Goal: Information Seeking & Learning: Learn about a topic

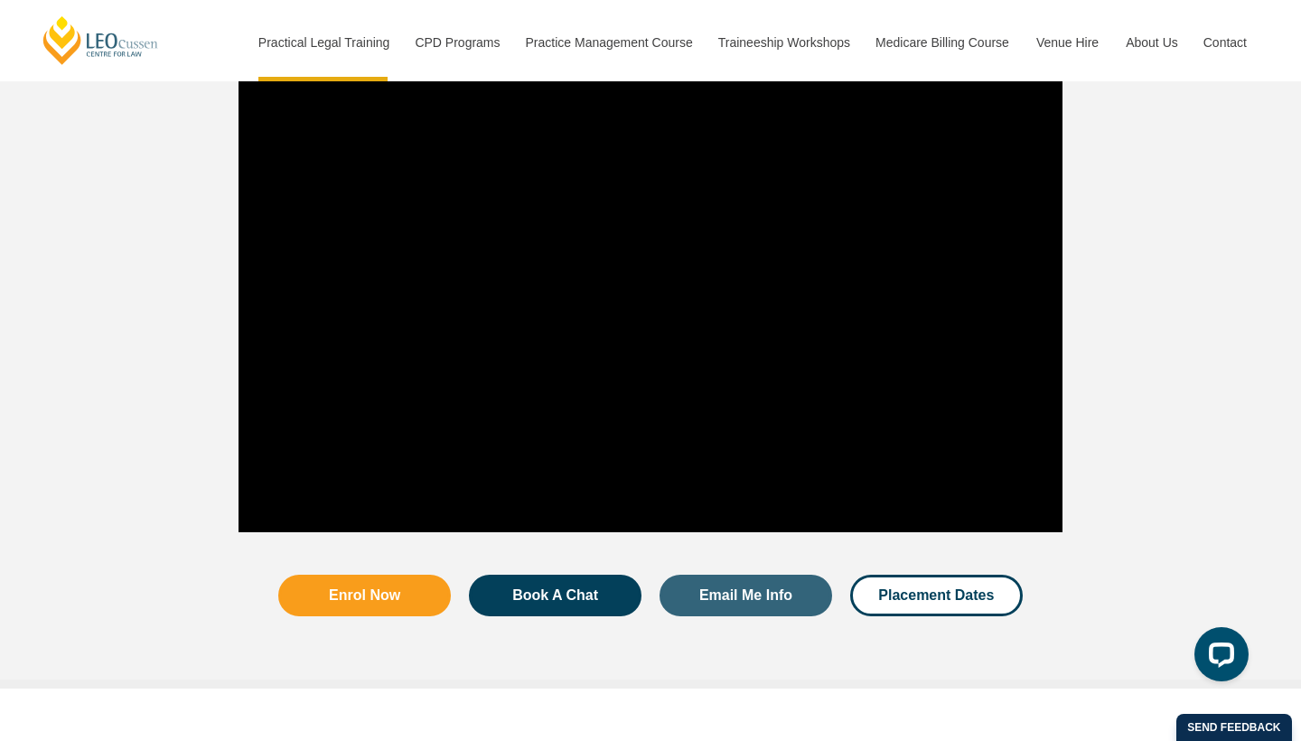
scroll to position [3407, 0]
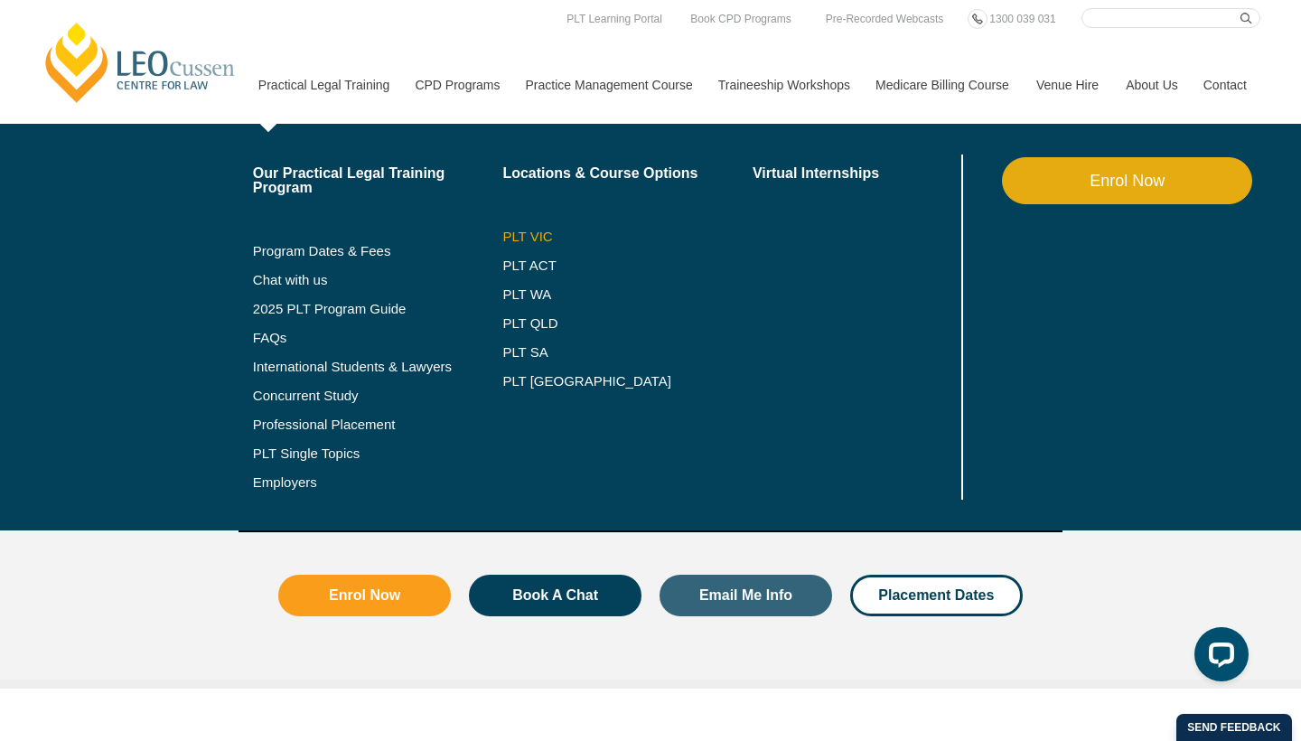
click at [512, 235] on link "PLT VIC" at bounding box center [628, 237] width 250 height 14
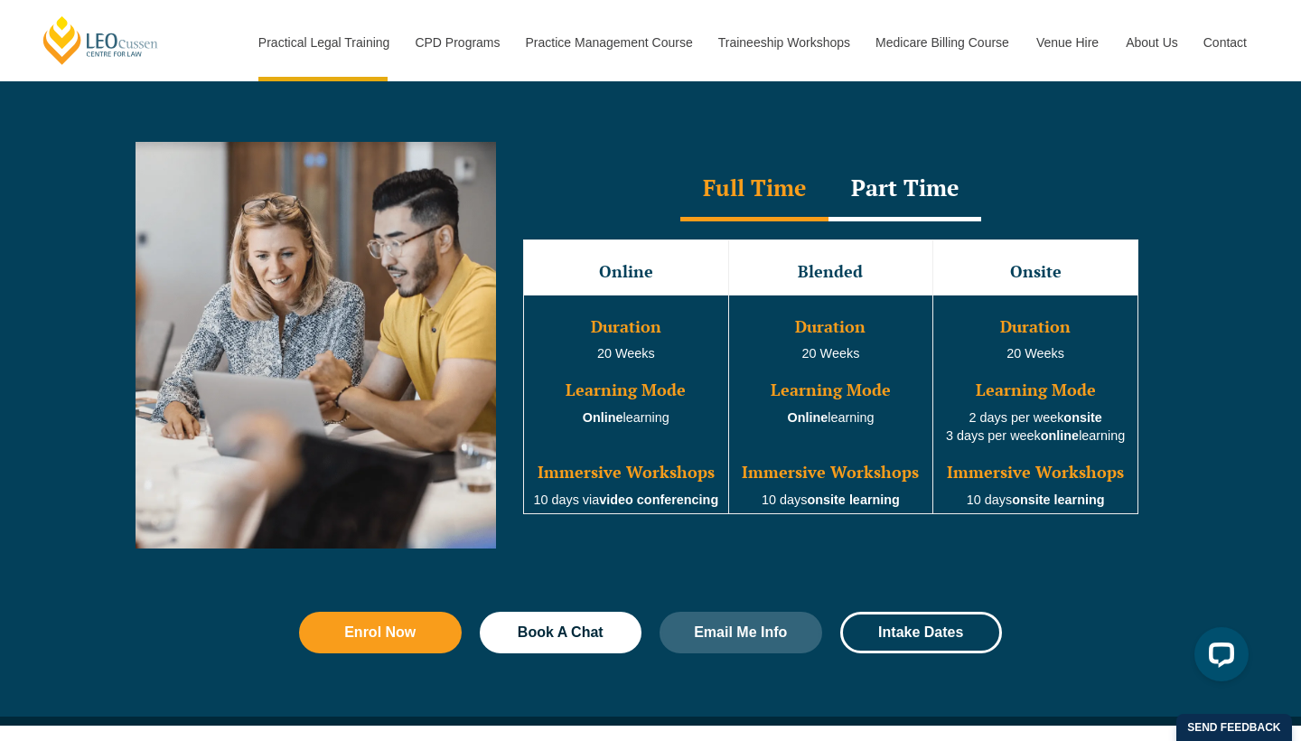
scroll to position [1634, 0]
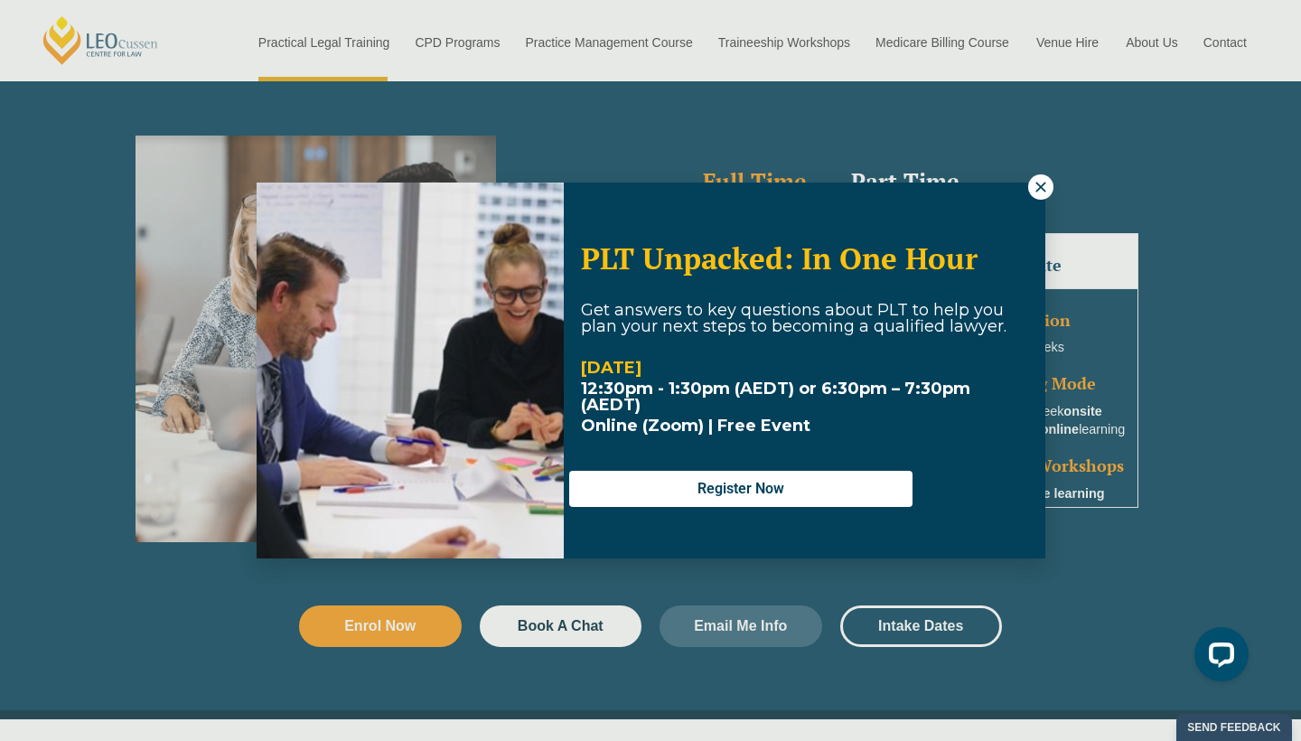
click at [1037, 195] on button at bounding box center [1041, 186] width 25 height 25
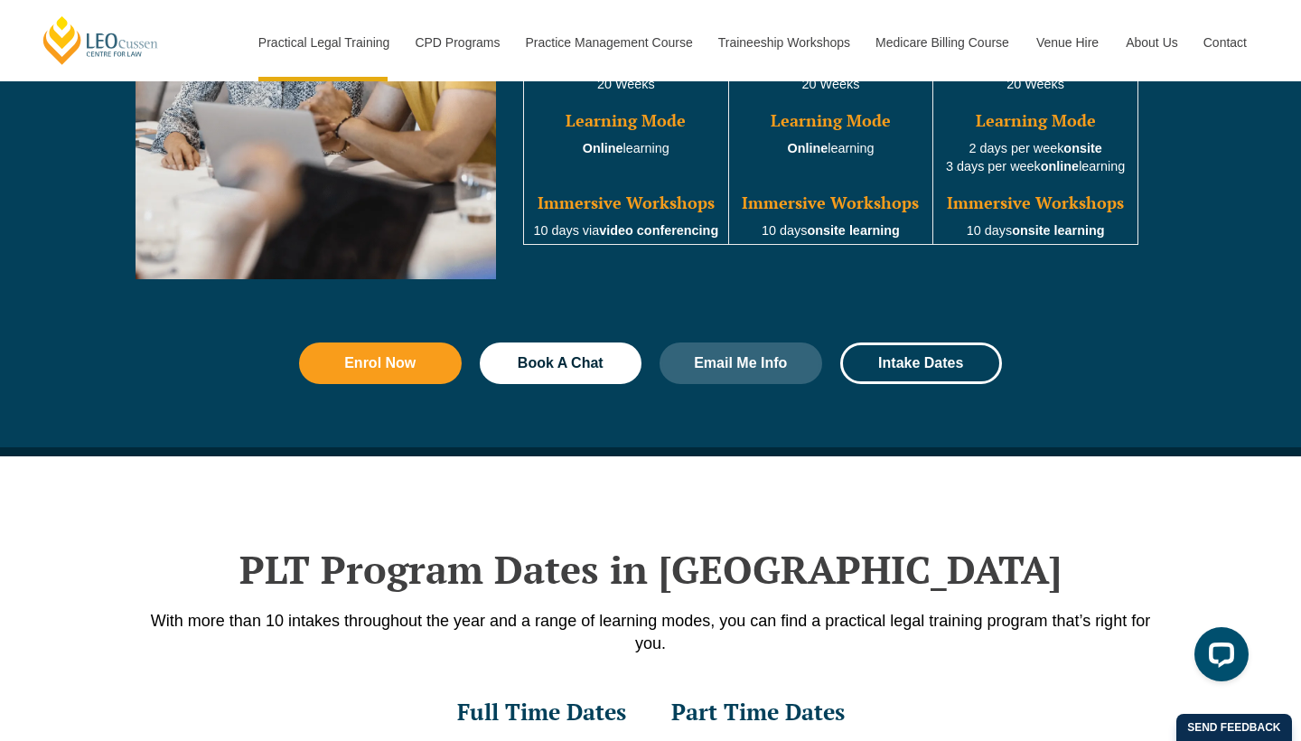
scroll to position [1914, 0]
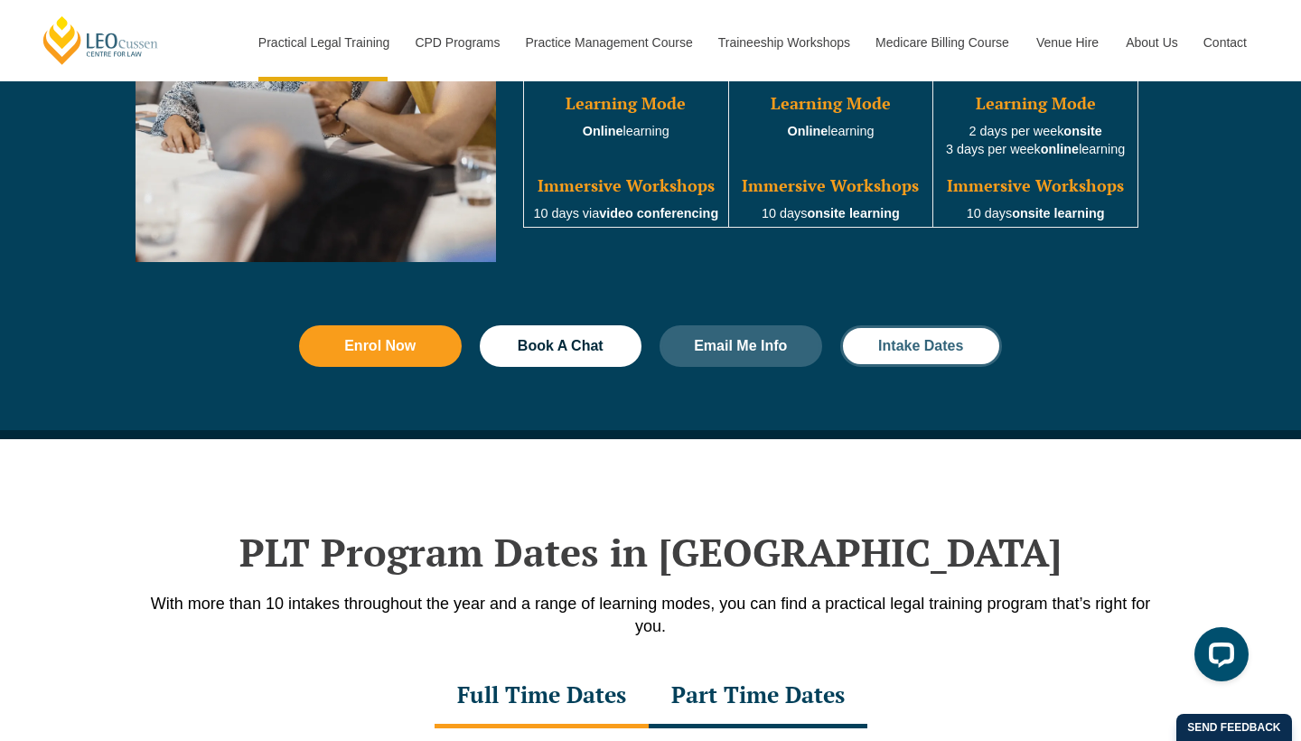
click at [914, 344] on span "Intake Dates" at bounding box center [921, 346] width 85 height 14
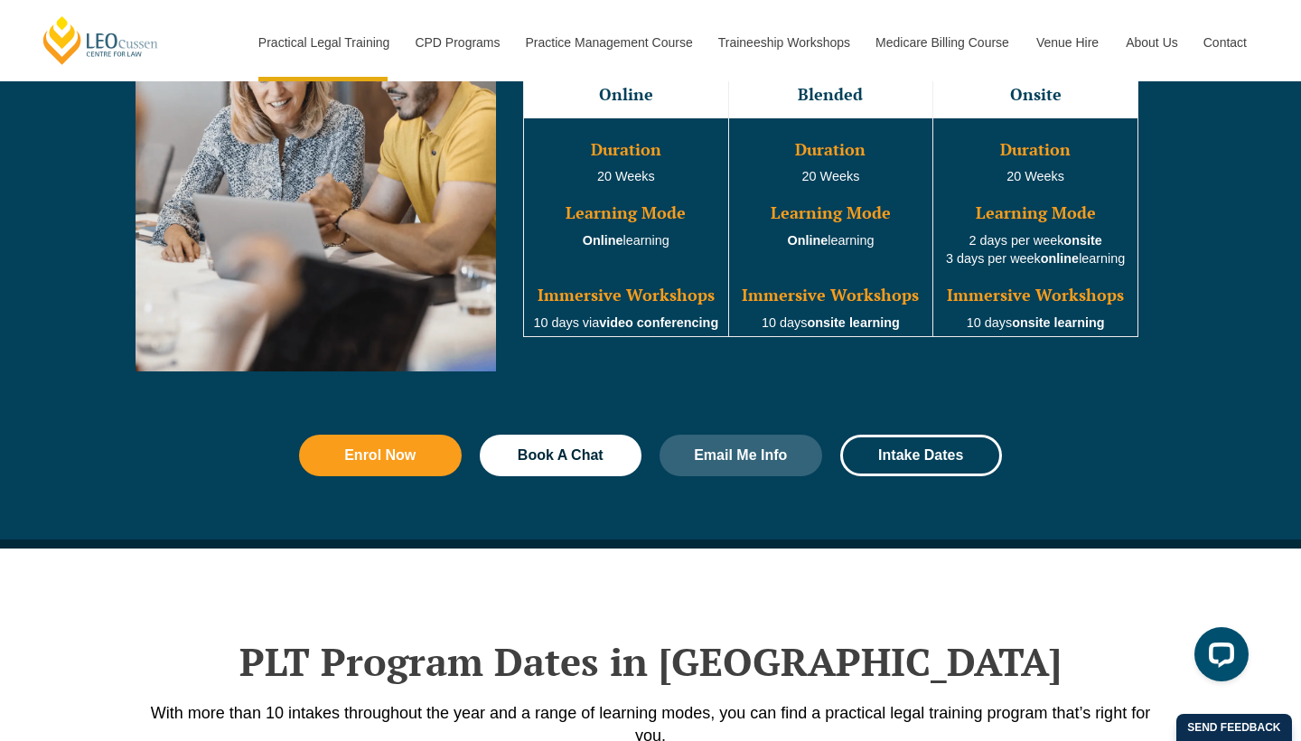
scroll to position [1803, 0]
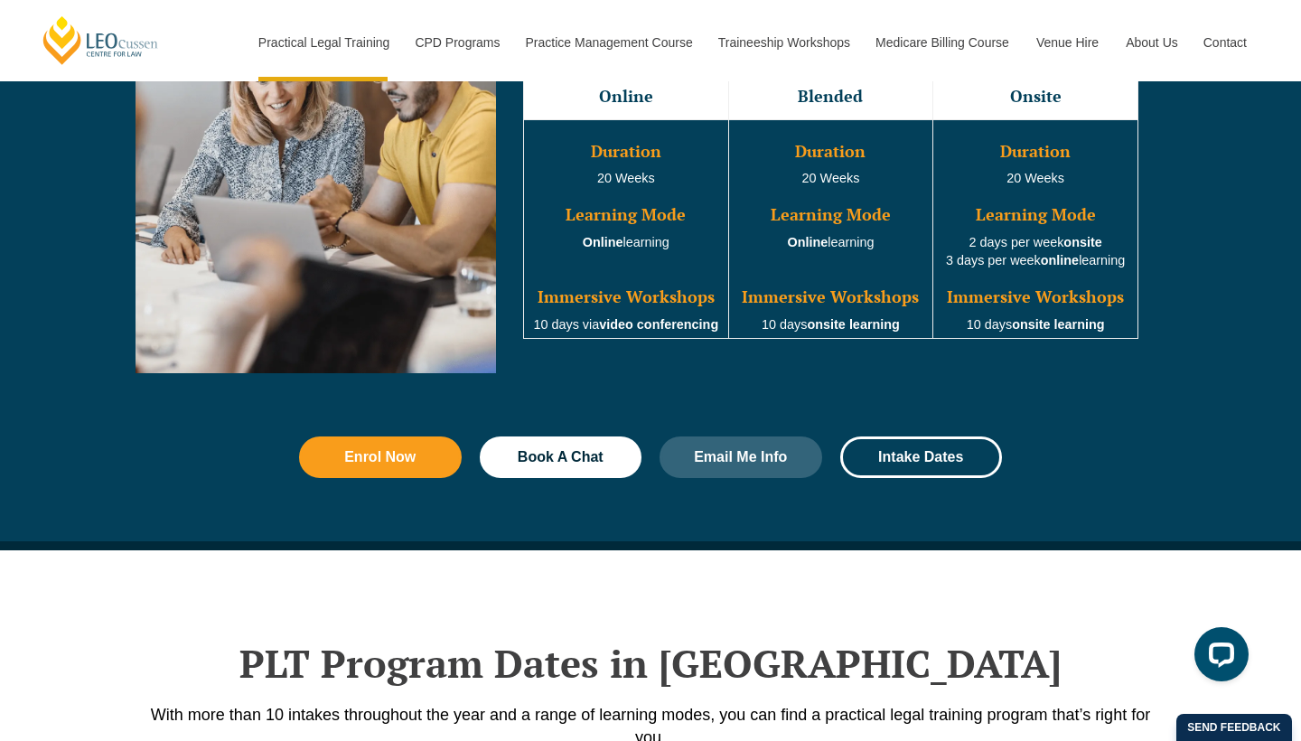
click at [459, 615] on div at bounding box center [651, 586] width 1030 height 72
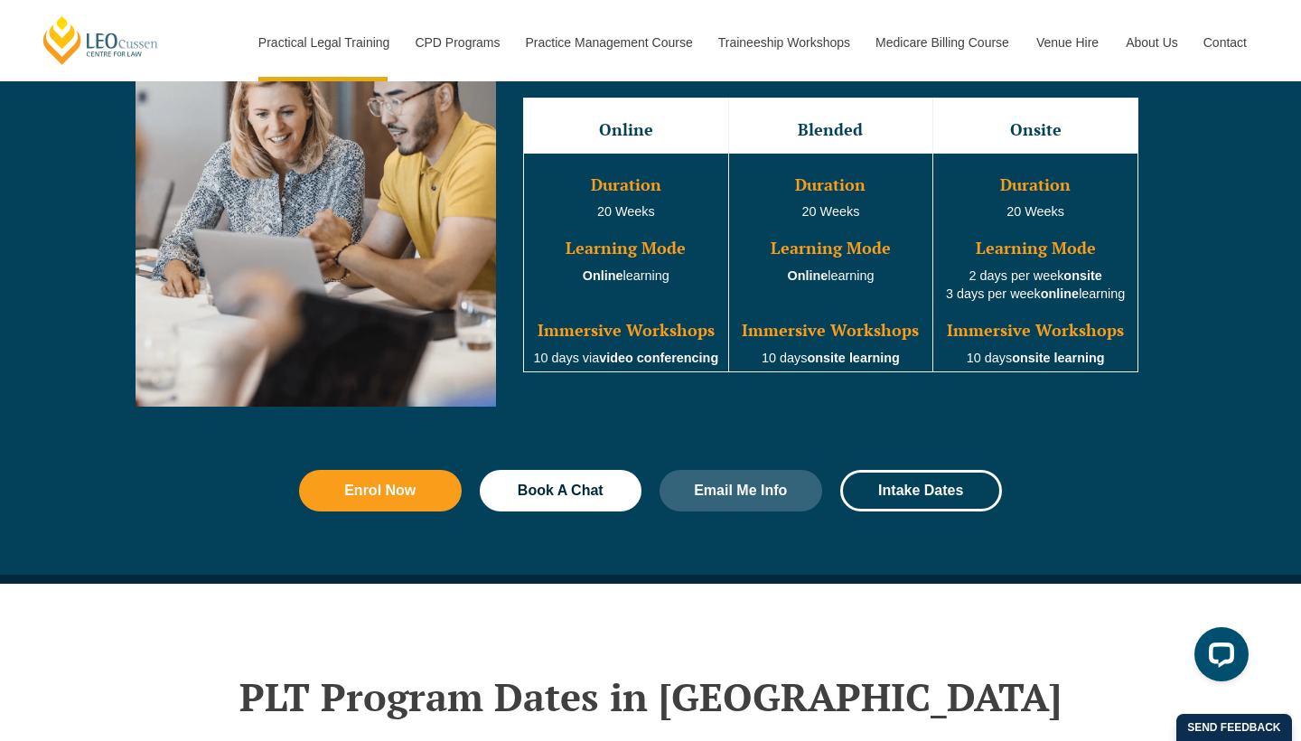
scroll to position [1769, 0]
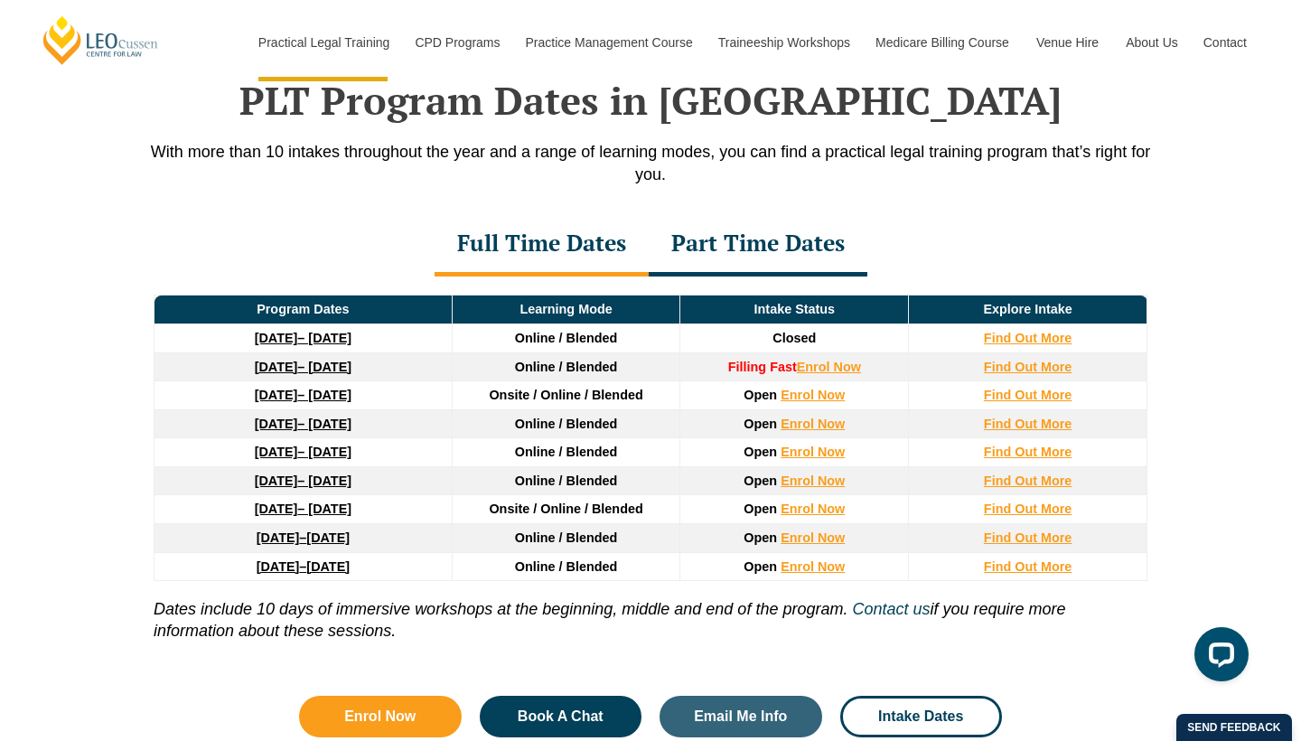
scroll to position [2370, 0]
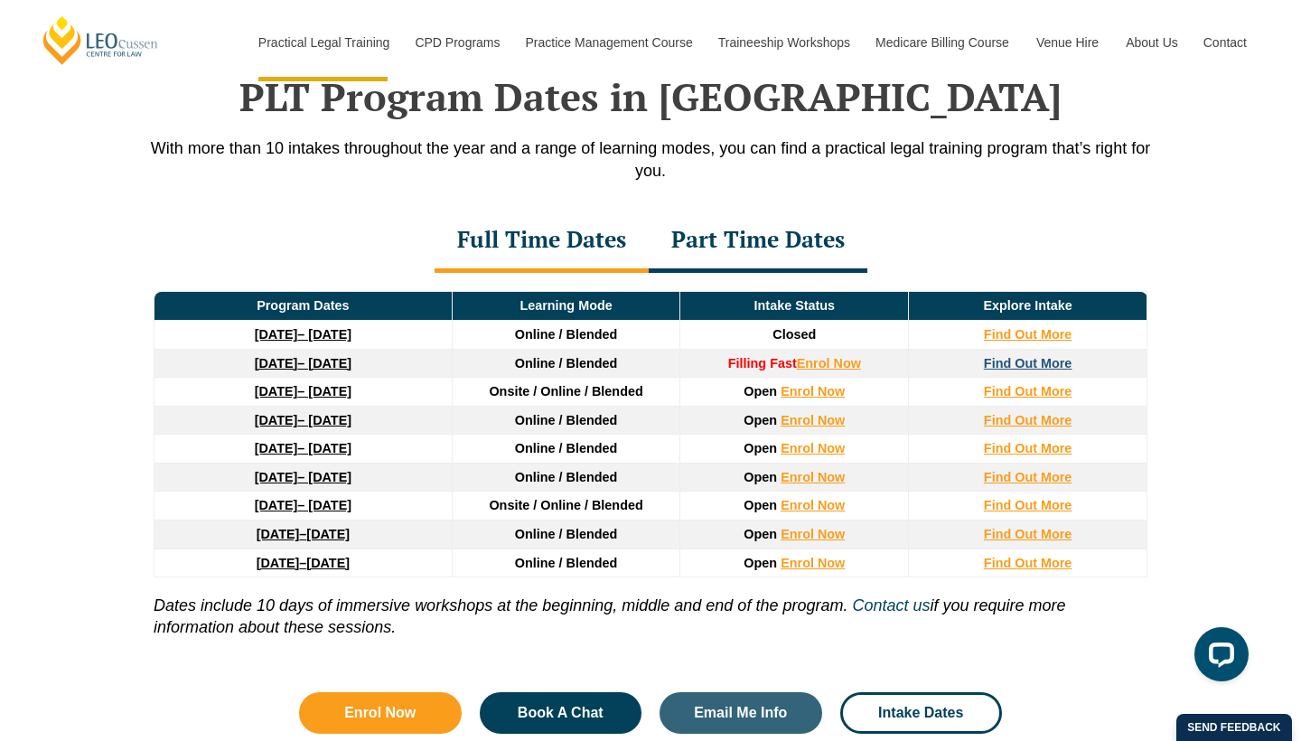
click at [1048, 361] on strong "Find Out More" at bounding box center [1028, 363] width 89 height 14
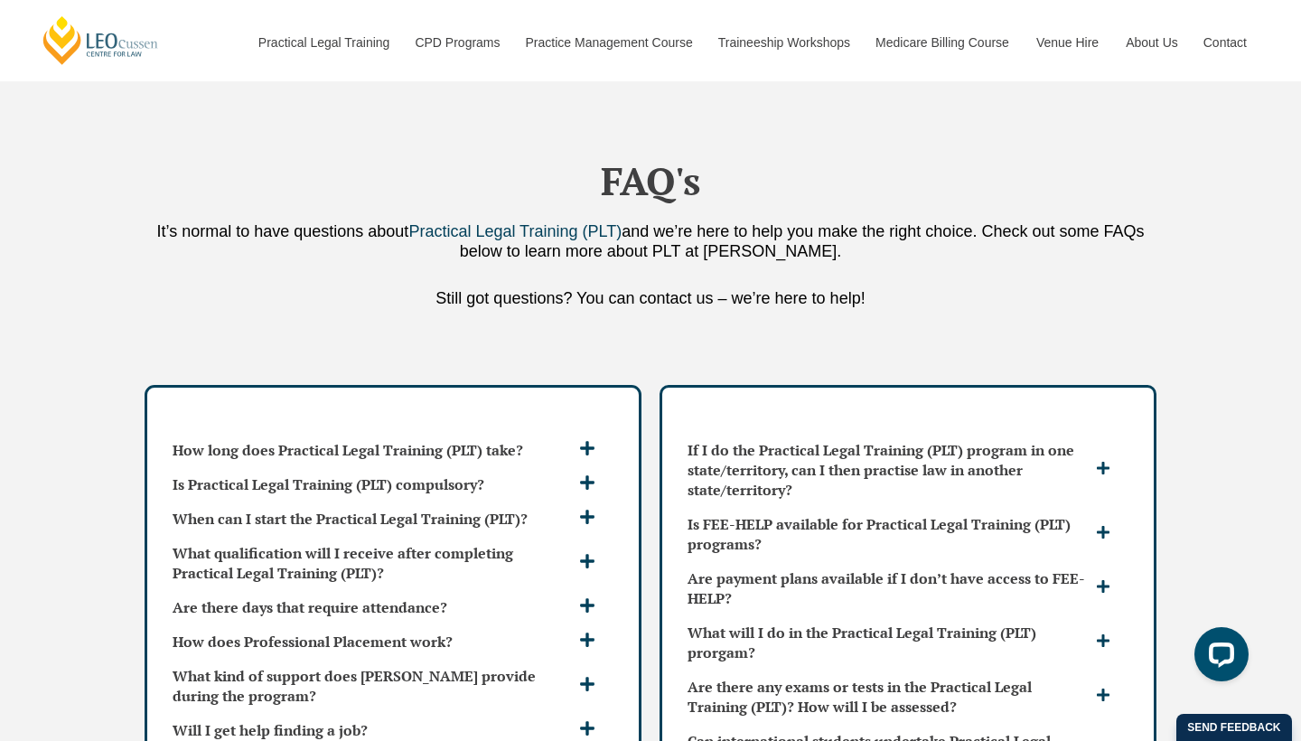
scroll to position [4608, 0]
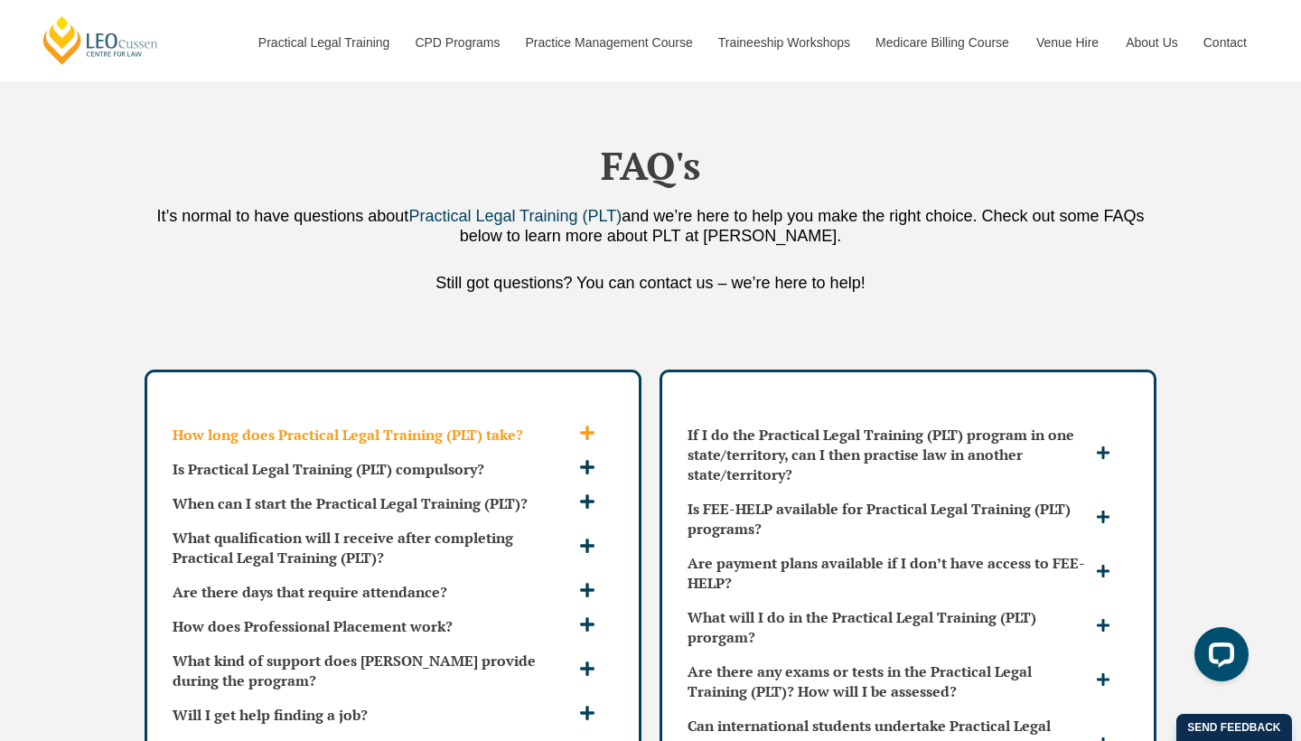
click at [586, 425] on icon at bounding box center [587, 433] width 16 height 16
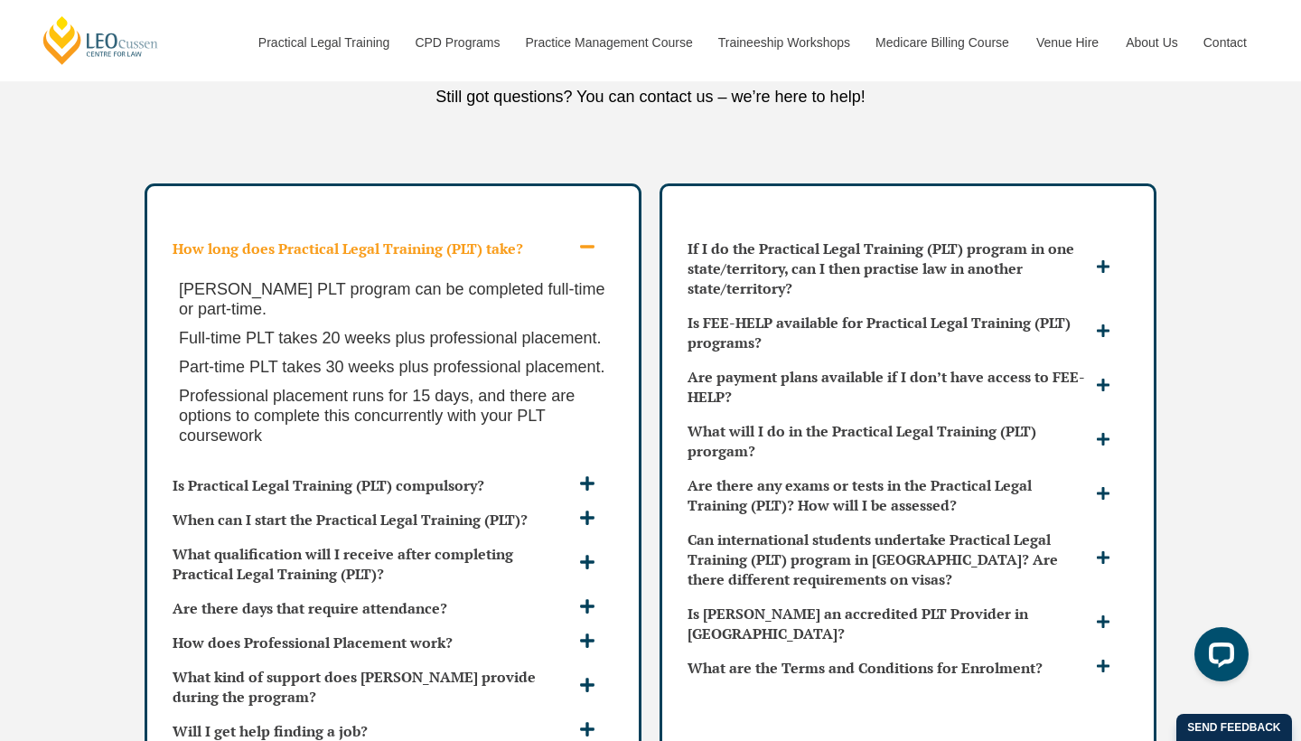
scroll to position [4795, 0]
click at [586, 599] on icon at bounding box center [587, 606] width 14 height 14
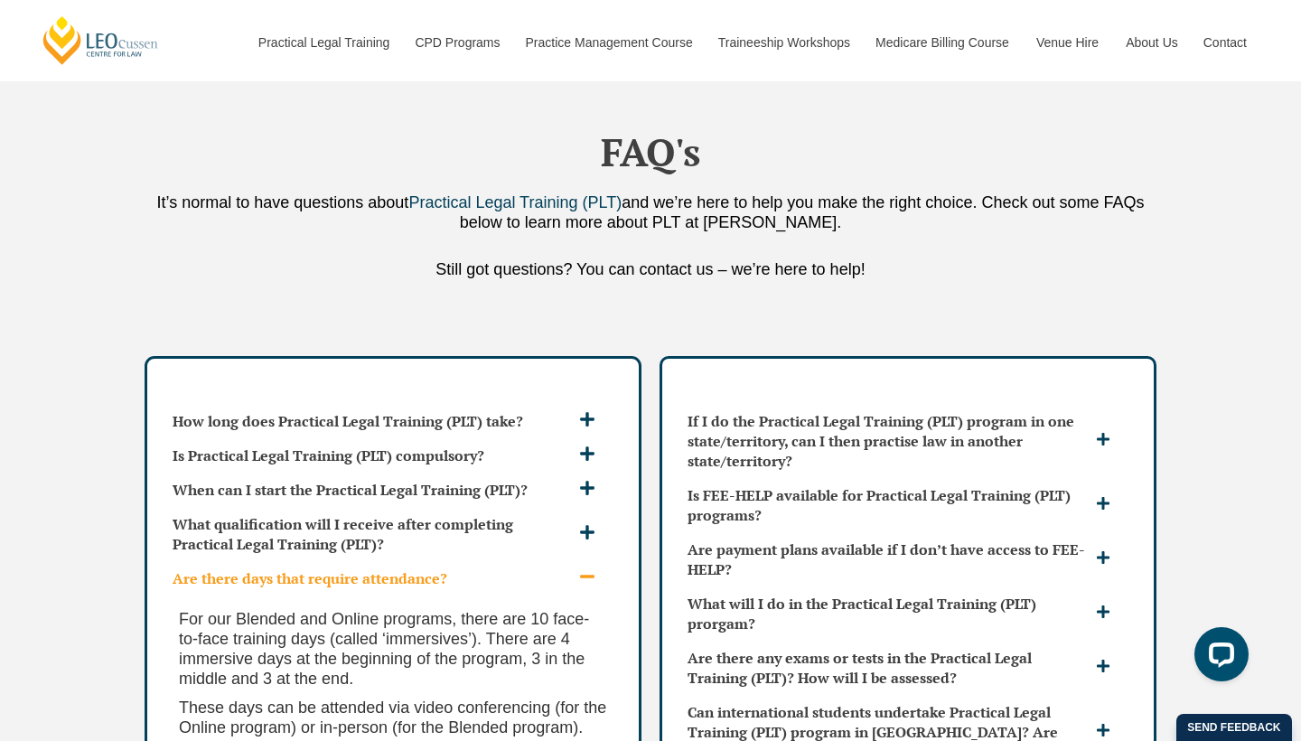
scroll to position [4628, 0]
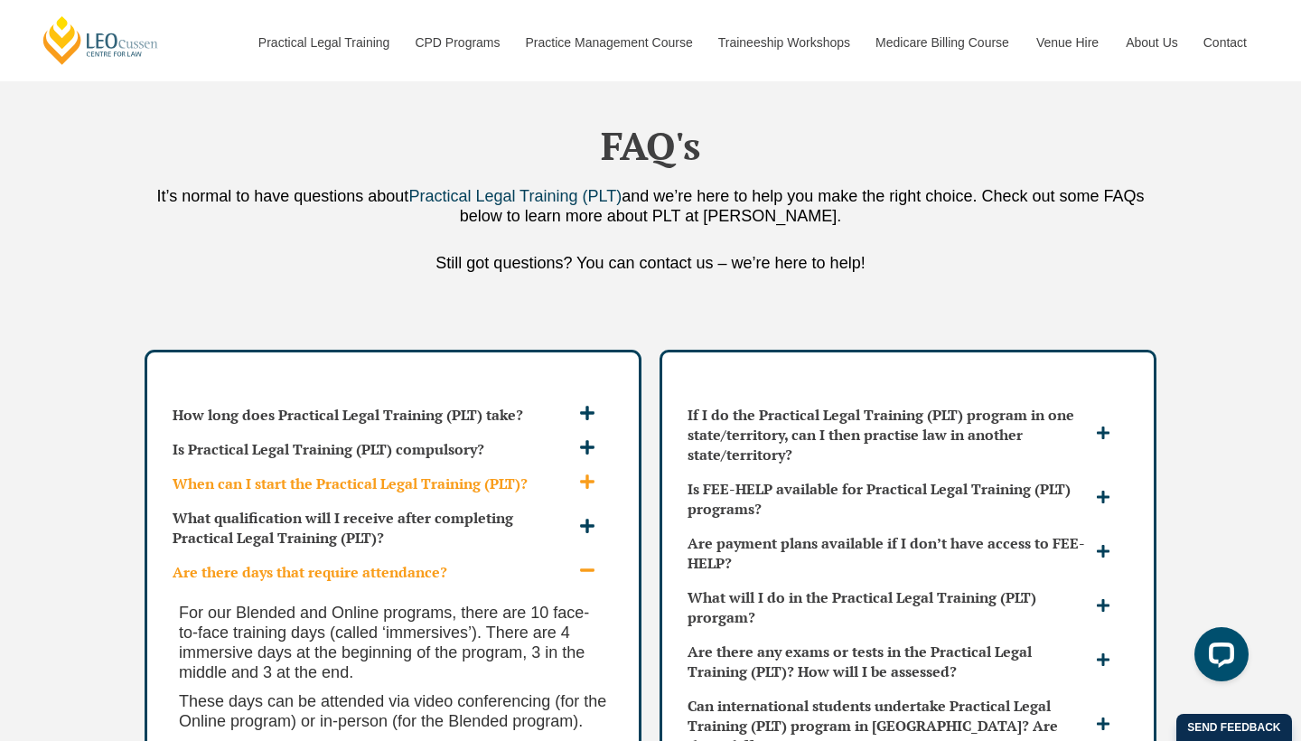
click at [585, 474] on icon at bounding box center [587, 482] width 16 height 16
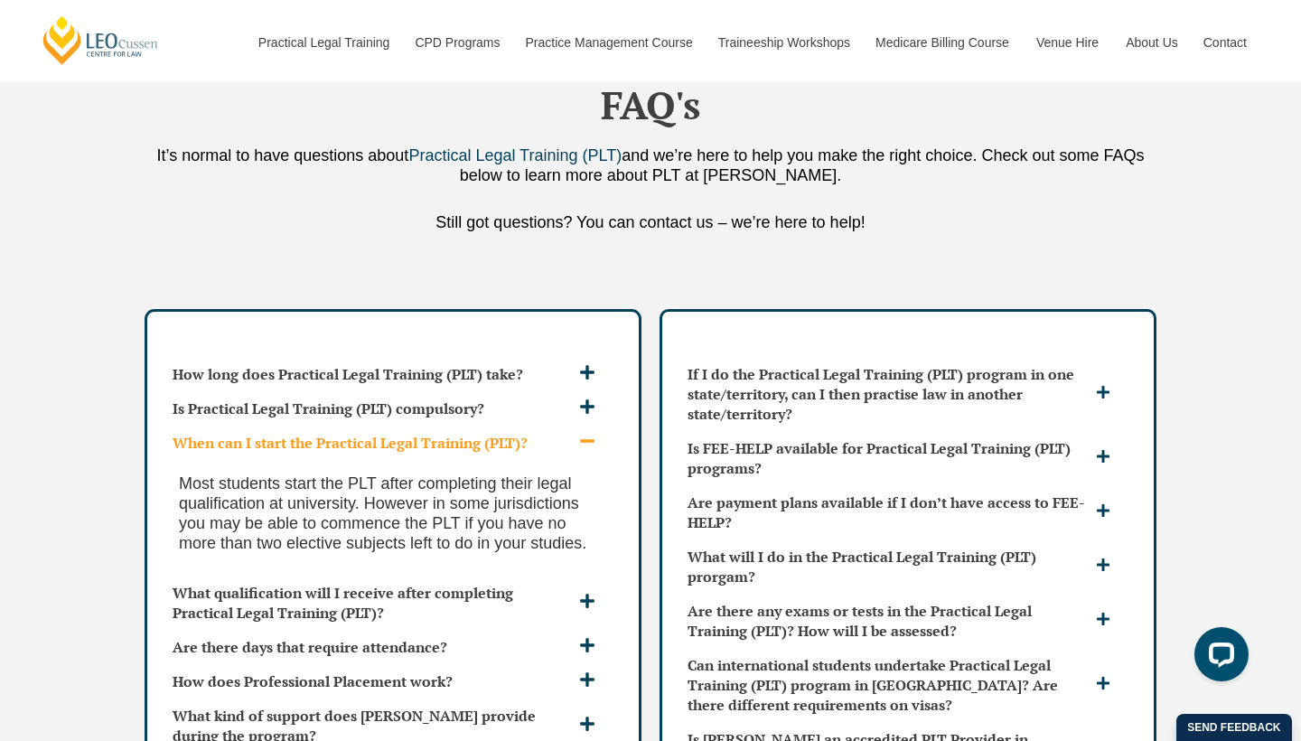
scroll to position [4674, 0]
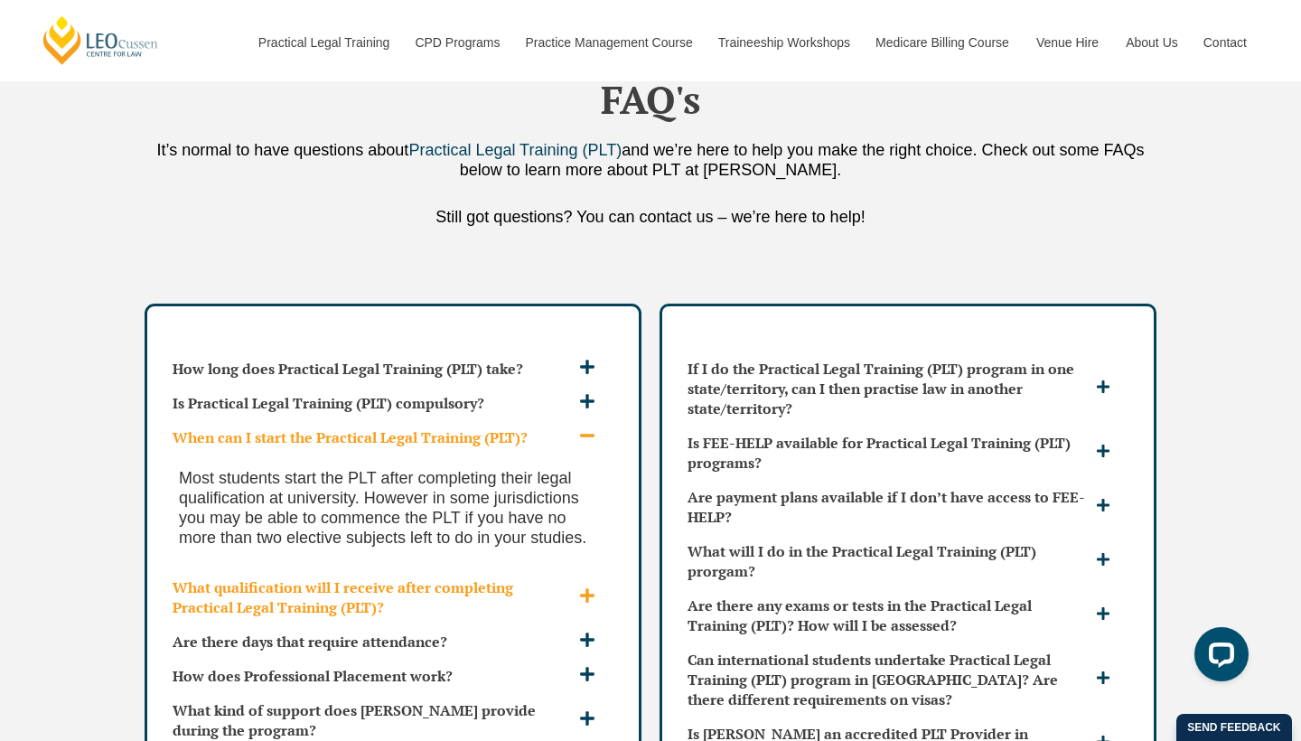
click at [587, 589] on icon at bounding box center [587, 596] width 14 height 14
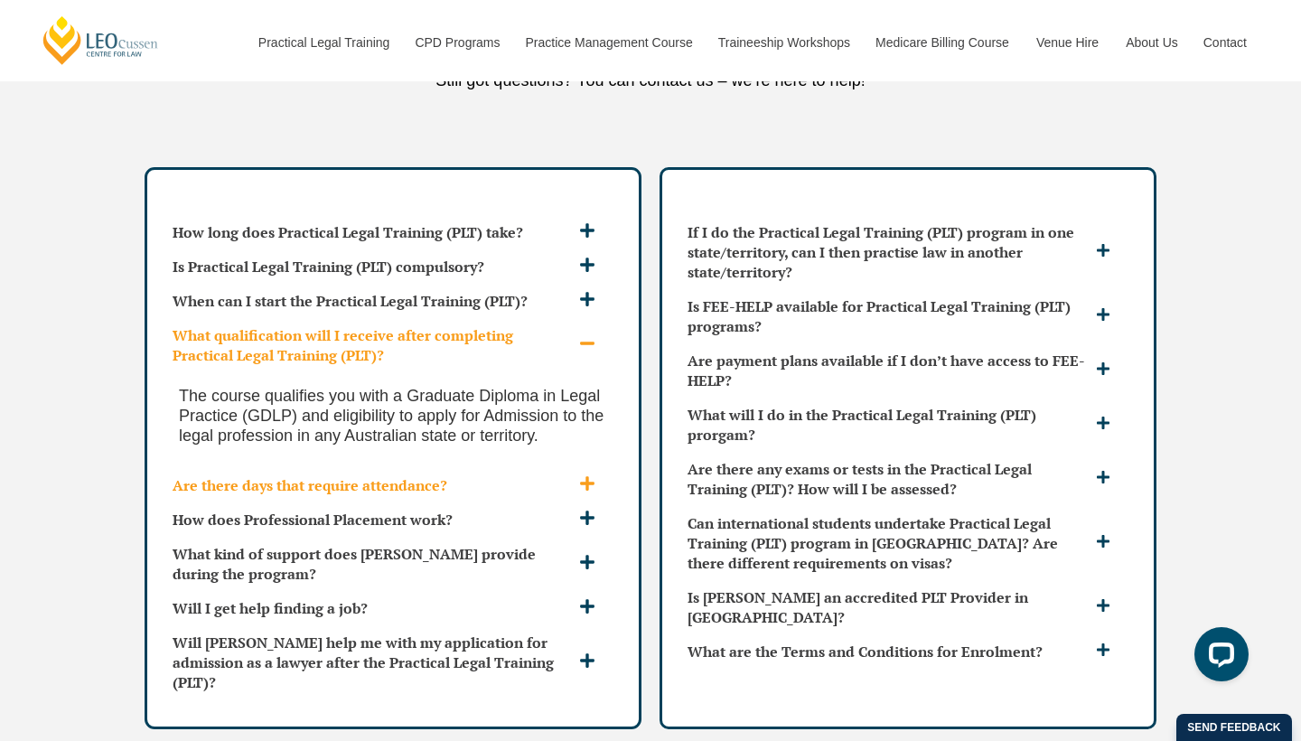
scroll to position [4820, 0]
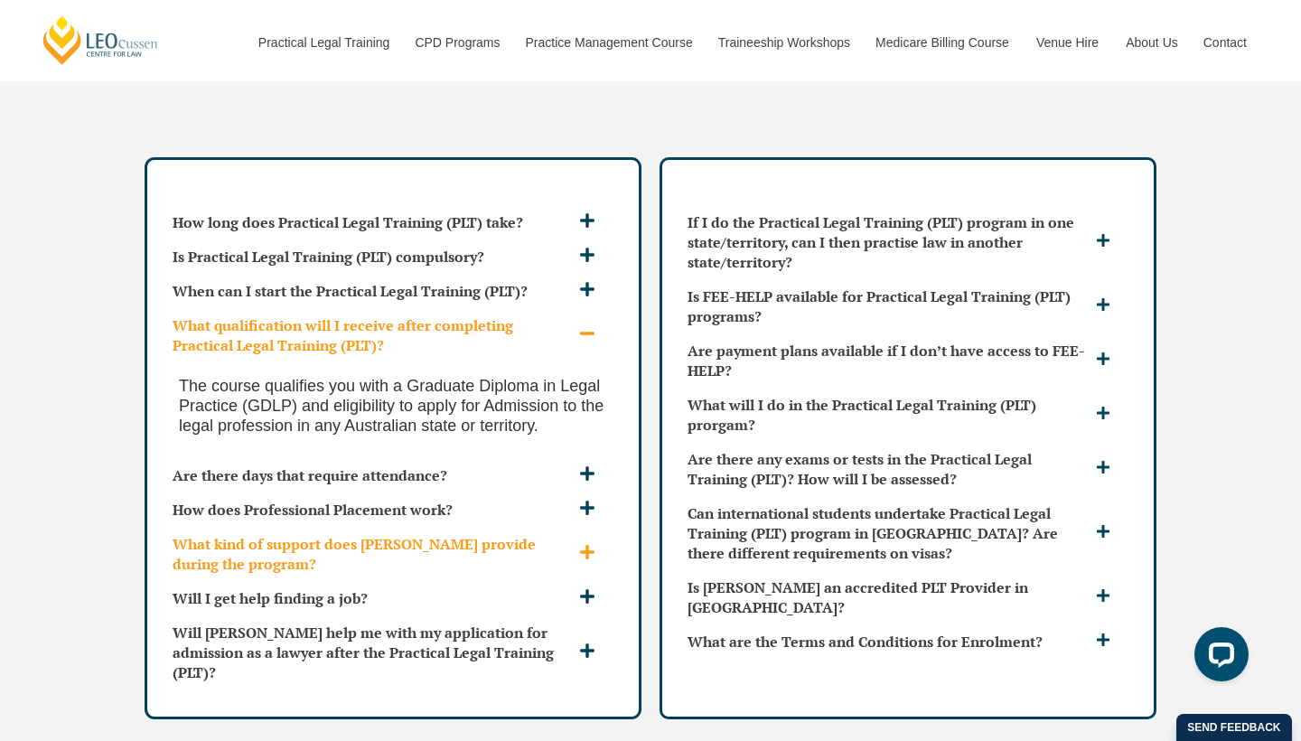
click at [597, 544] on span at bounding box center [590, 553] width 30 height 19
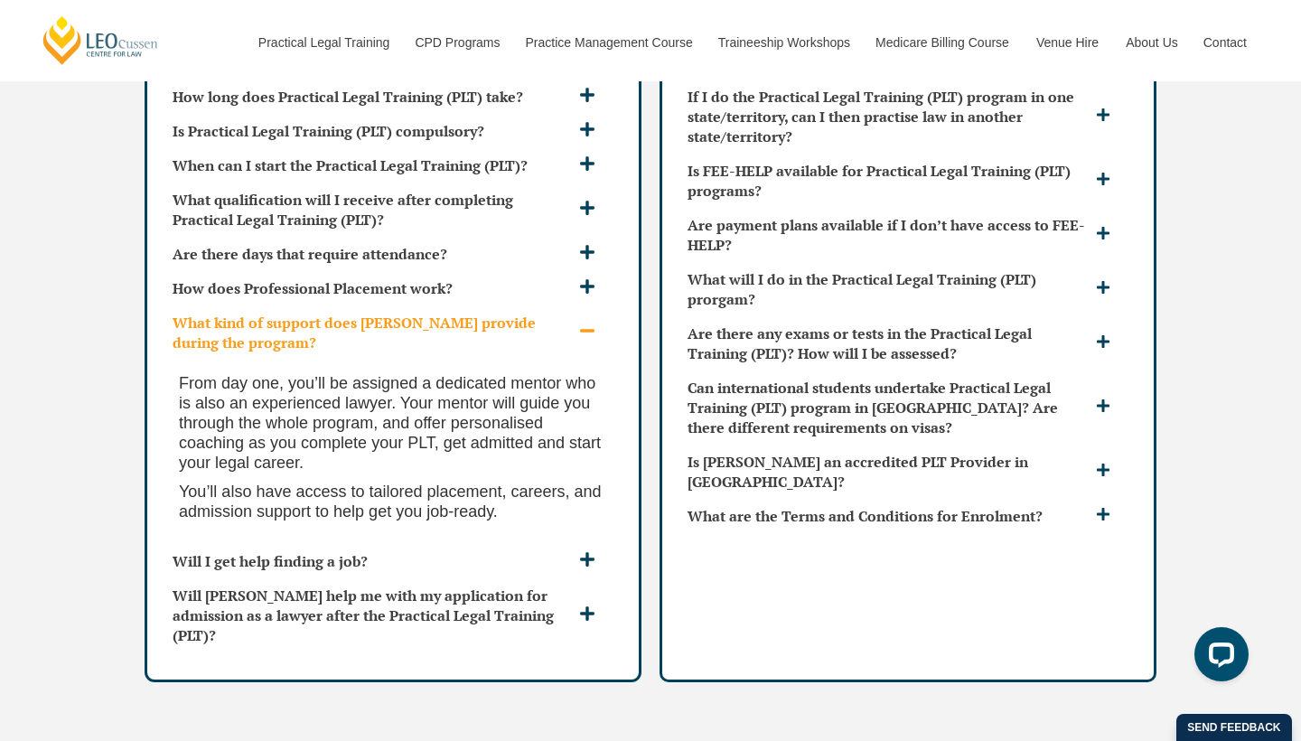
scroll to position [4949, 0]
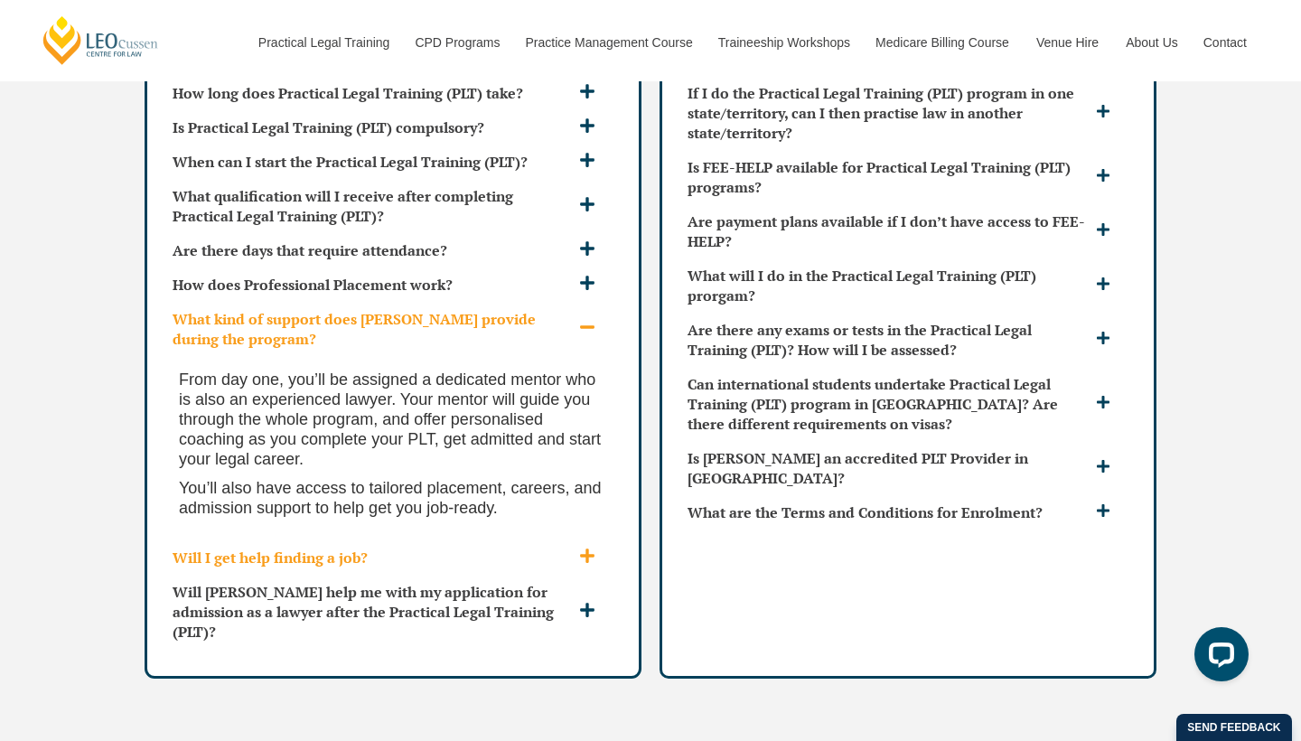
click at [581, 548] on icon at bounding box center [587, 556] width 16 height 16
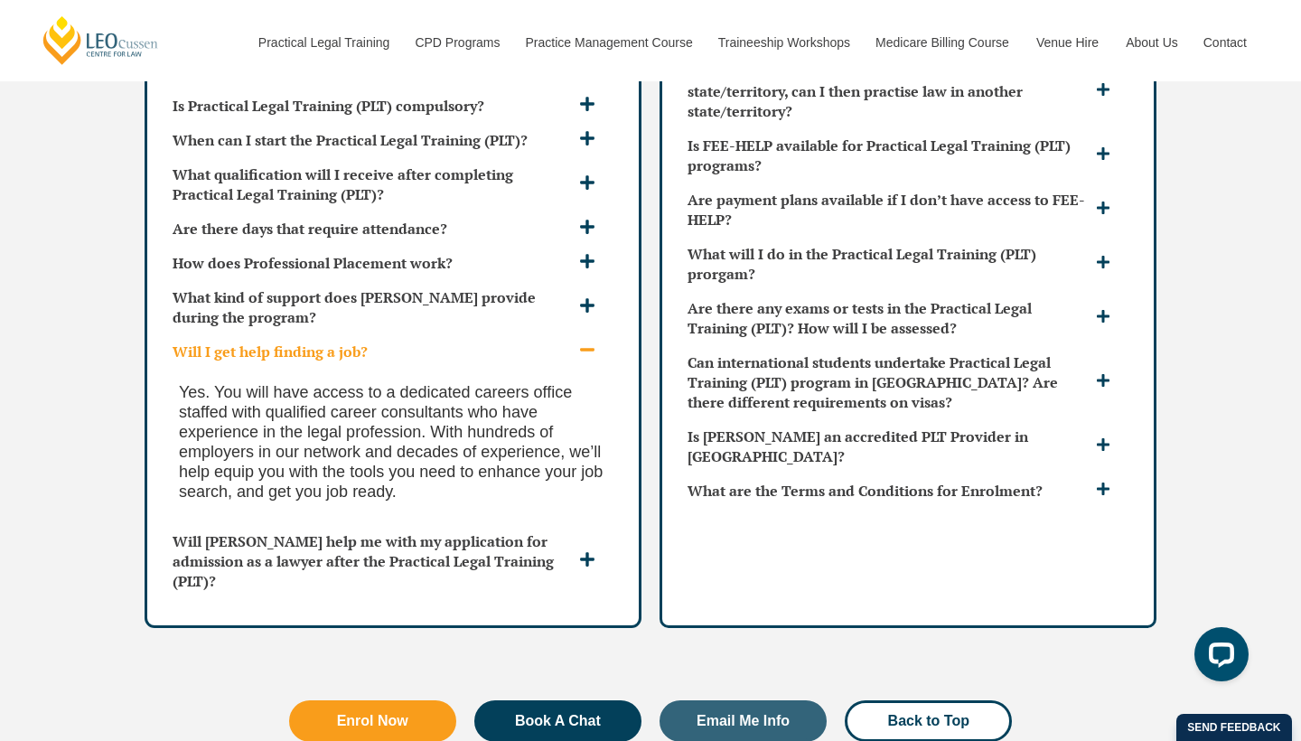
scroll to position [4976, 0]
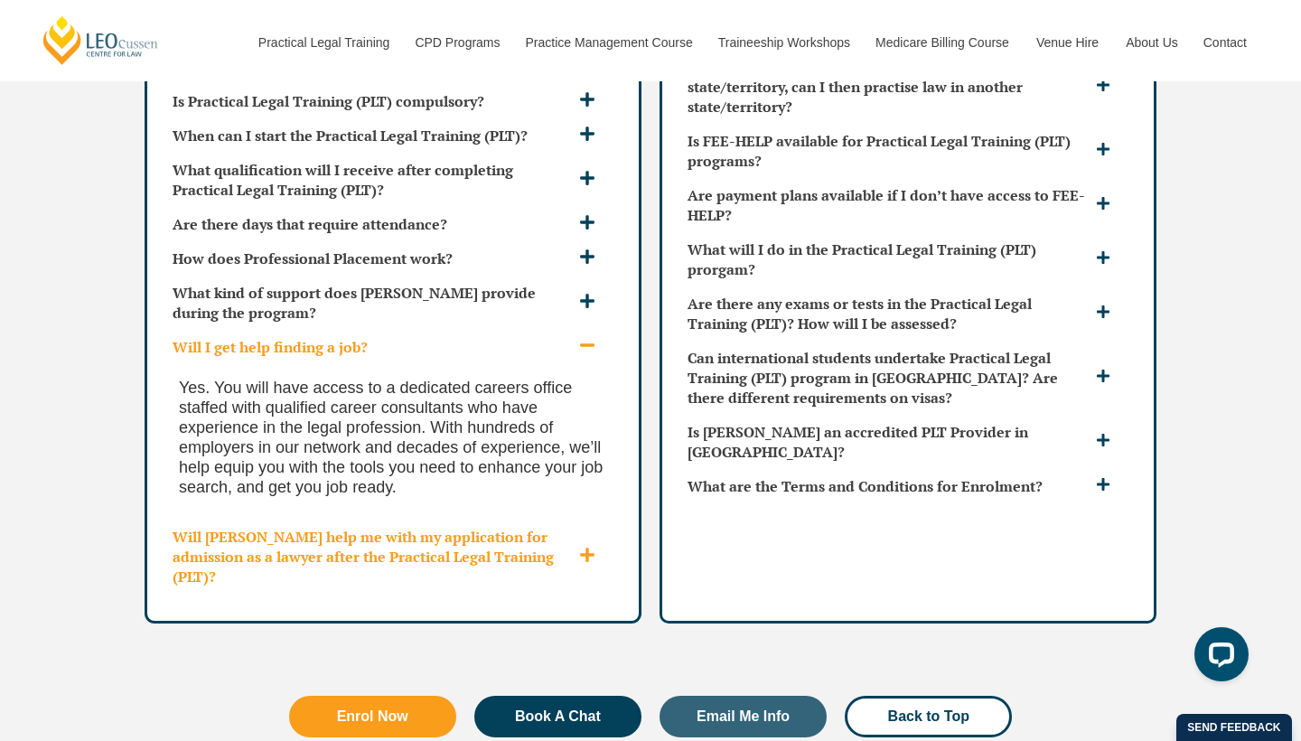
click at [596, 547] on span at bounding box center [590, 556] width 30 height 19
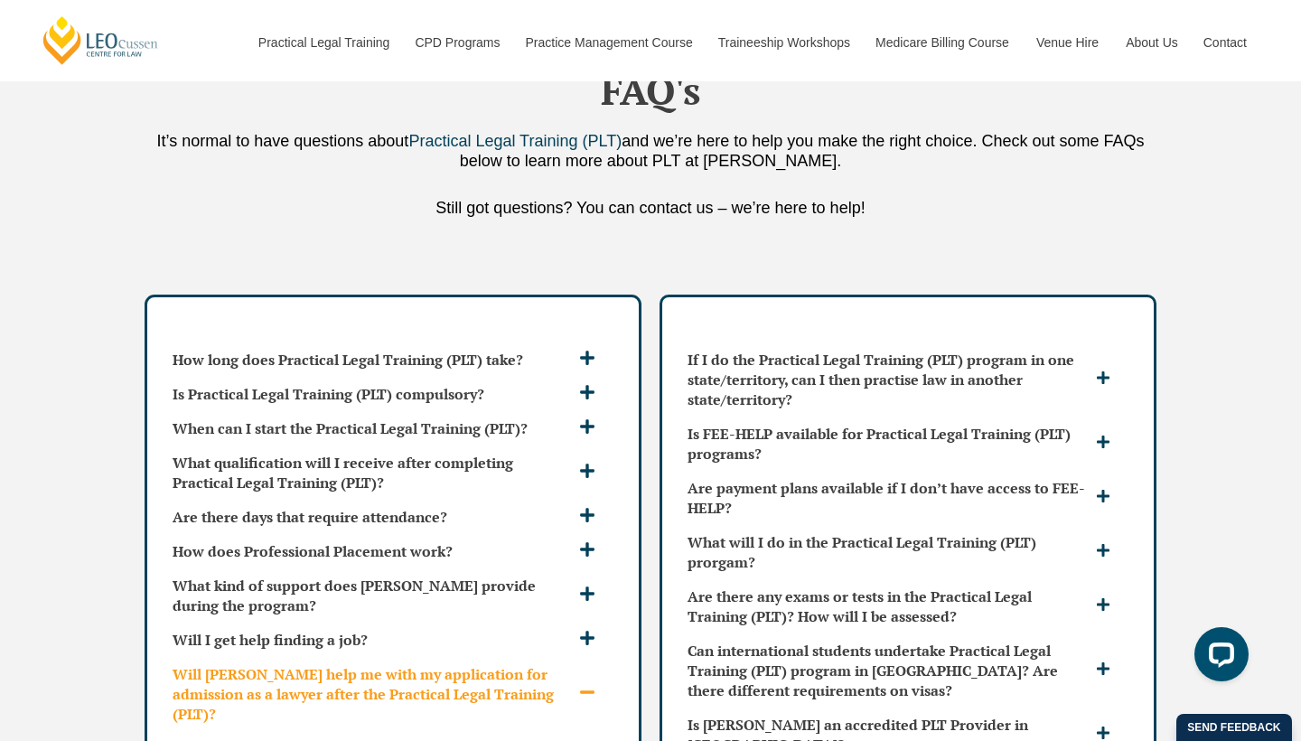
scroll to position [4681, 0]
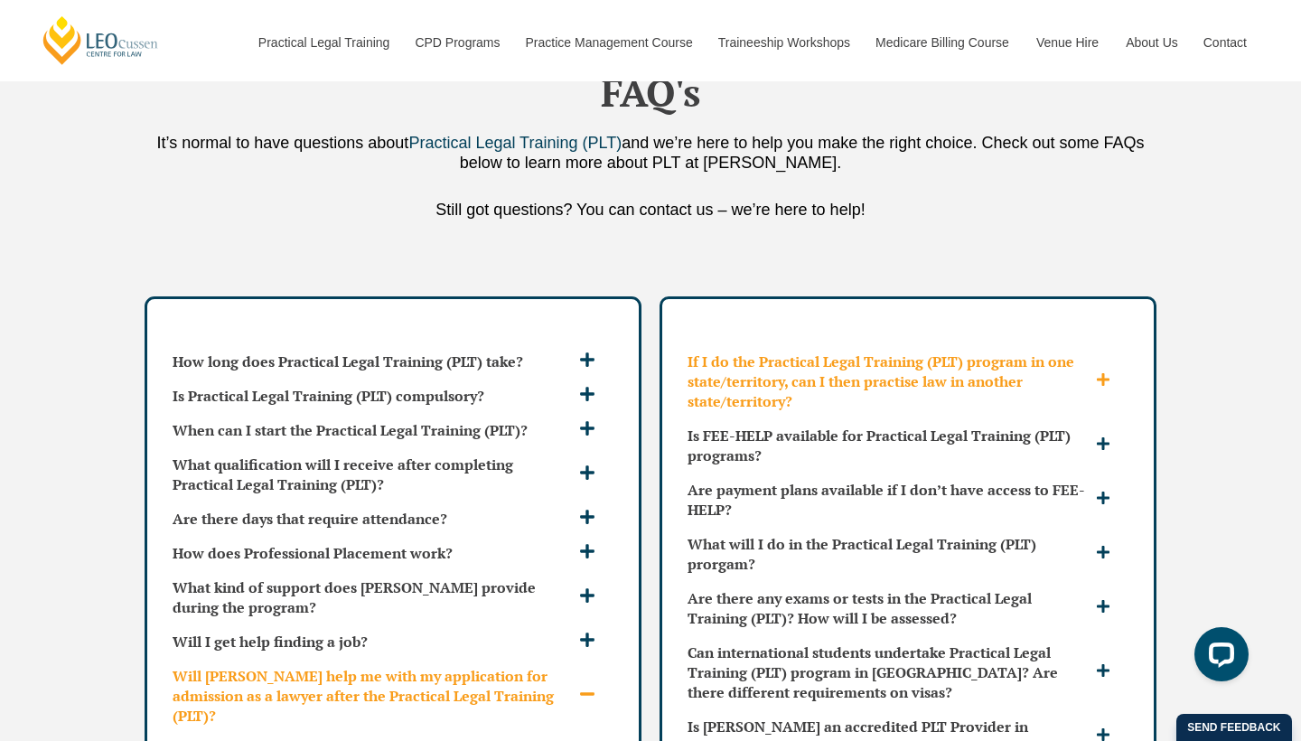
click at [1109, 373] on icon at bounding box center [1103, 379] width 13 height 13
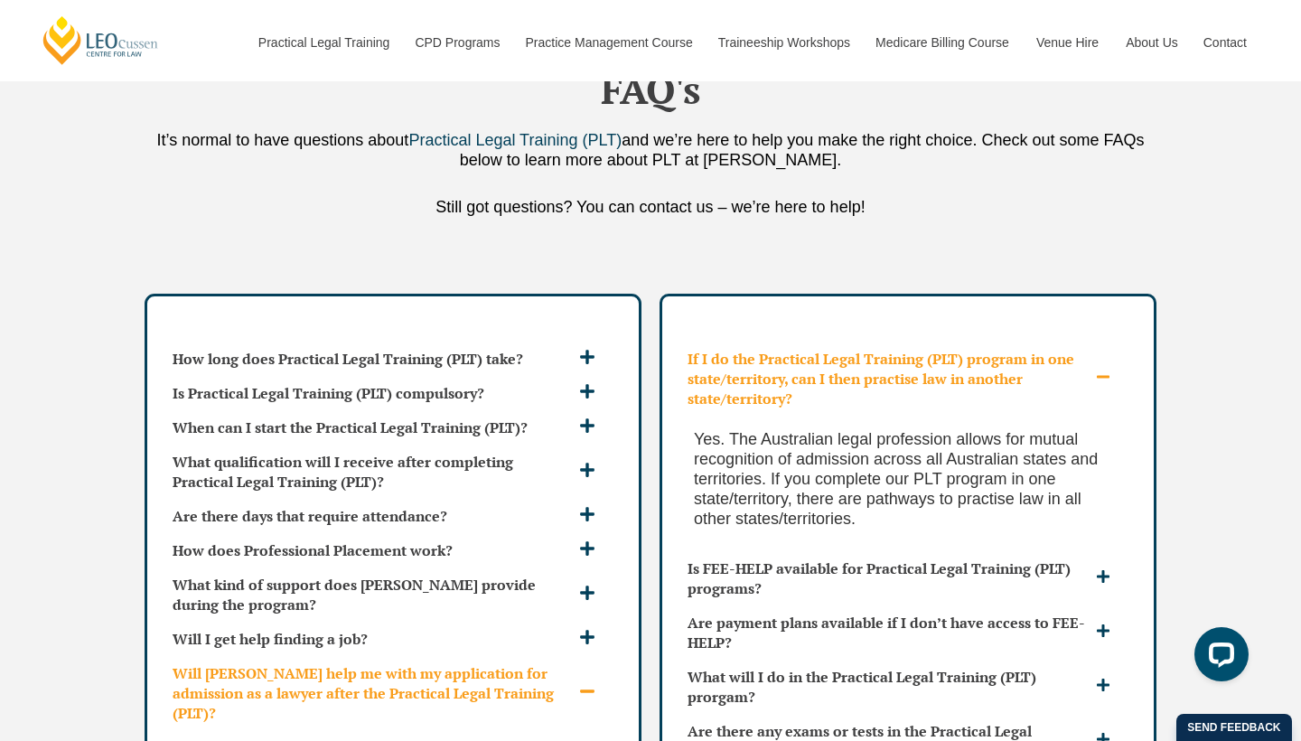
scroll to position [4686, 0]
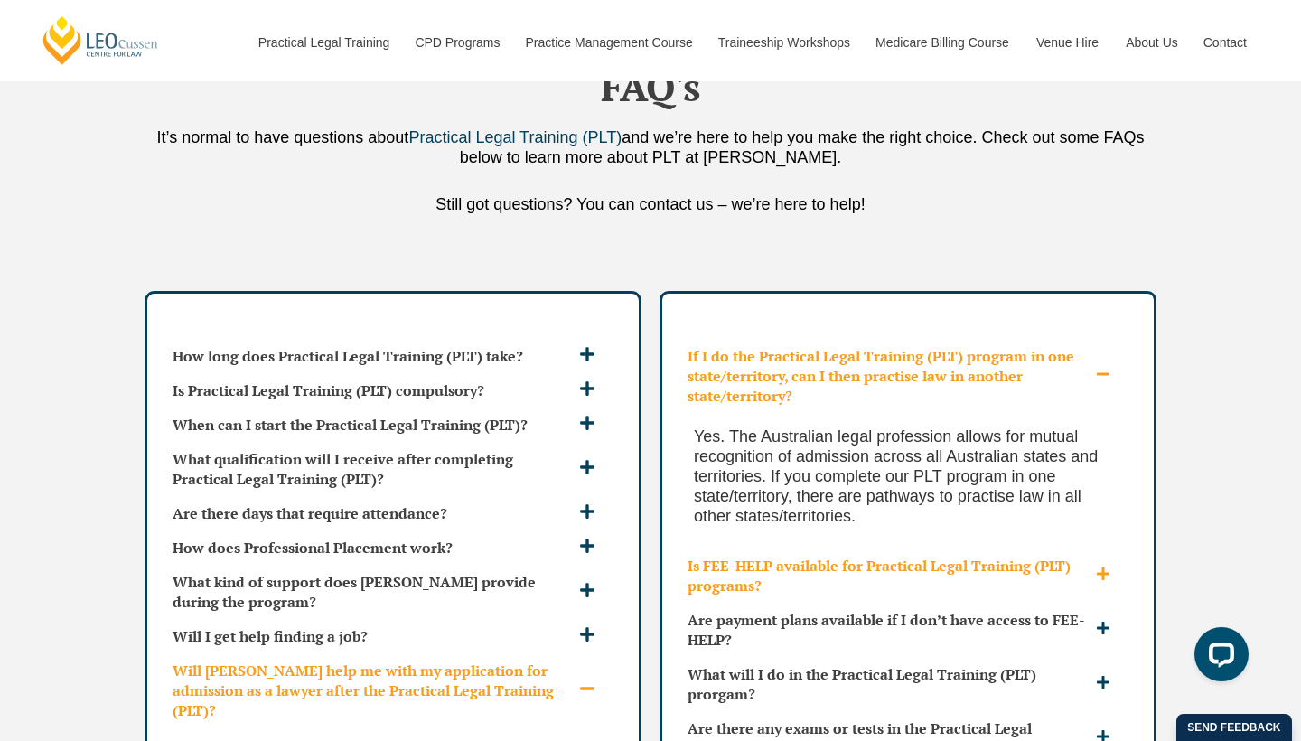
click at [1106, 567] on icon at bounding box center [1103, 574] width 14 height 14
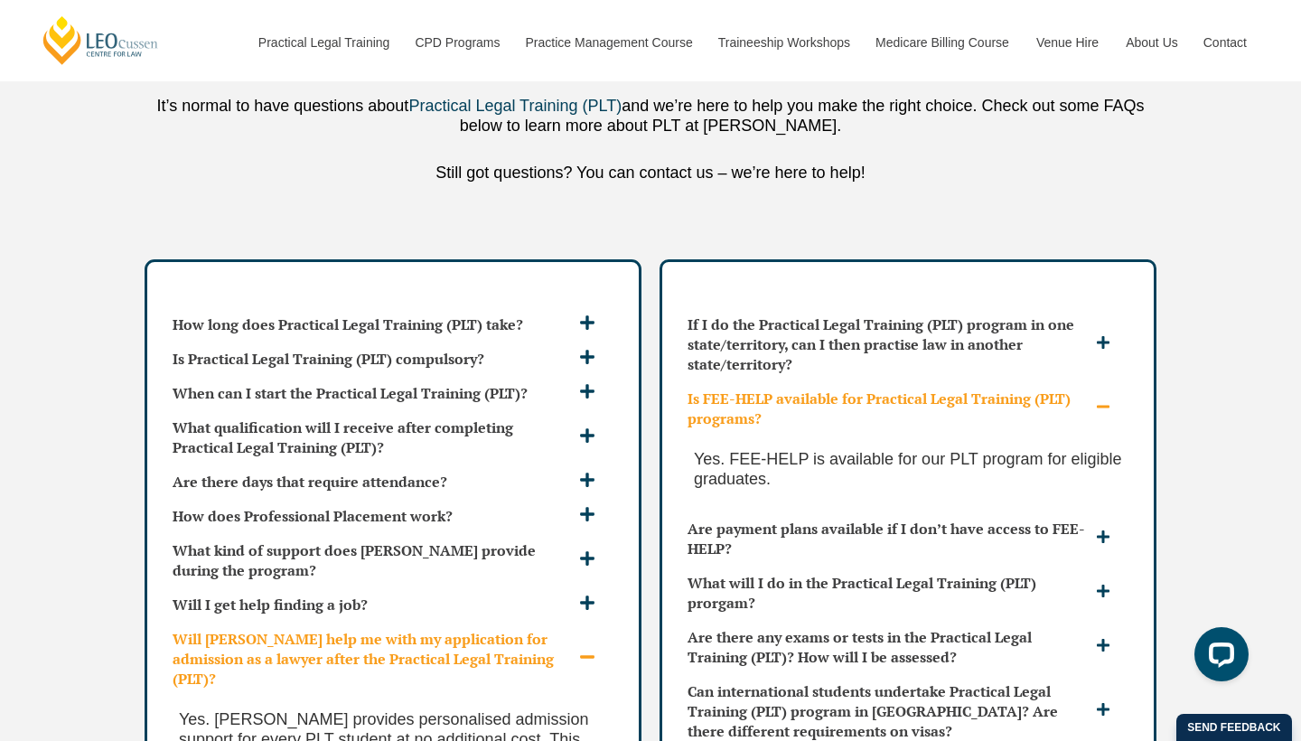
scroll to position [4723, 0]
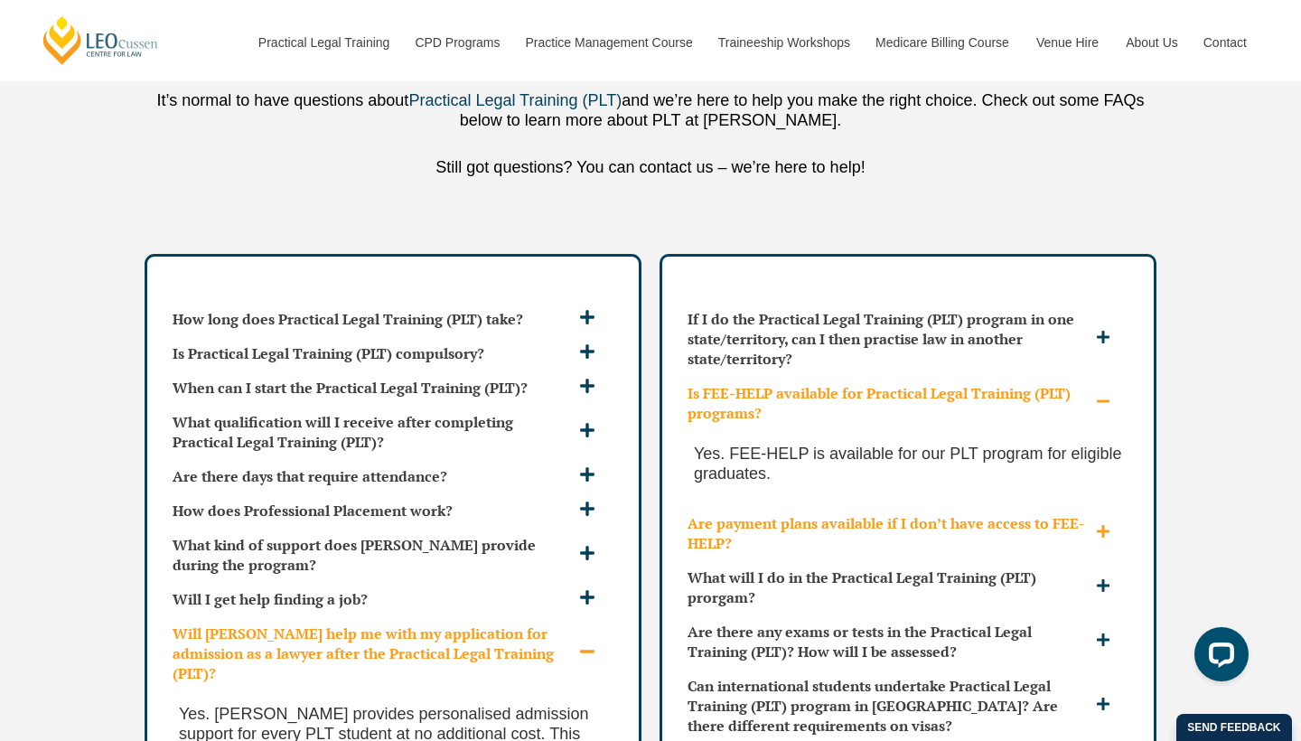
click at [1109, 525] on icon at bounding box center [1103, 531] width 13 height 13
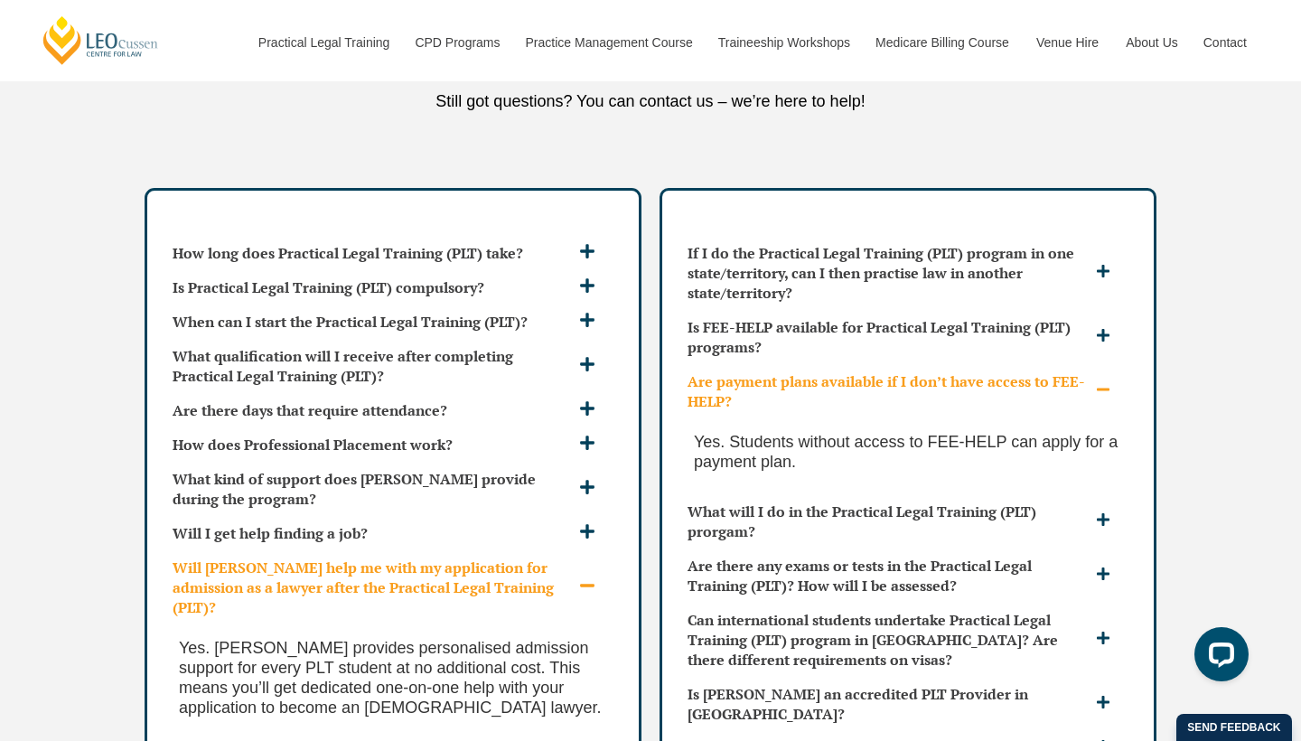
scroll to position [4791, 0]
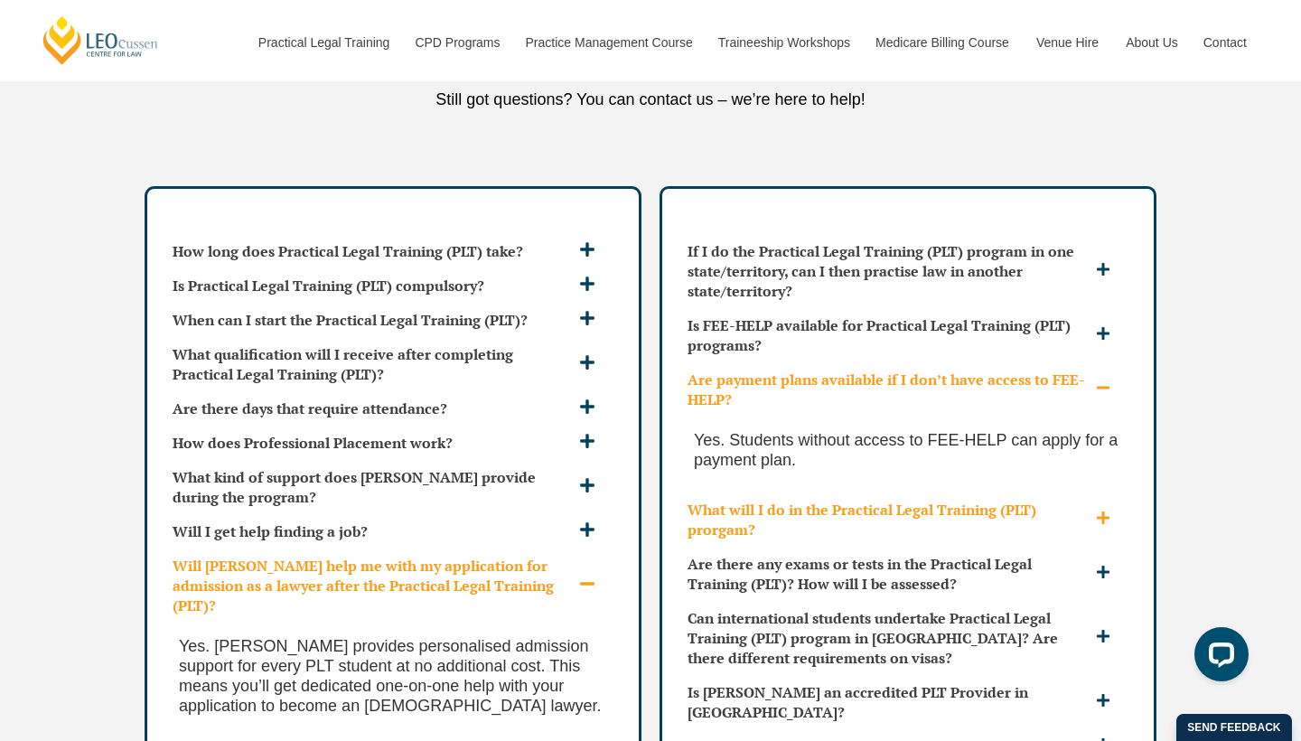
click at [1104, 511] on icon at bounding box center [1103, 518] width 14 height 14
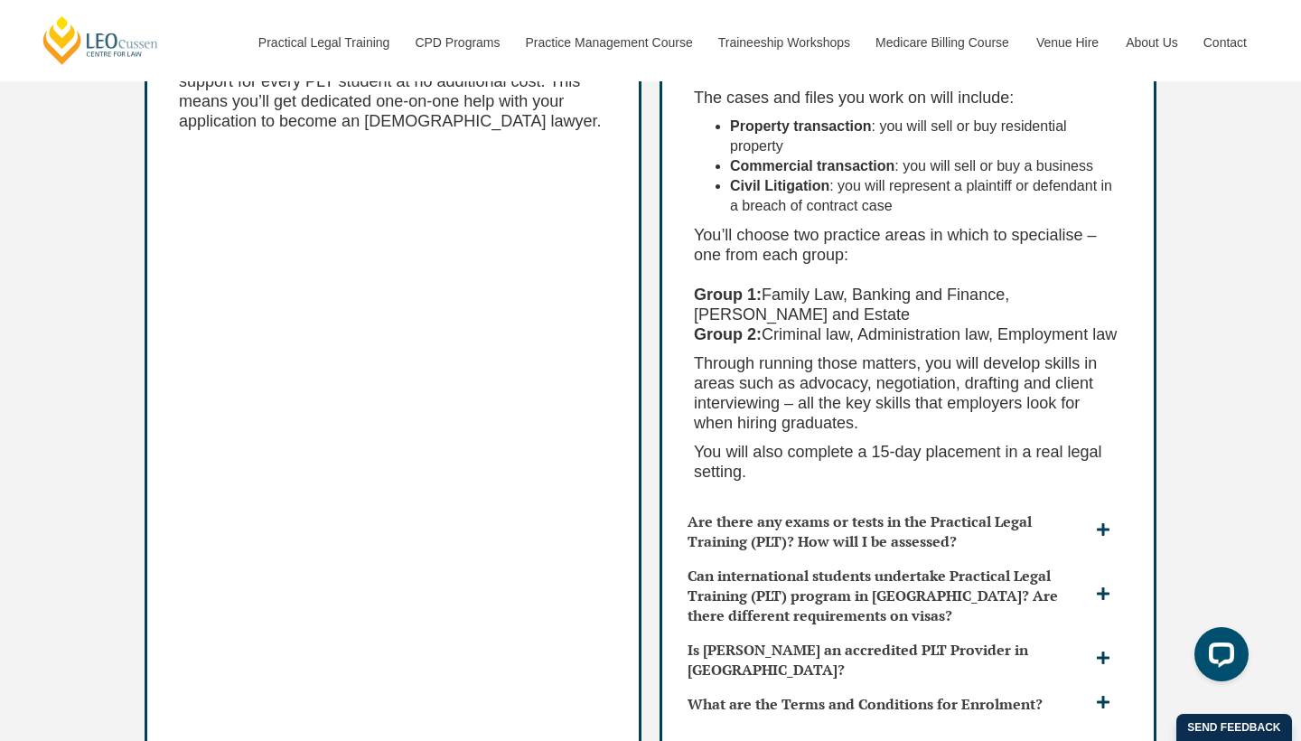
scroll to position [5380, 0]
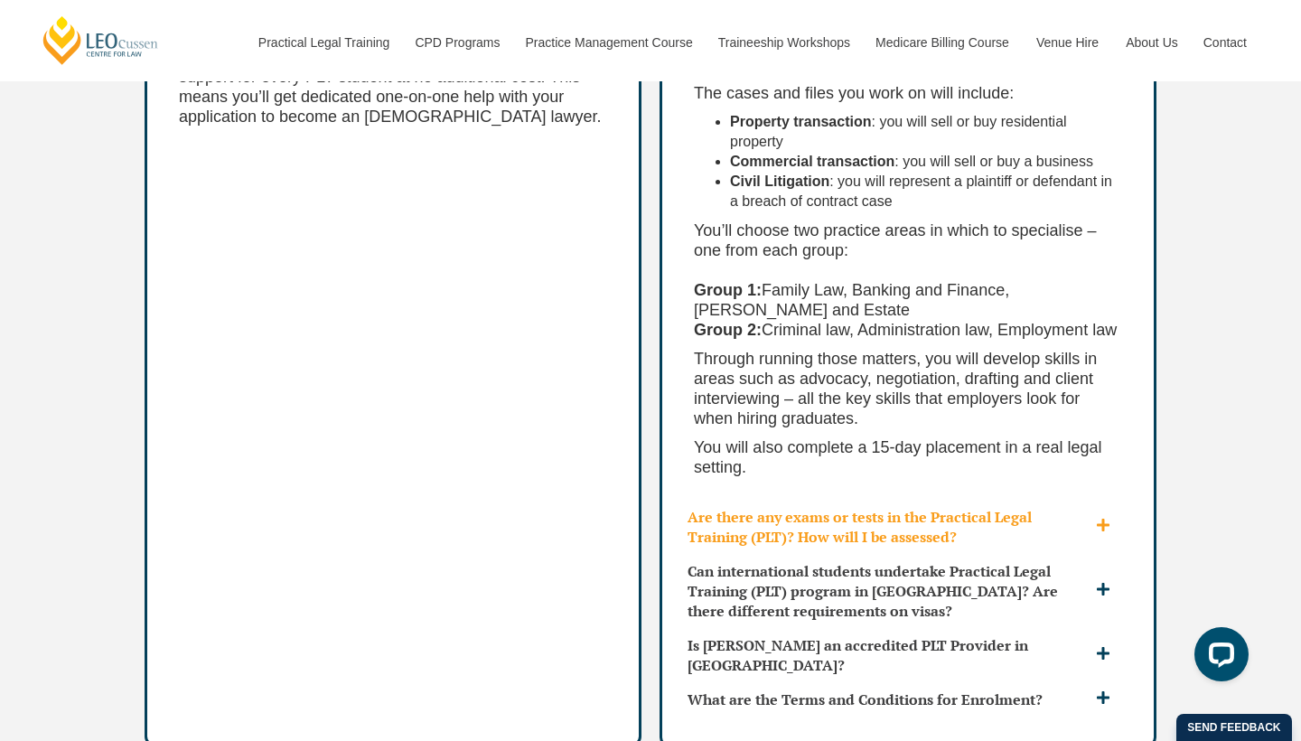
click at [1101, 518] on icon at bounding box center [1103, 525] width 14 height 14
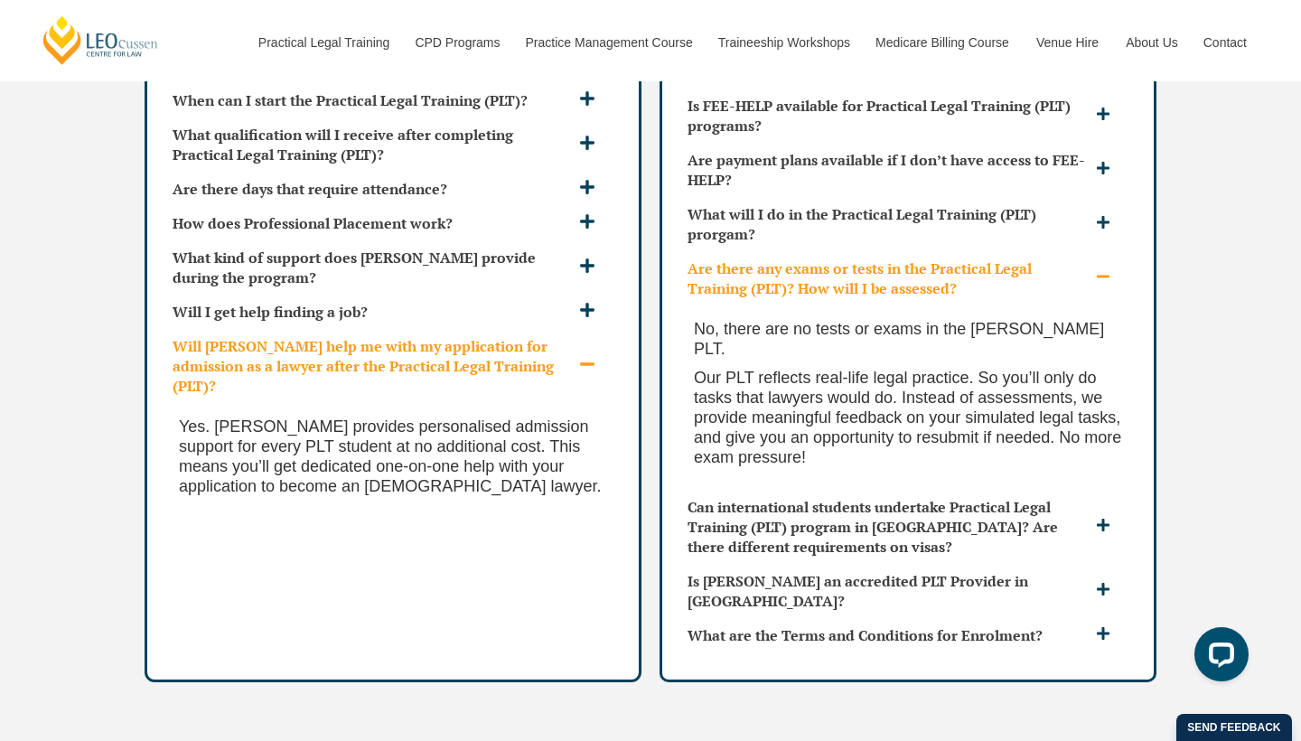
scroll to position [5012, 0]
click at [1107, 625] on icon at bounding box center [1103, 632] width 14 height 14
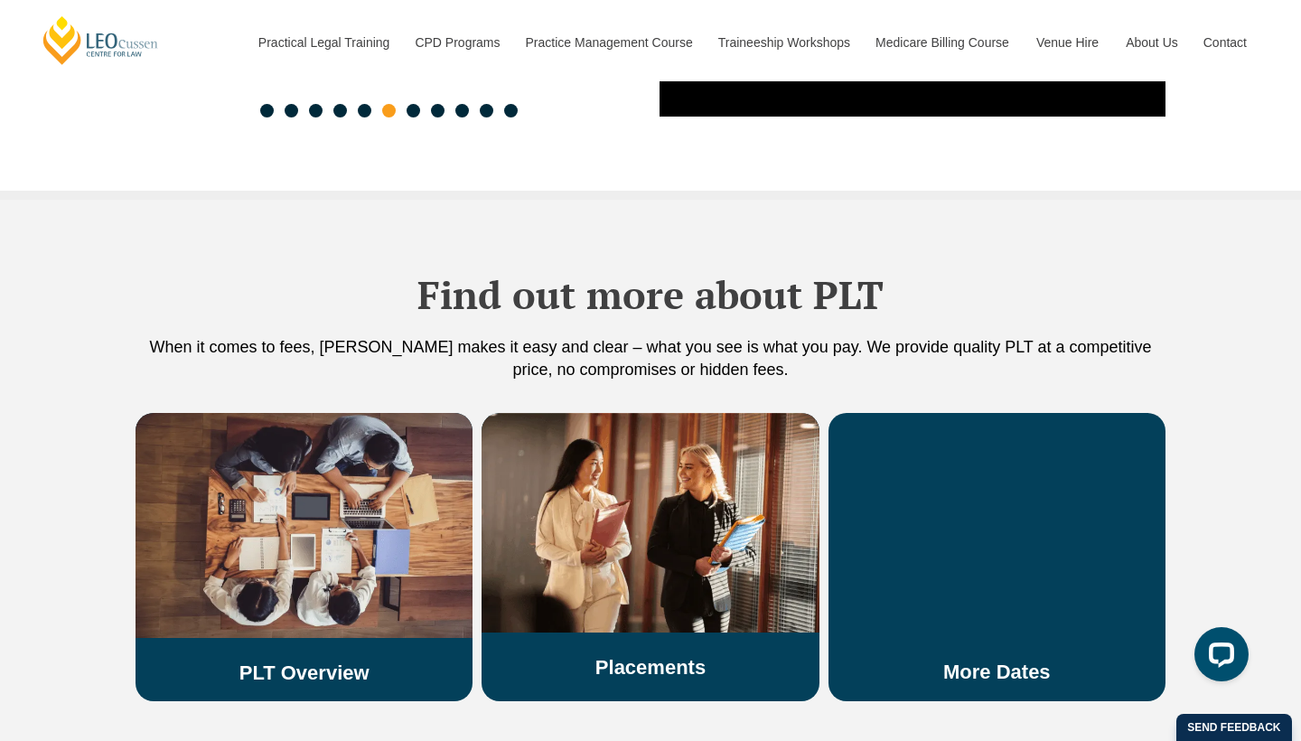
scroll to position [3089, 0]
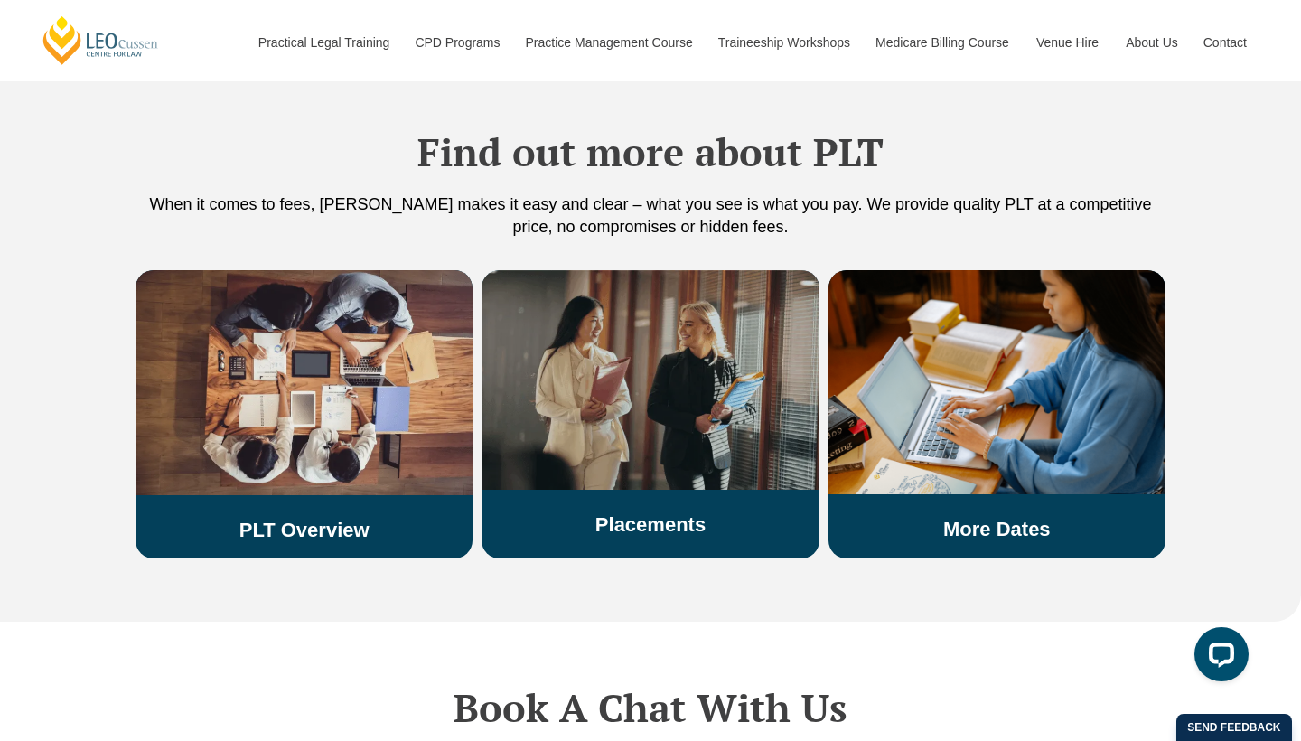
click at [625, 513] on link "Placements" at bounding box center [651, 524] width 110 height 23
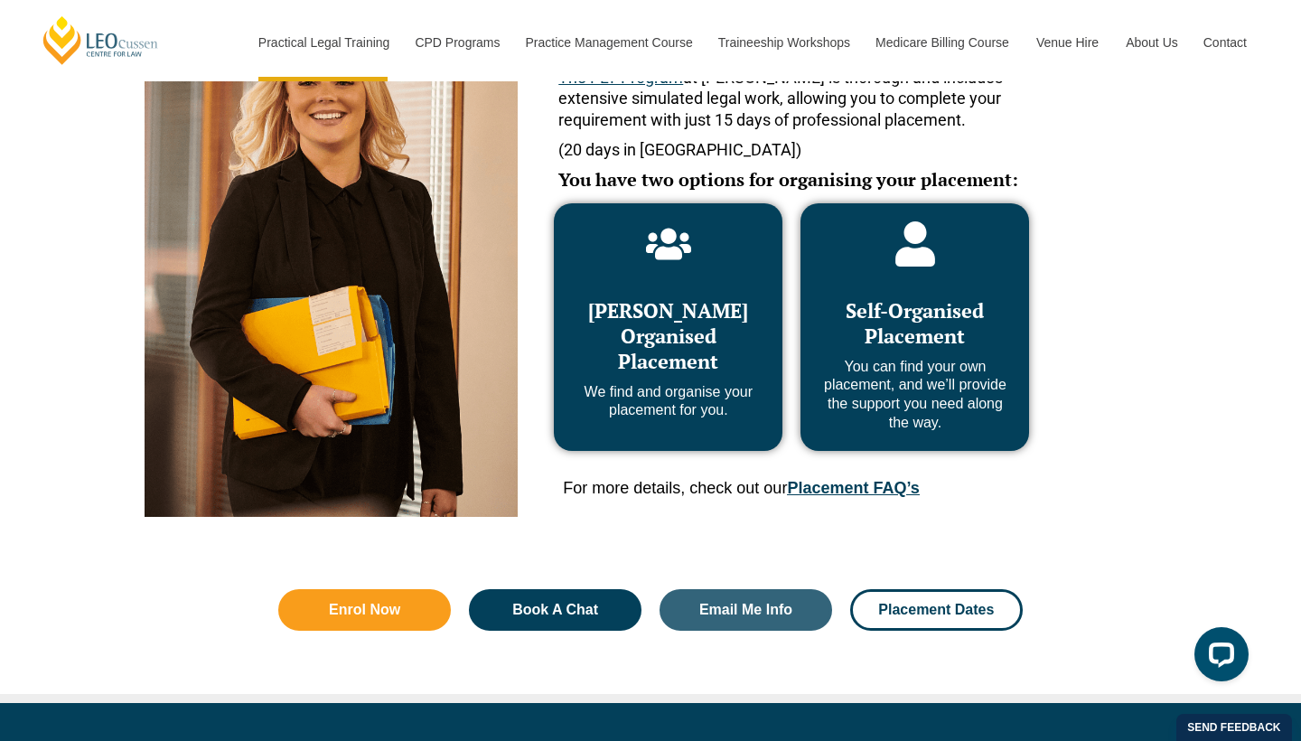
scroll to position [892, 0]
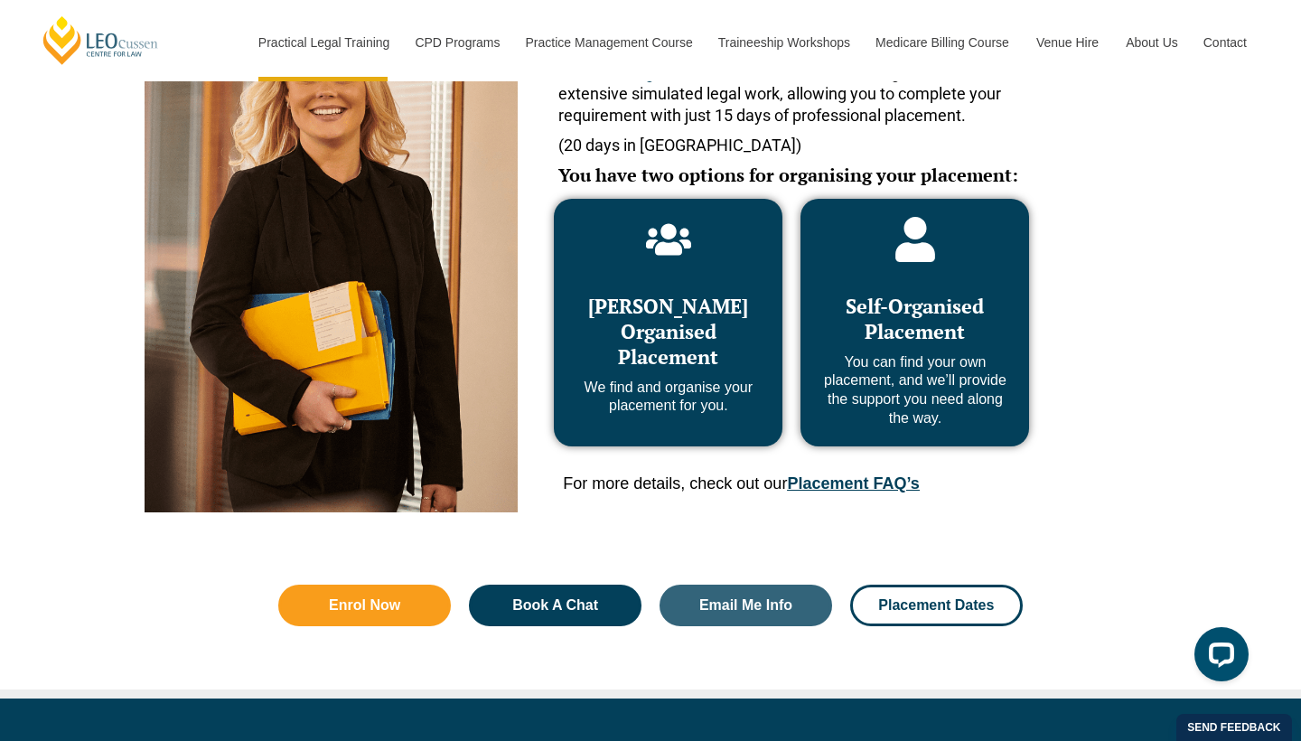
click at [862, 484] on link "Placement FAQ’s" at bounding box center [853, 484] width 132 height 18
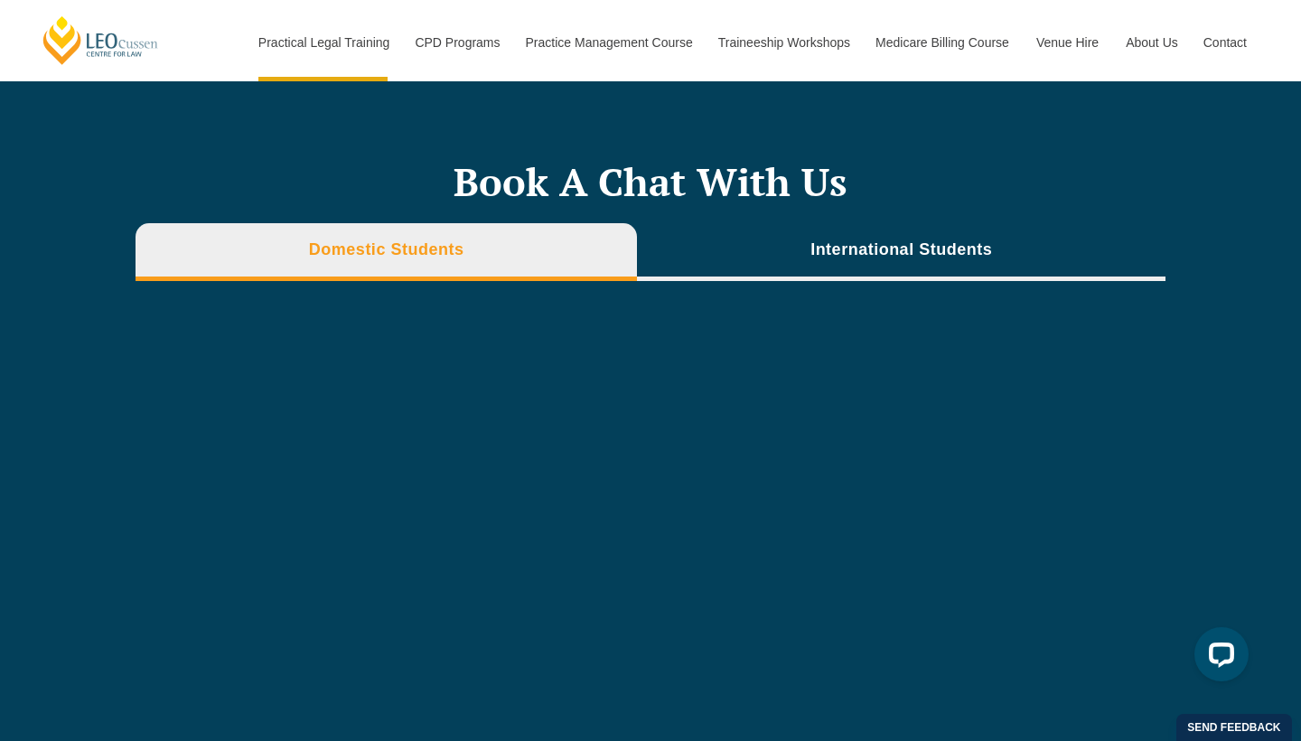
scroll to position [6340, 0]
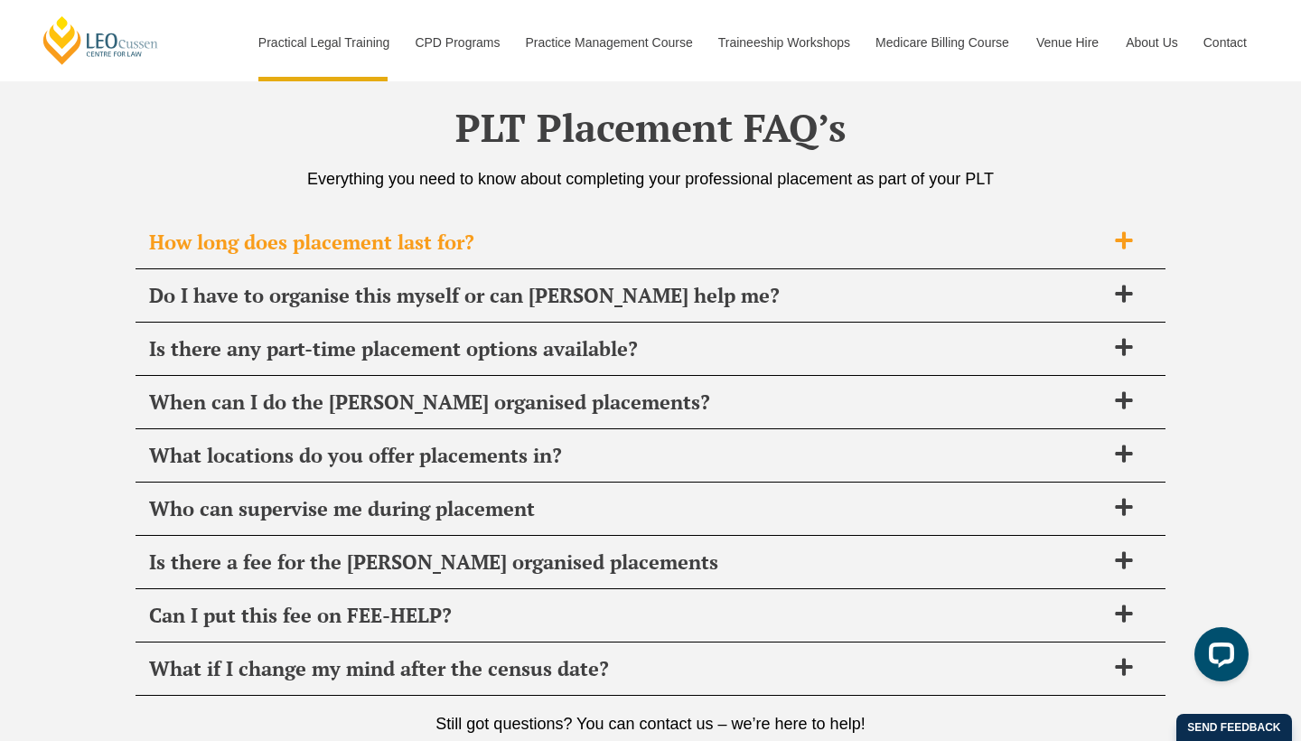
click at [1133, 230] on icon at bounding box center [1124, 240] width 20 height 20
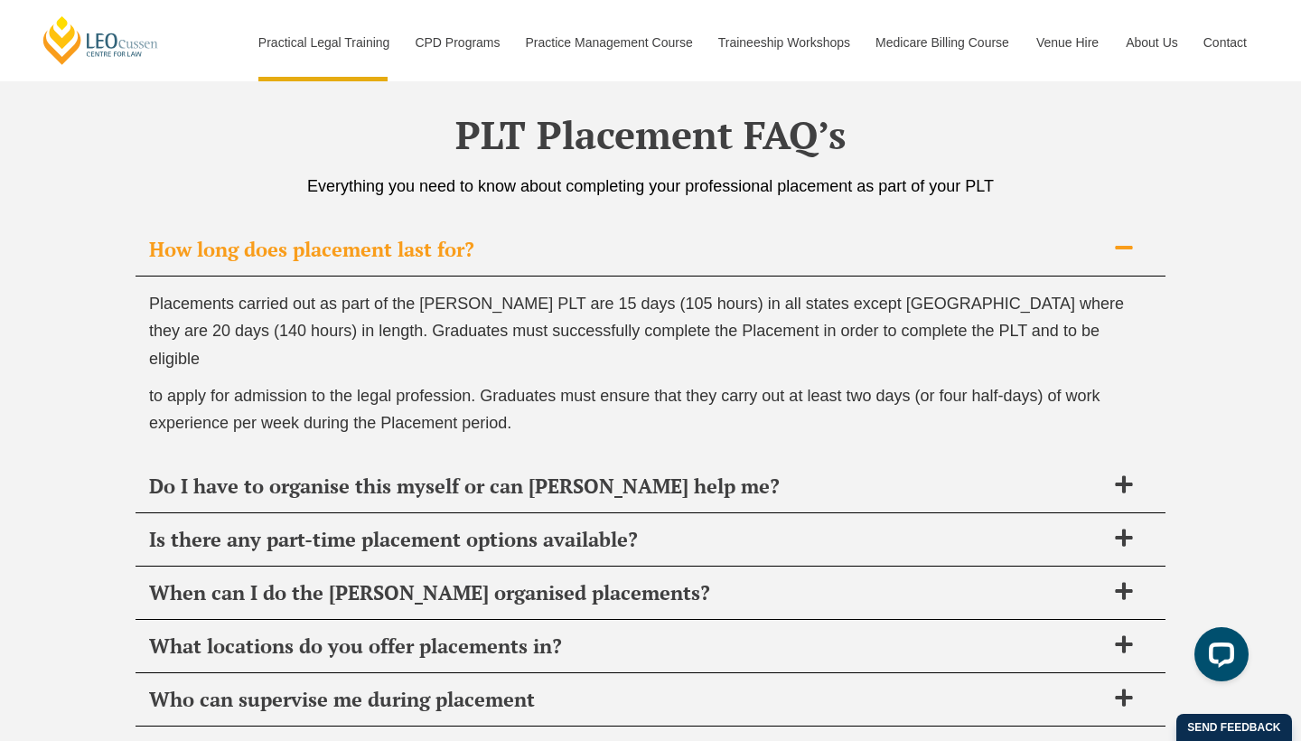
scroll to position [6355, 0]
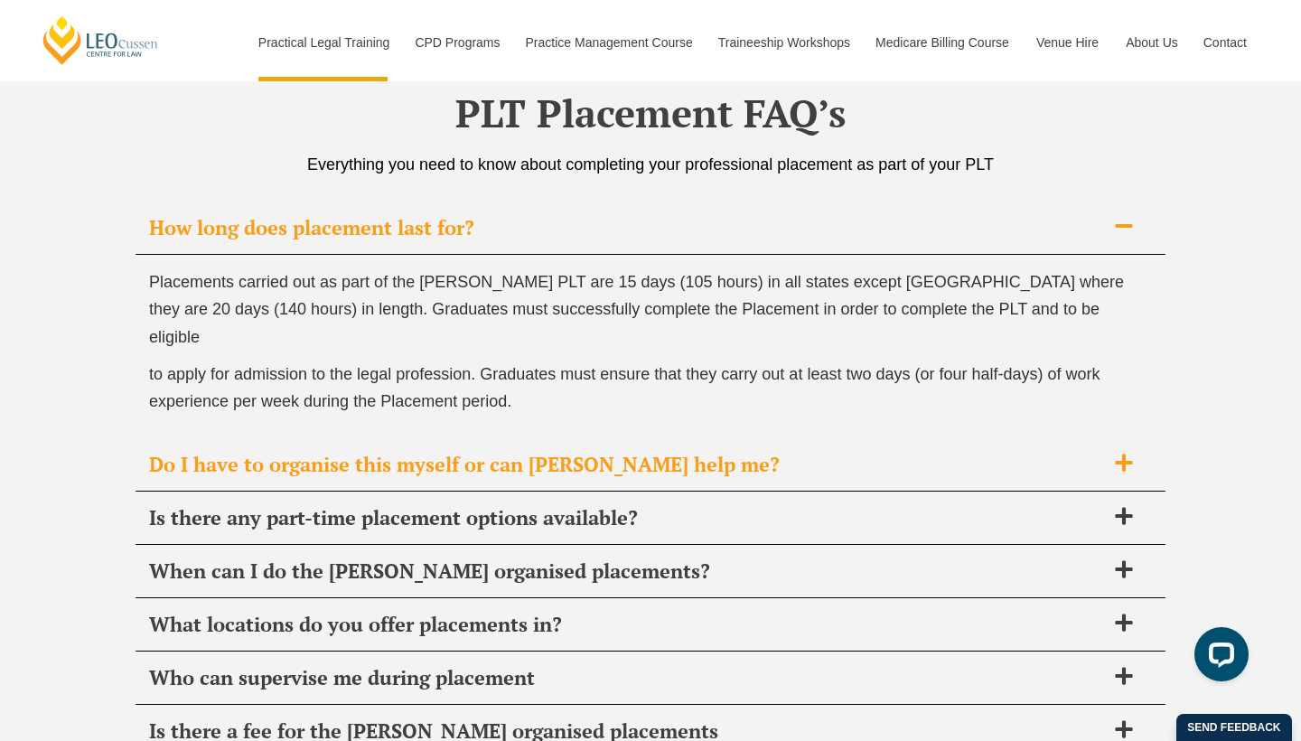
click at [1123, 453] on icon at bounding box center [1124, 463] width 20 height 20
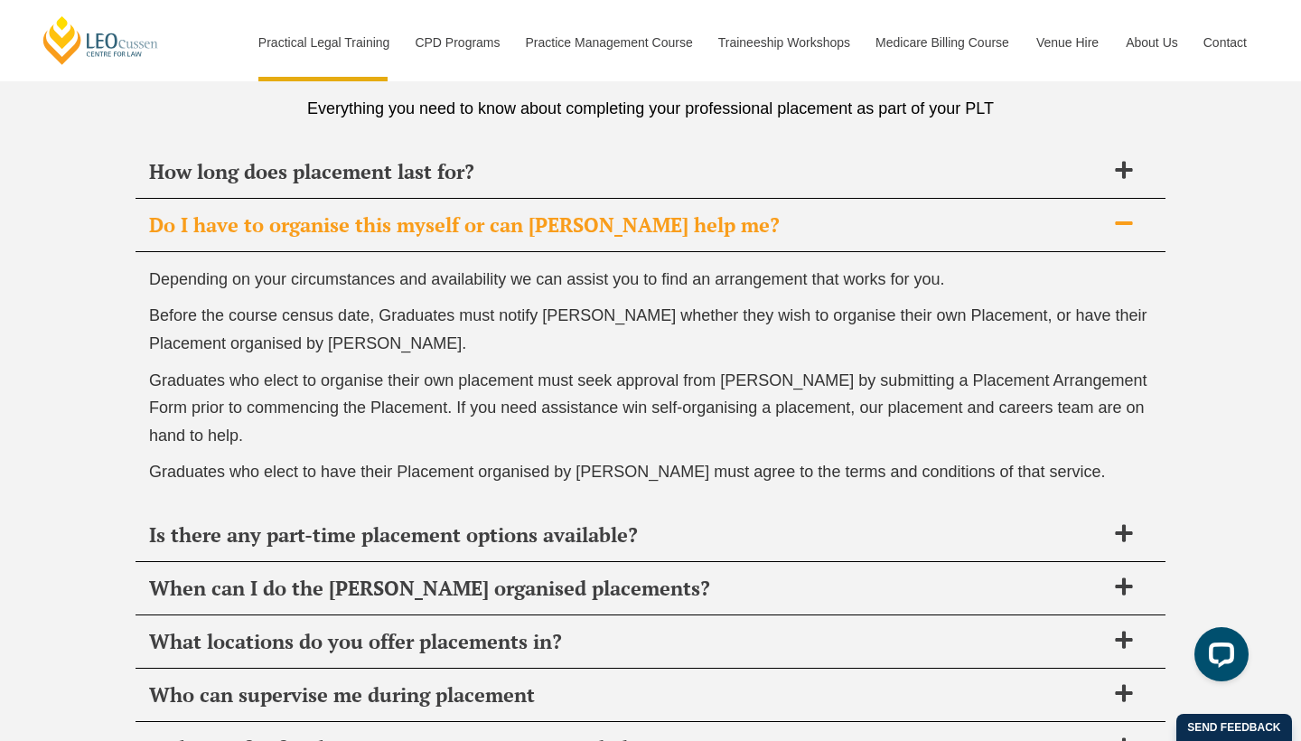
scroll to position [6420, 0]
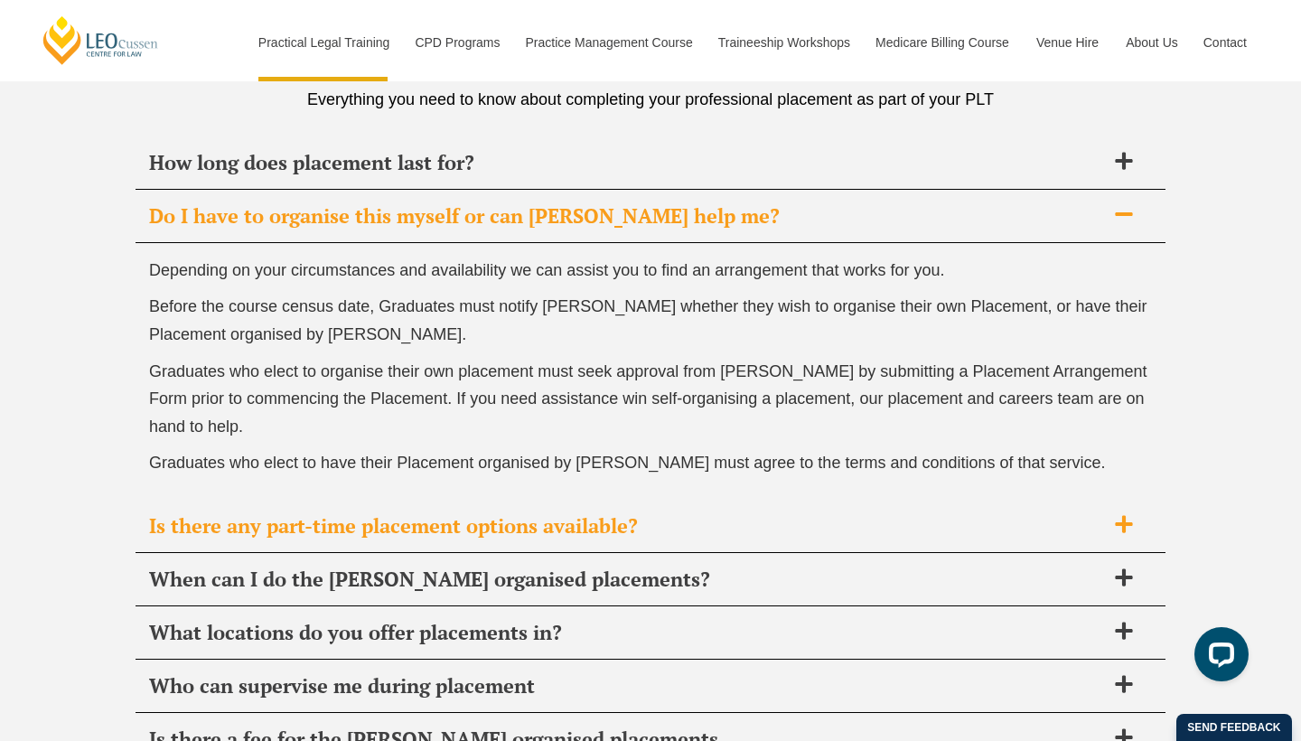
click at [1129, 514] on icon at bounding box center [1124, 524] width 20 height 20
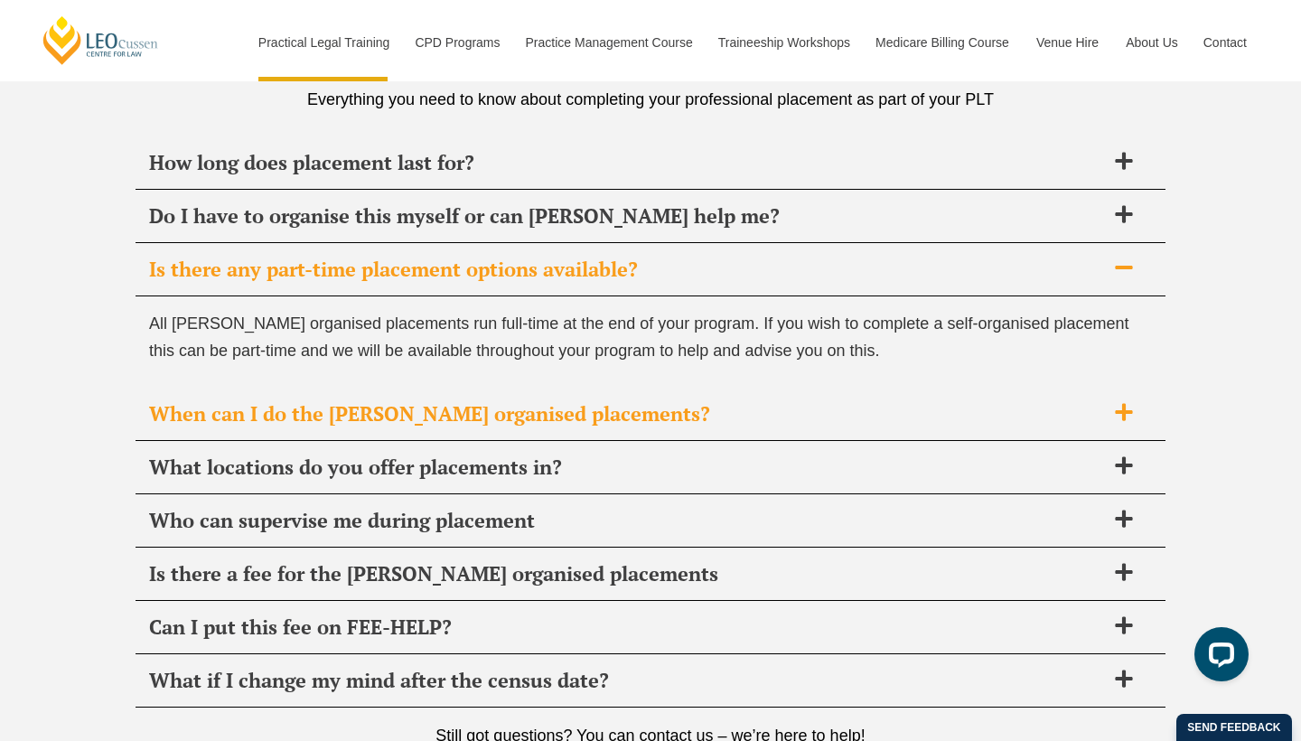
click at [1116, 402] on icon at bounding box center [1124, 412] width 20 height 20
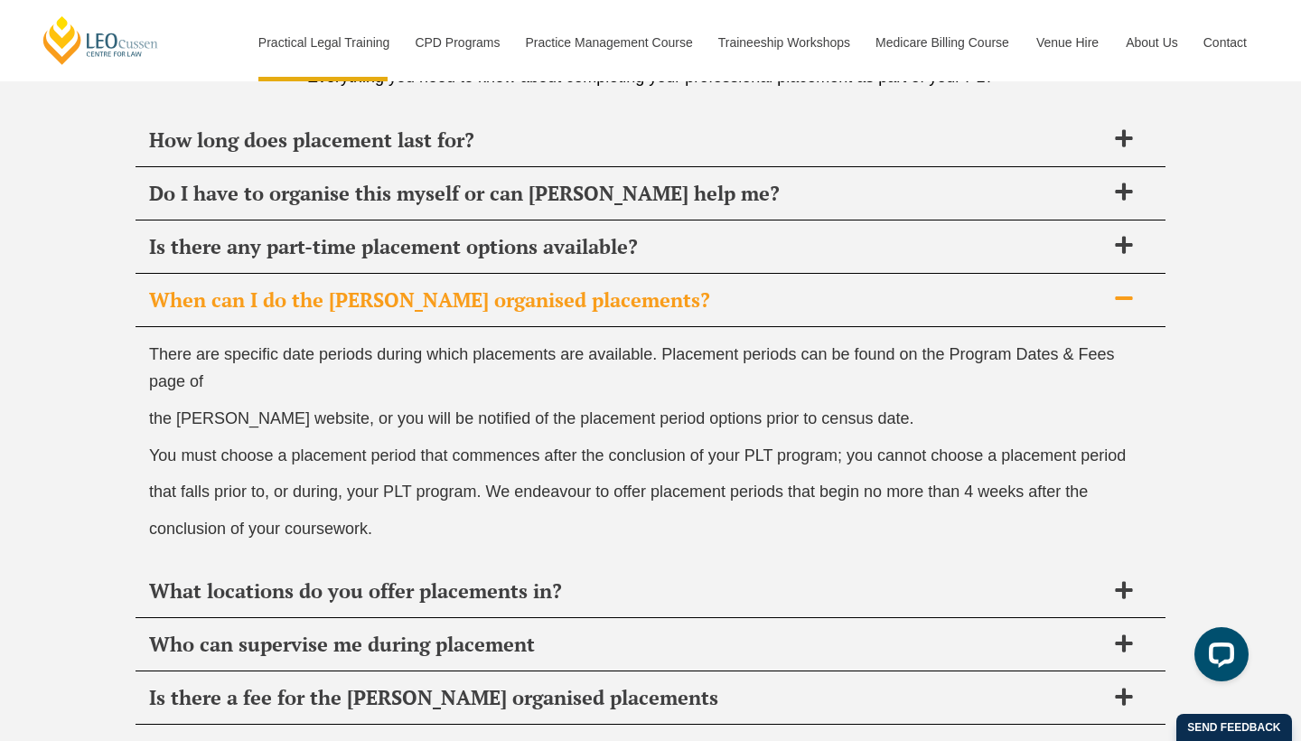
scroll to position [6443, 0]
click at [1131, 579] on icon at bounding box center [1124, 589] width 20 height 20
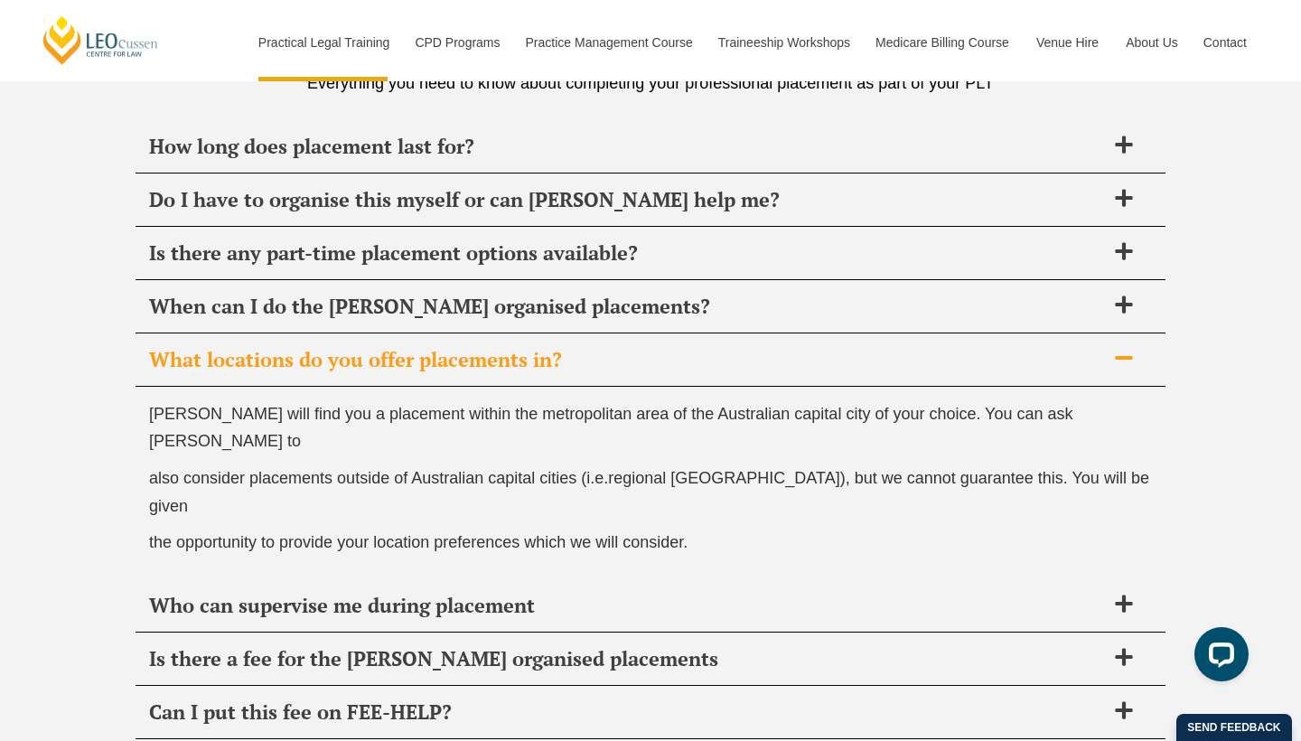
scroll to position [6441, 0]
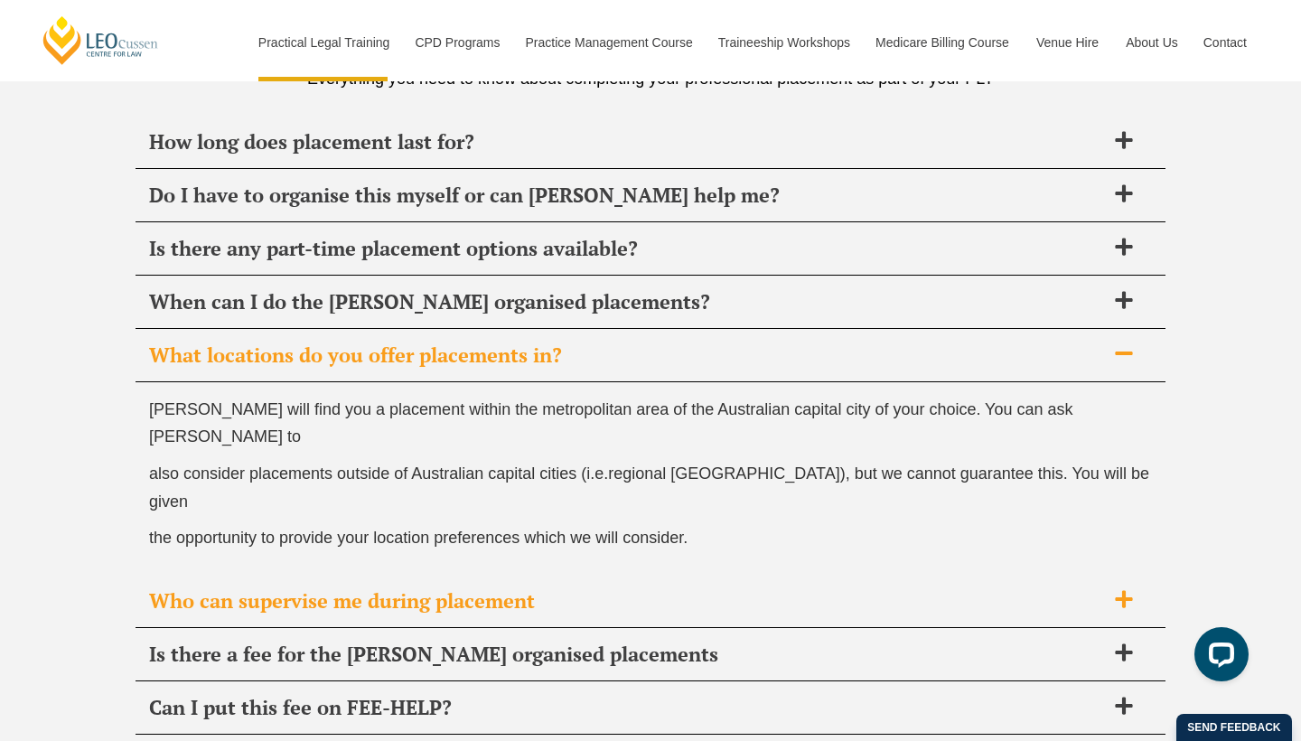
click at [1115, 589] on icon at bounding box center [1124, 599] width 20 height 20
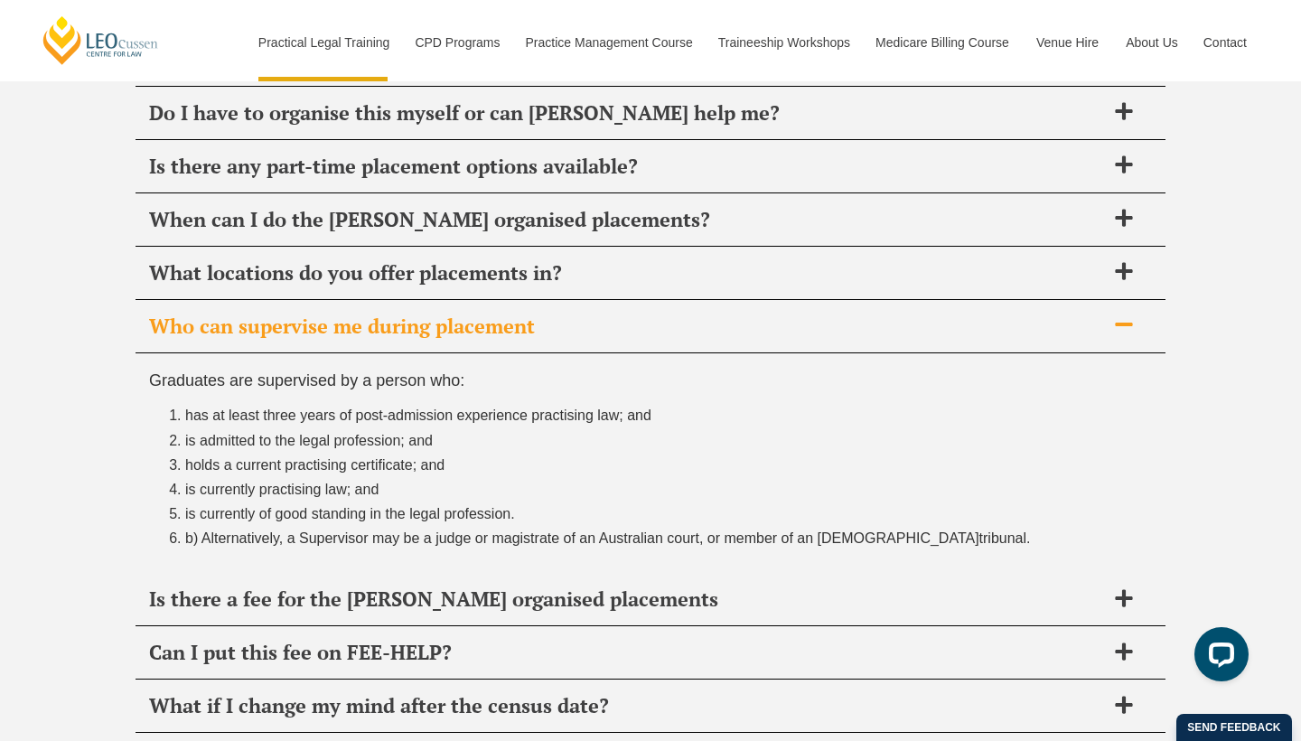
scroll to position [6526, 0]
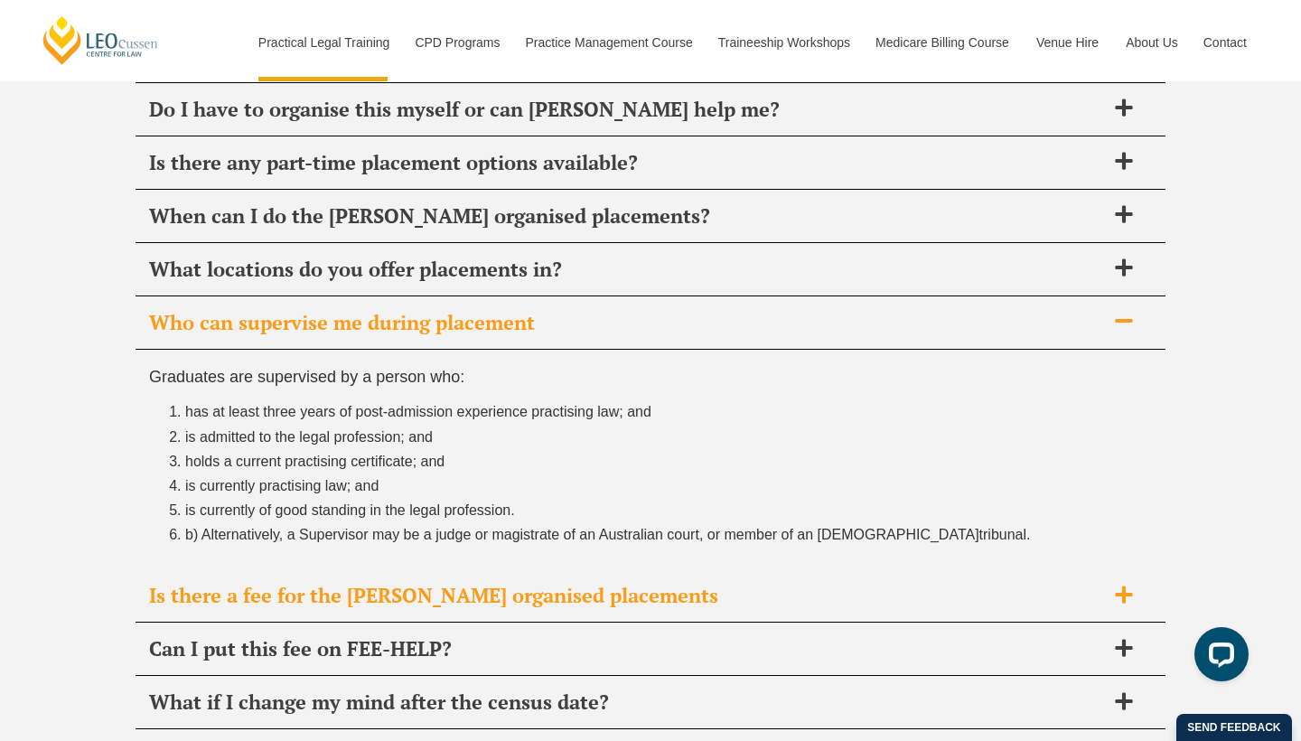
click at [1137, 585] on span at bounding box center [1124, 596] width 38 height 23
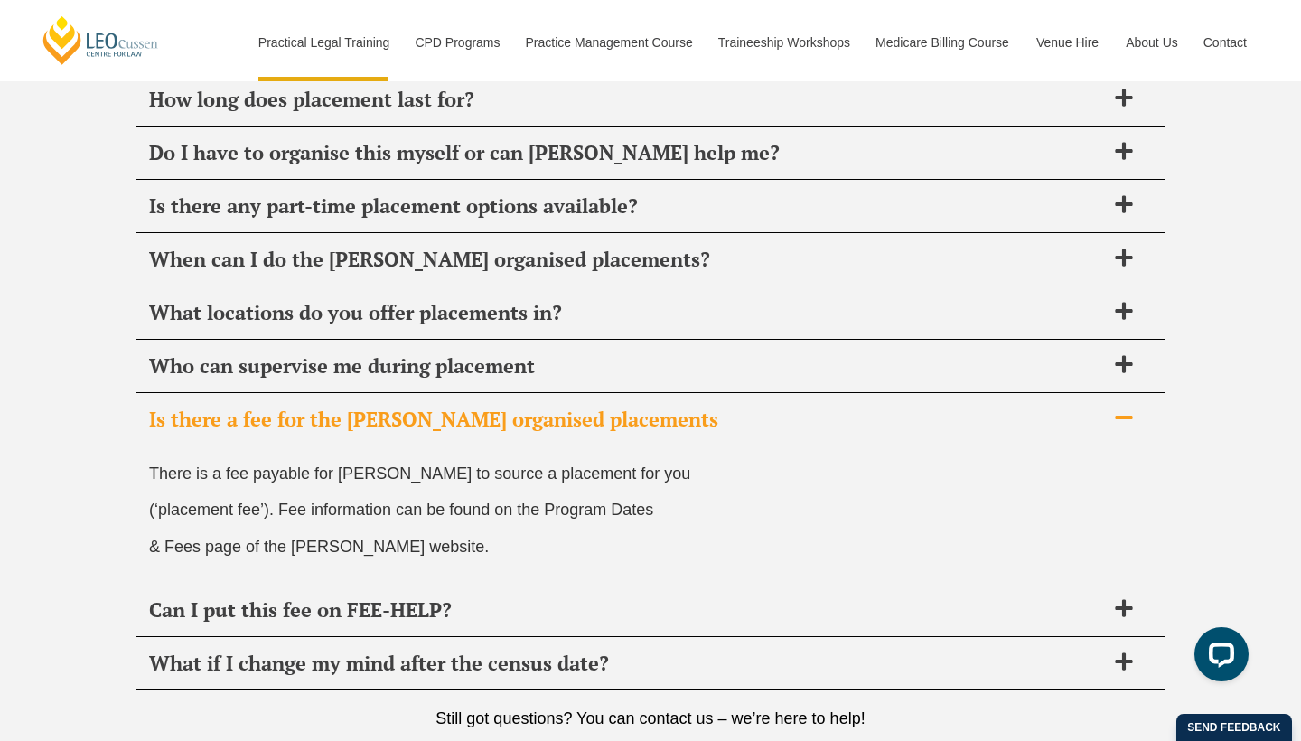
scroll to position [6481, 0]
click at [1127, 601] on icon at bounding box center [1123, 609] width 17 height 17
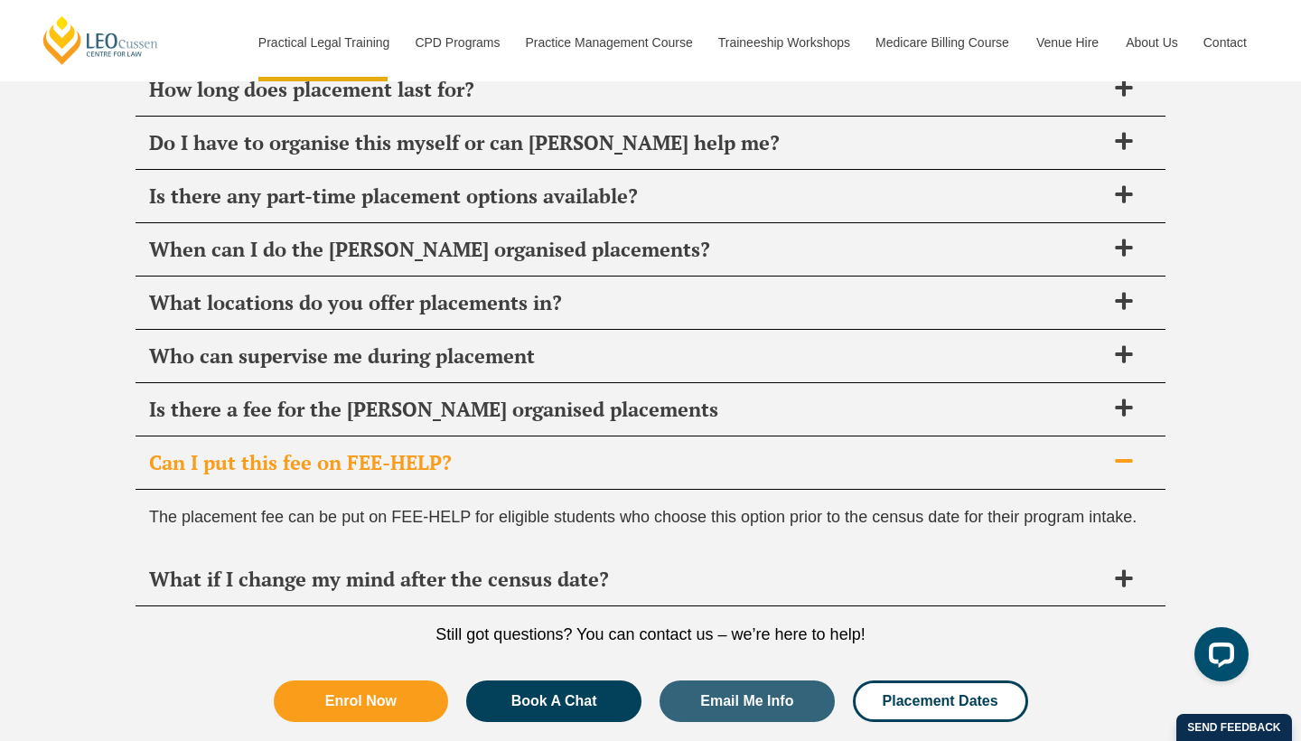
scroll to position [6491, 0]
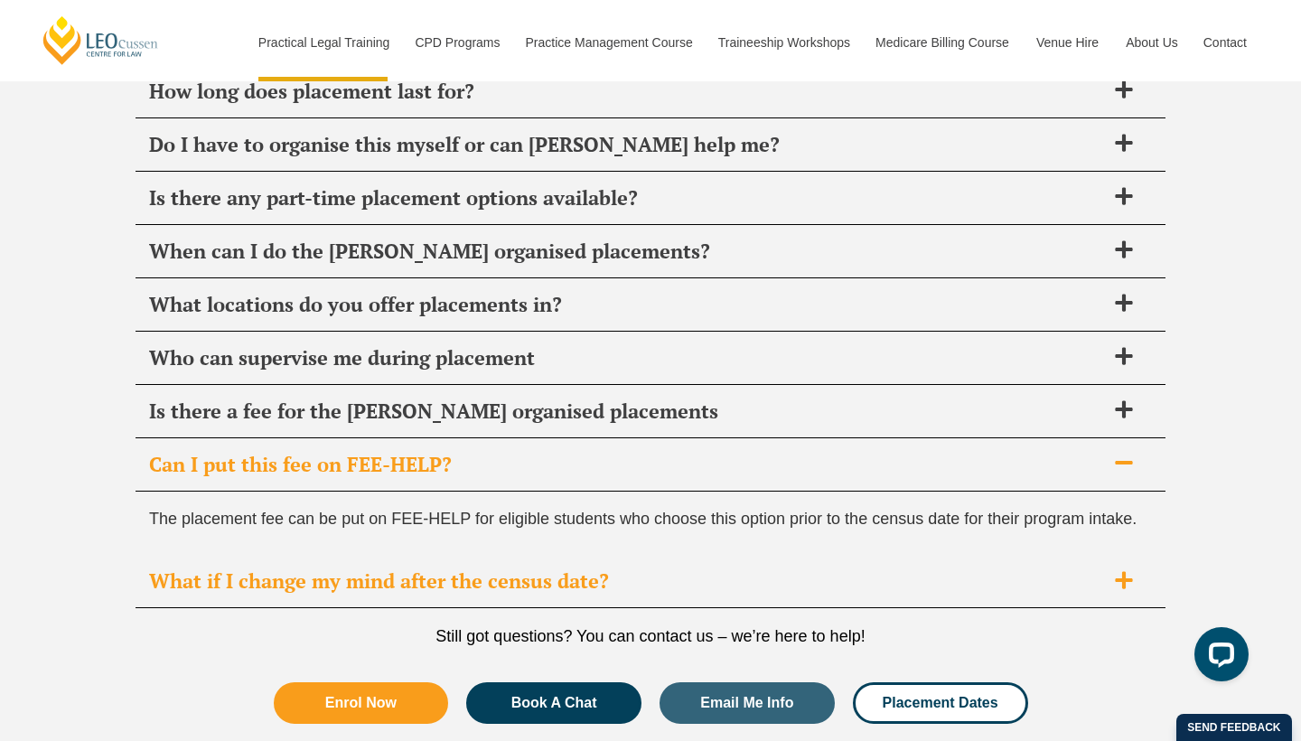
click at [1121, 570] on icon at bounding box center [1124, 580] width 20 height 20
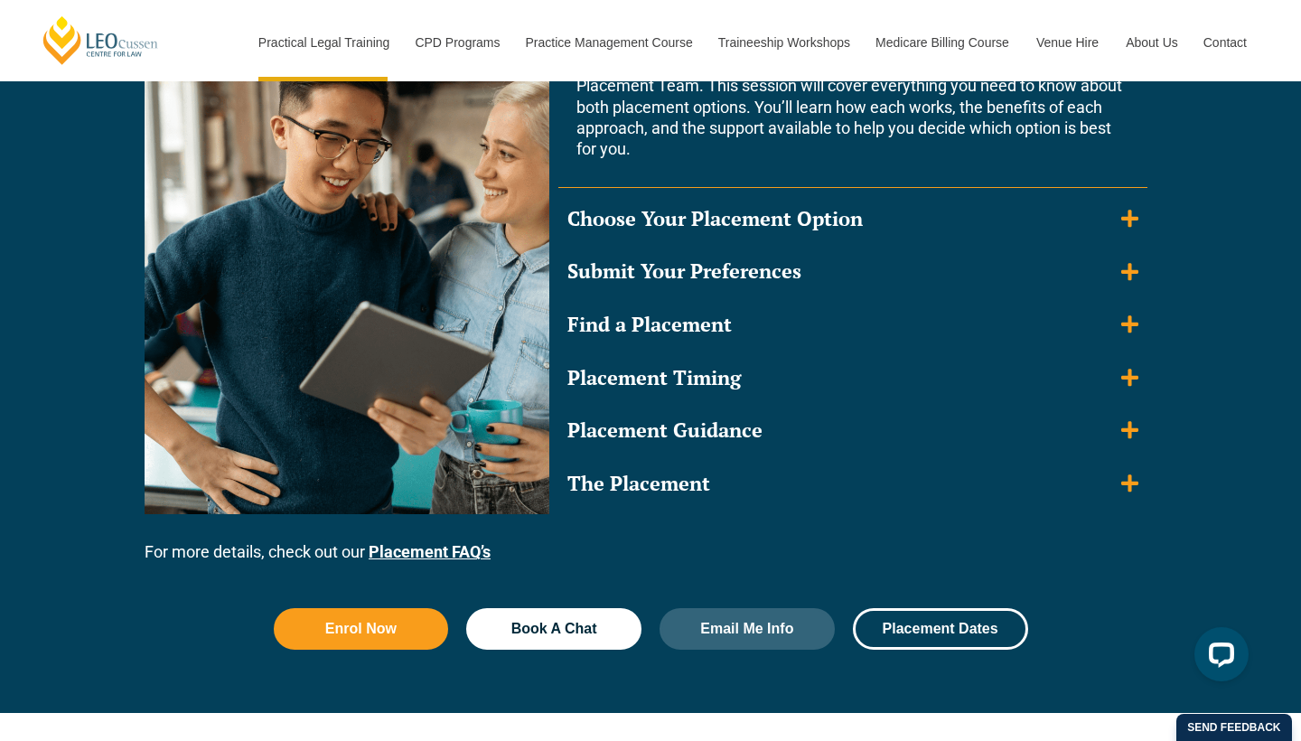
scroll to position [1771, 0]
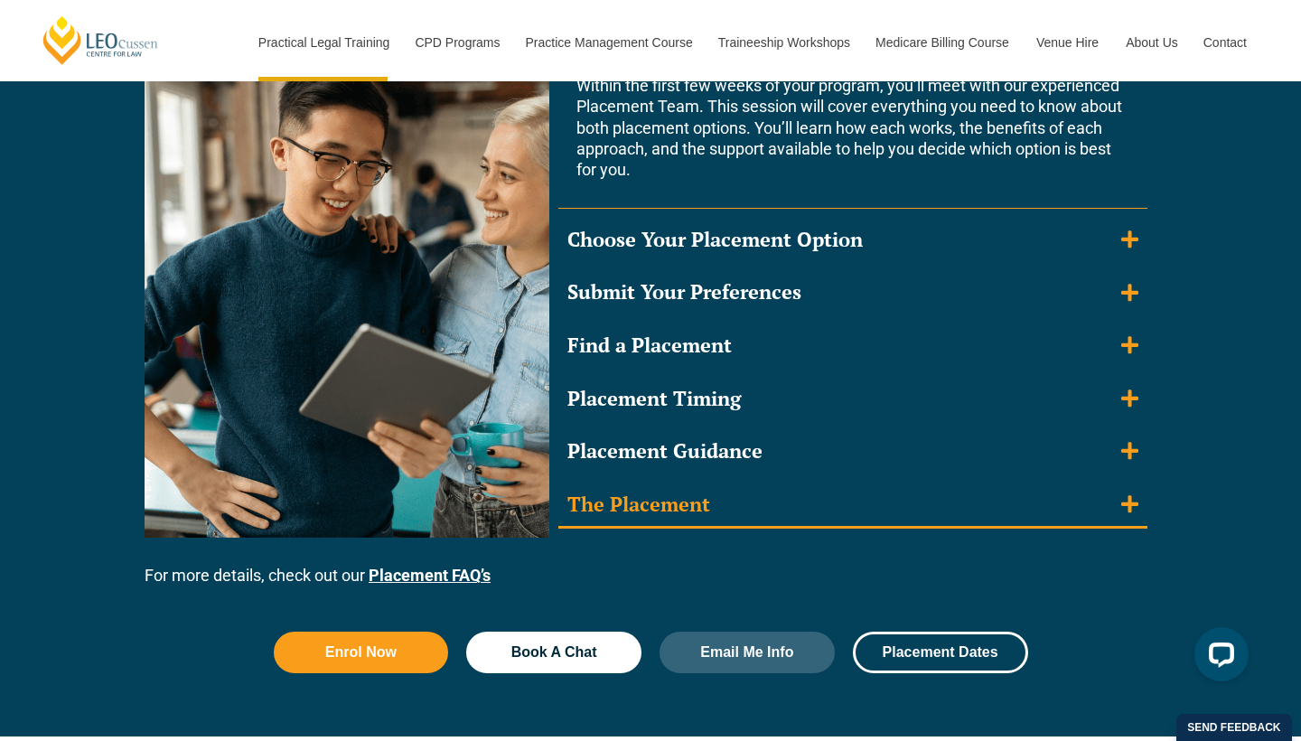
click at [1132, 495] on icon "Accordion. Open links with Enter or Space, close with Escape, and navigate with…" at bounding box center [1130, 503] width 17 height 17
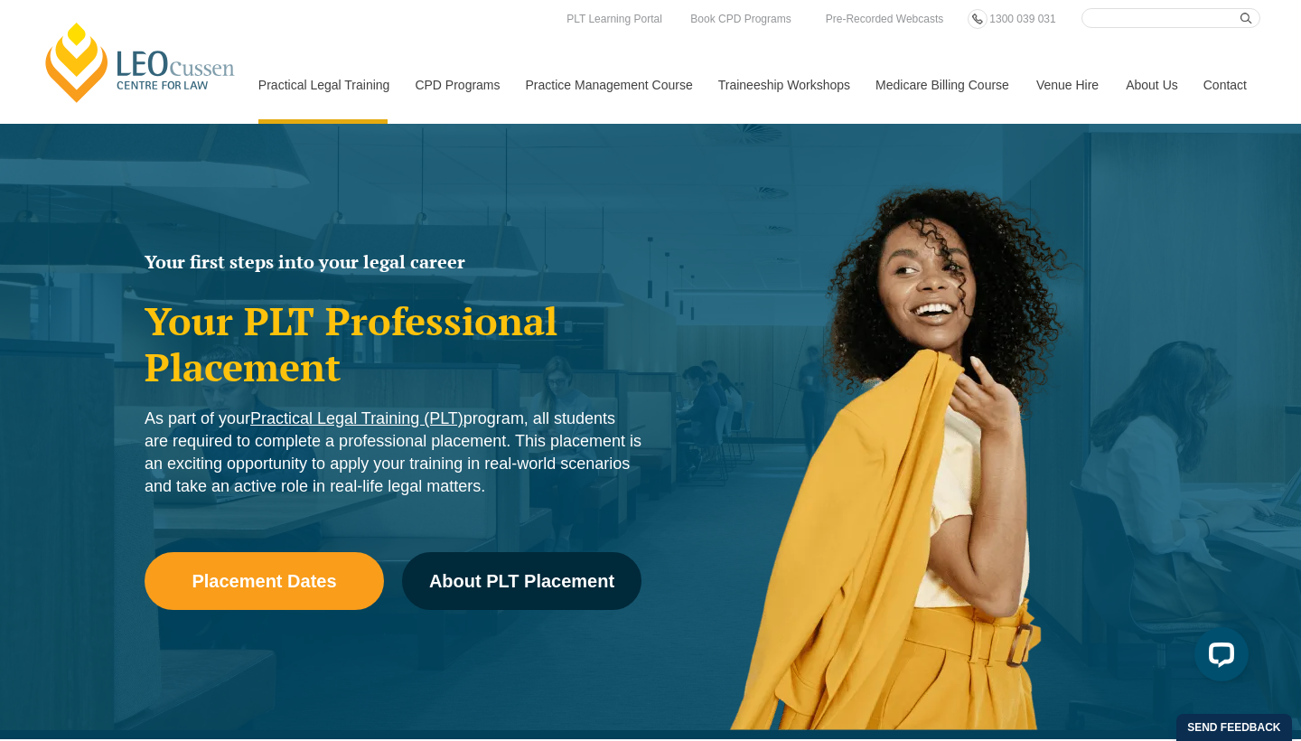
scroll to position [0, 0]
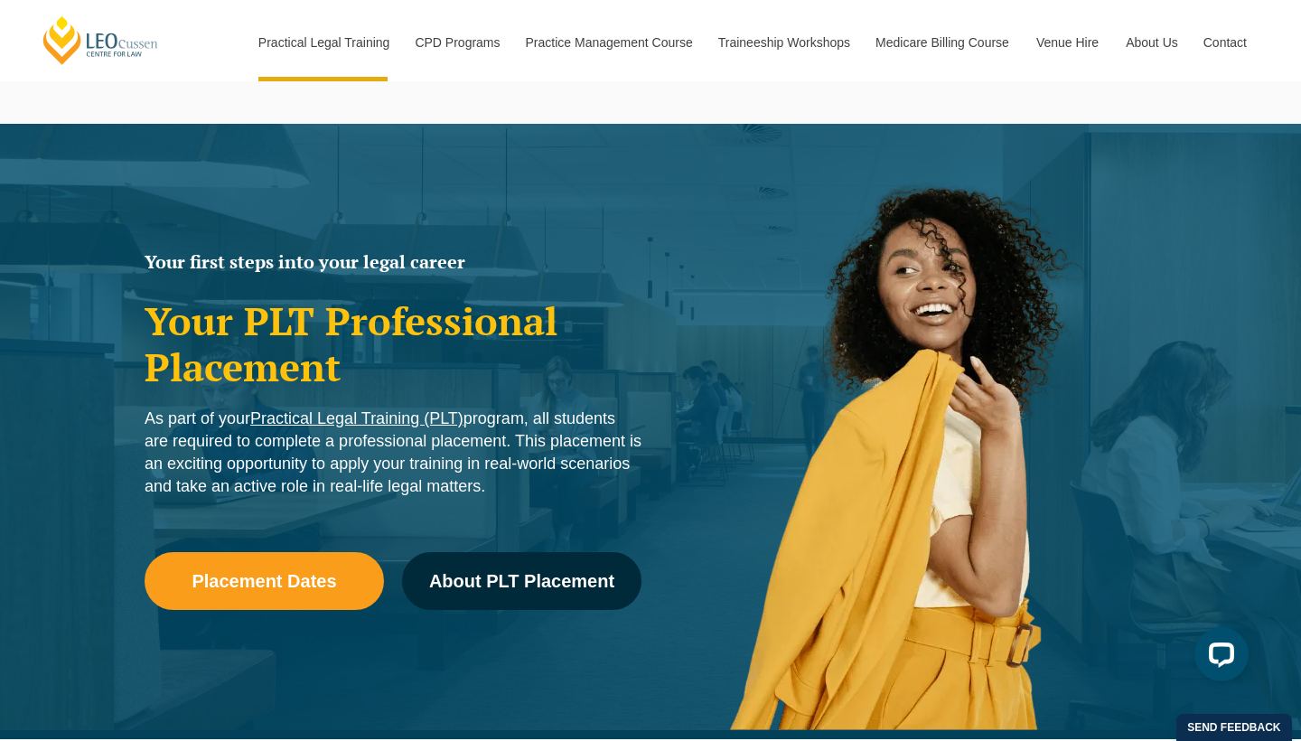
scroll to position [892, 0]
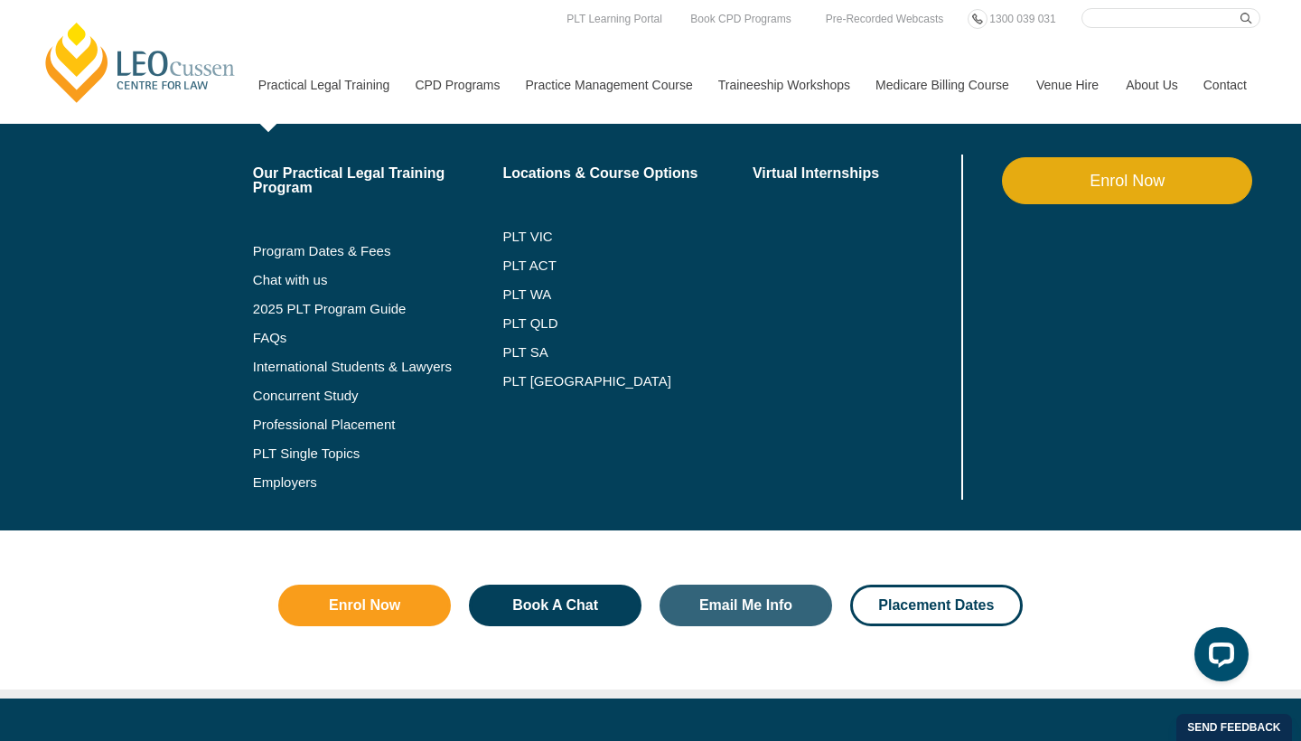
click at [303, 242] on li "Program Dates & Fees" at bounding box center [378, 251] width 250 height 29
click at [303, 250] on link "Program Dates & Fees" at bounding box center [378, 251] width 250 height 14
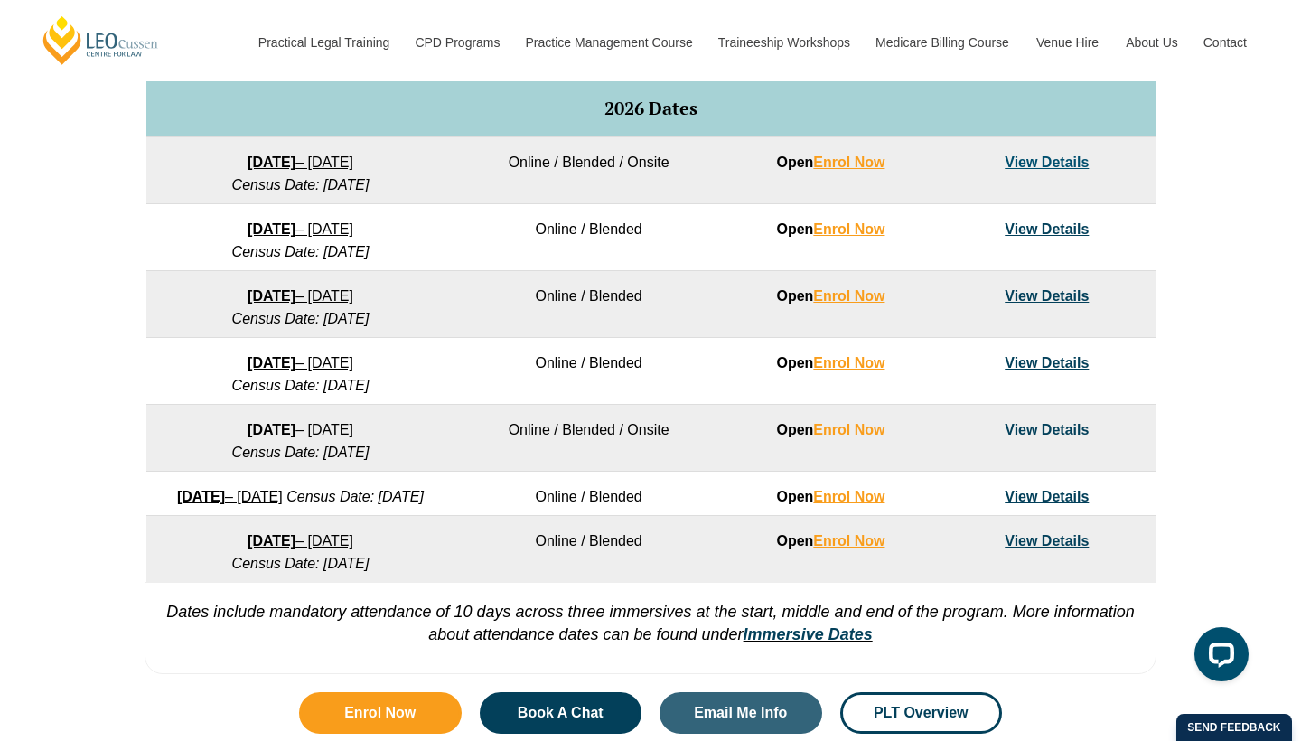
scroll to position [1147, 0]
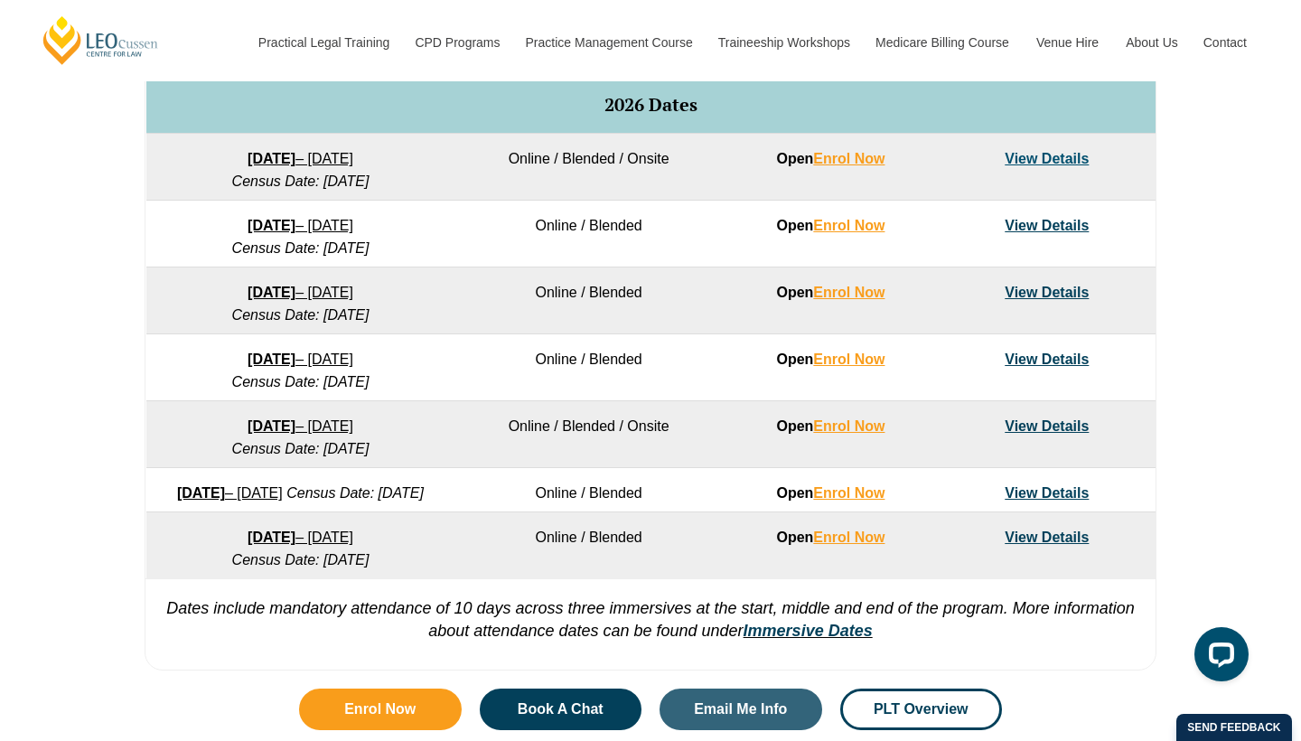
click at [1060, 545] on link "View Details" at bounding box center [1047, 537] width 84 height 15
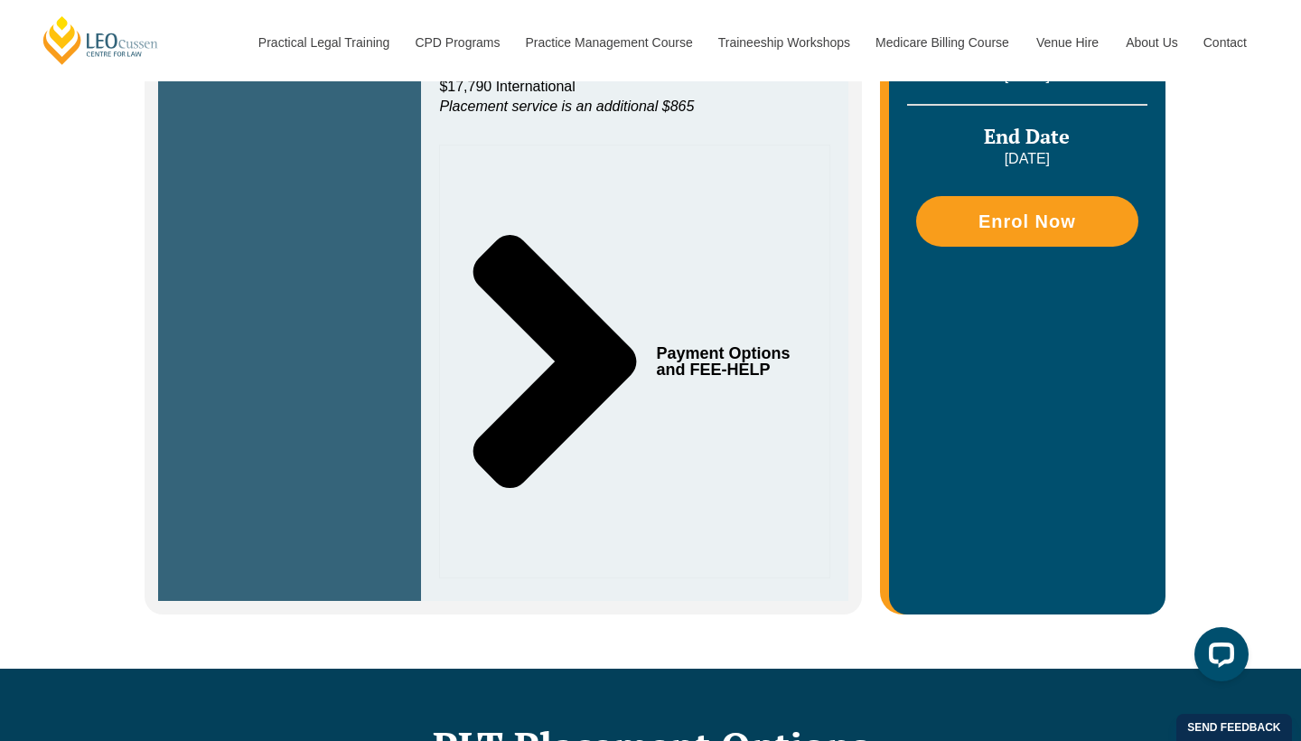
scroll to position [871, 0]
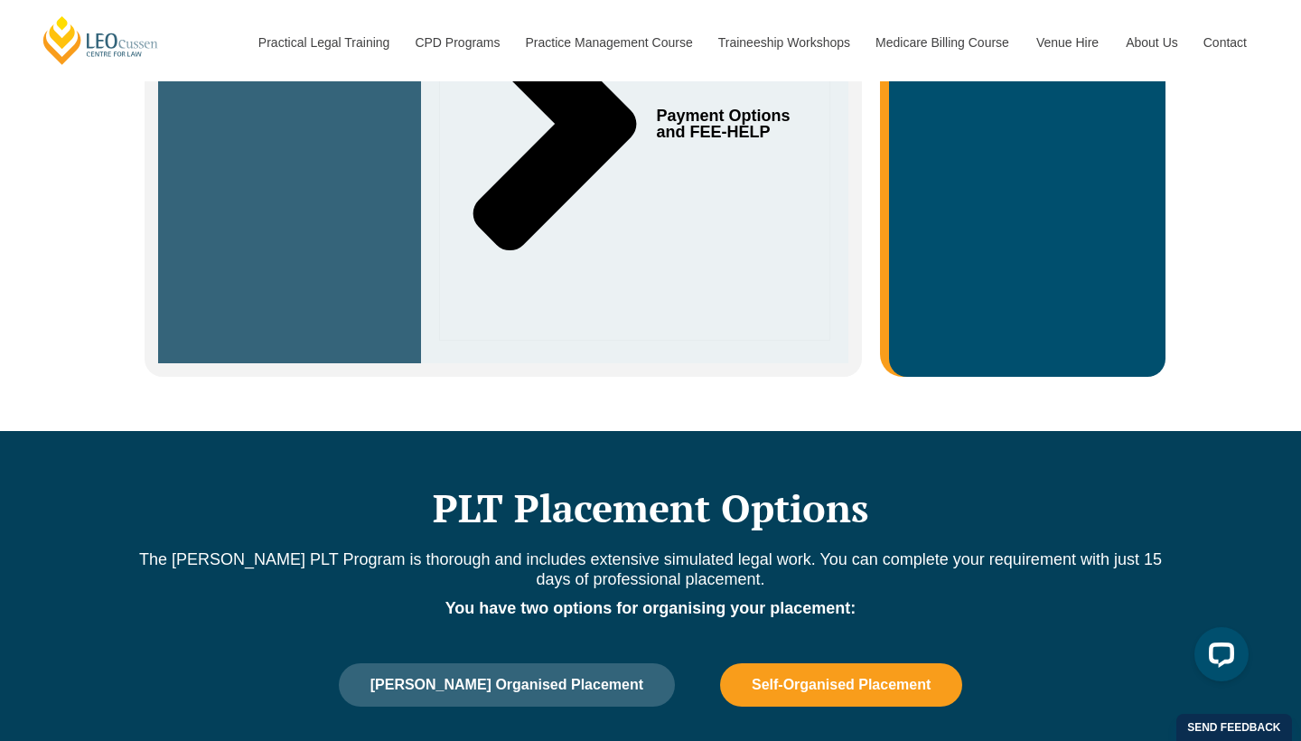
scroll to position [1101, 0]
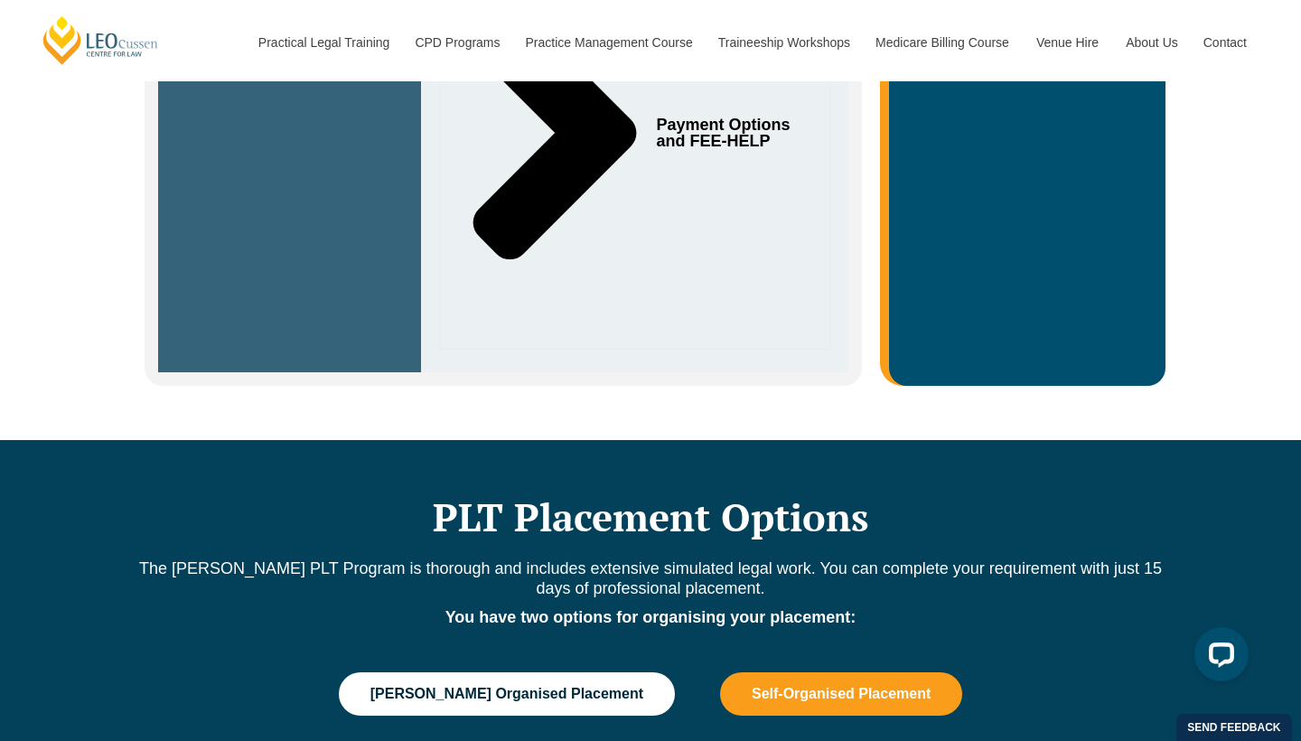
click at [497, 686] on span "[PERSON_NAME] Organised Placement" at bounding box center [507, 694] width 273 height 16
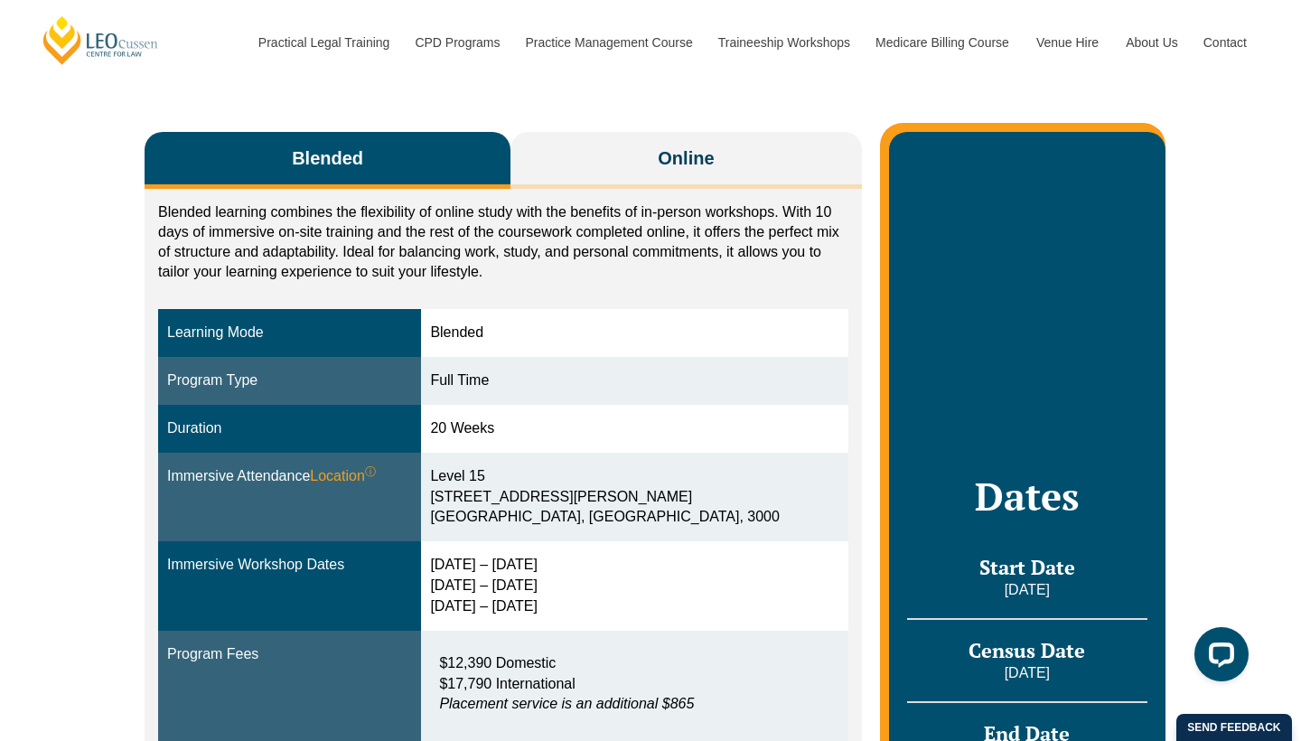
scroll to position [278, 0]
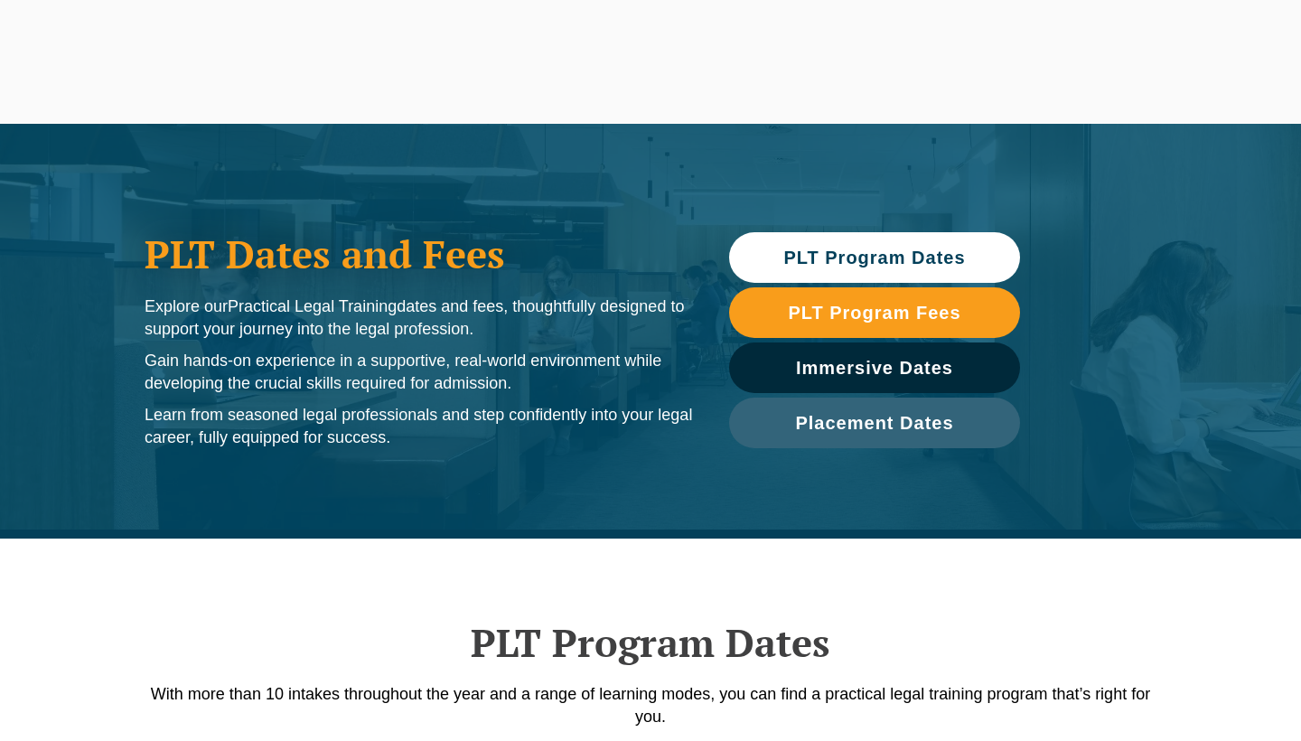
scroll to position [2157, 0]
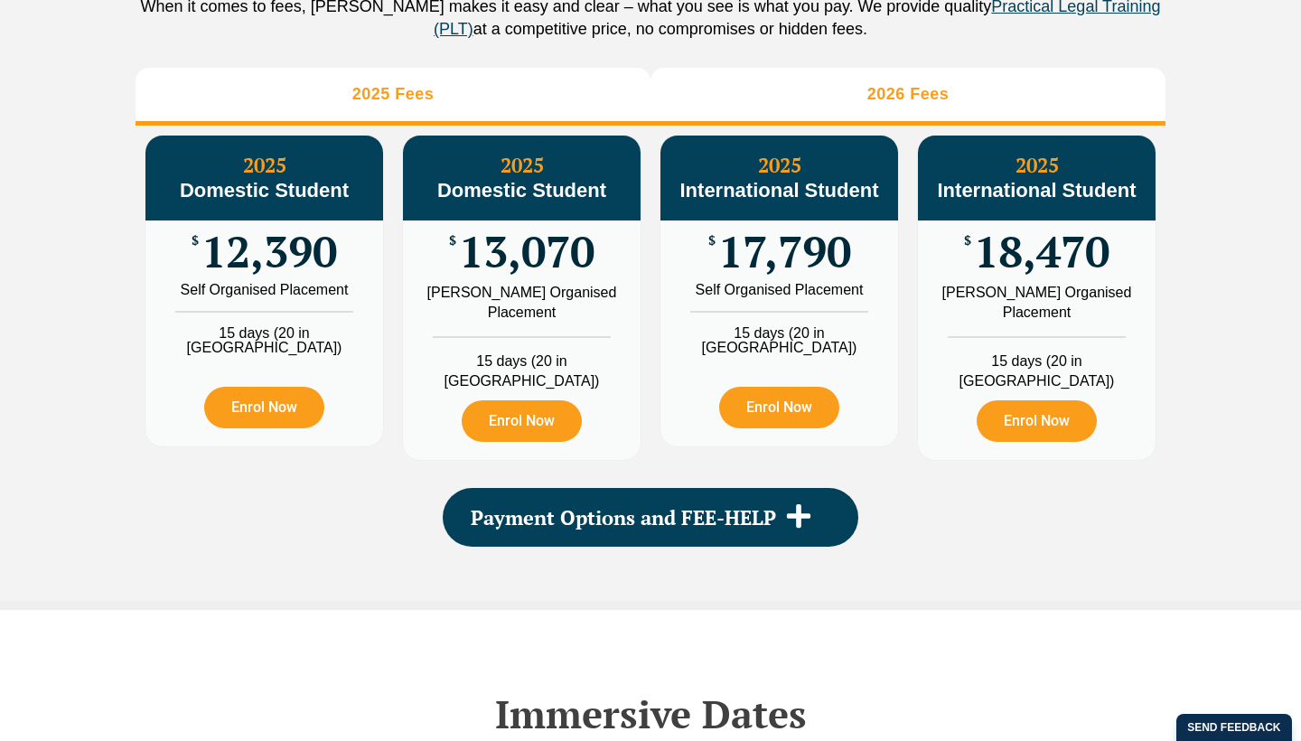
click at [880, 126] on li "2026 Fees" at bounding box center [908, 97] width 515 height 58
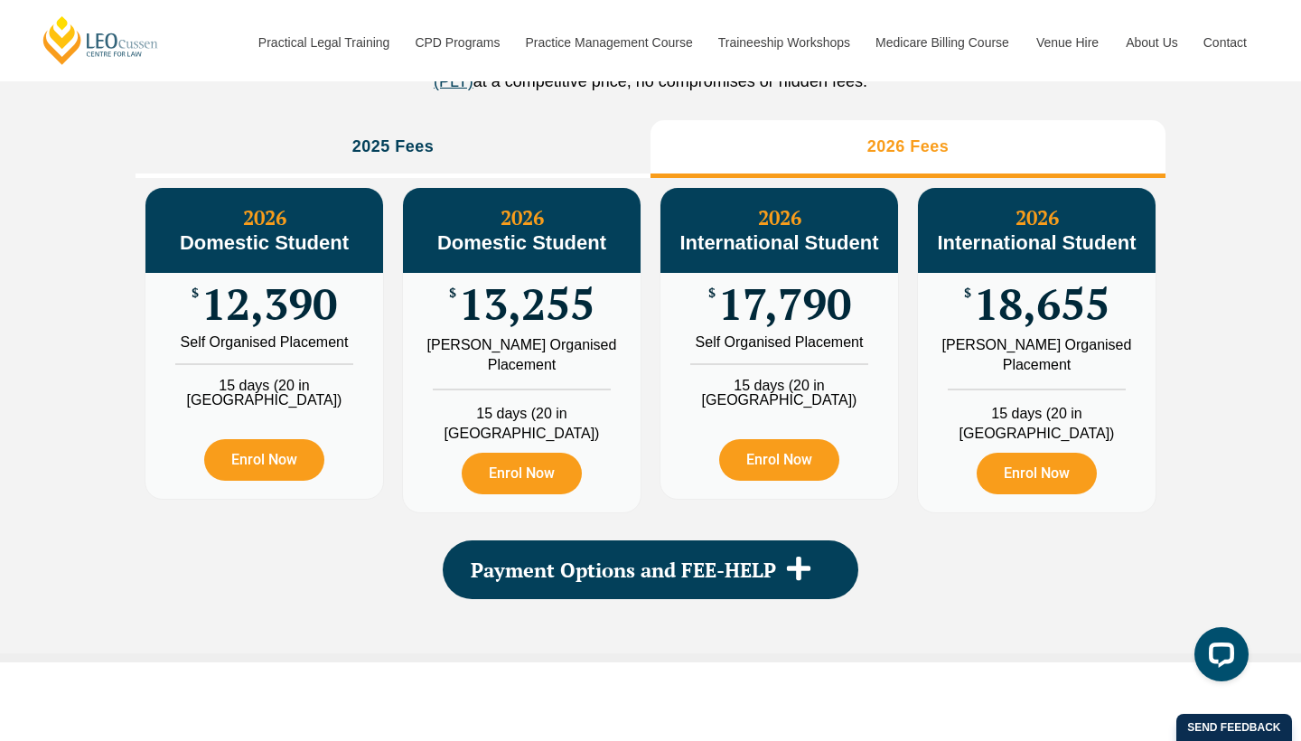
scroll to position [0, 0]
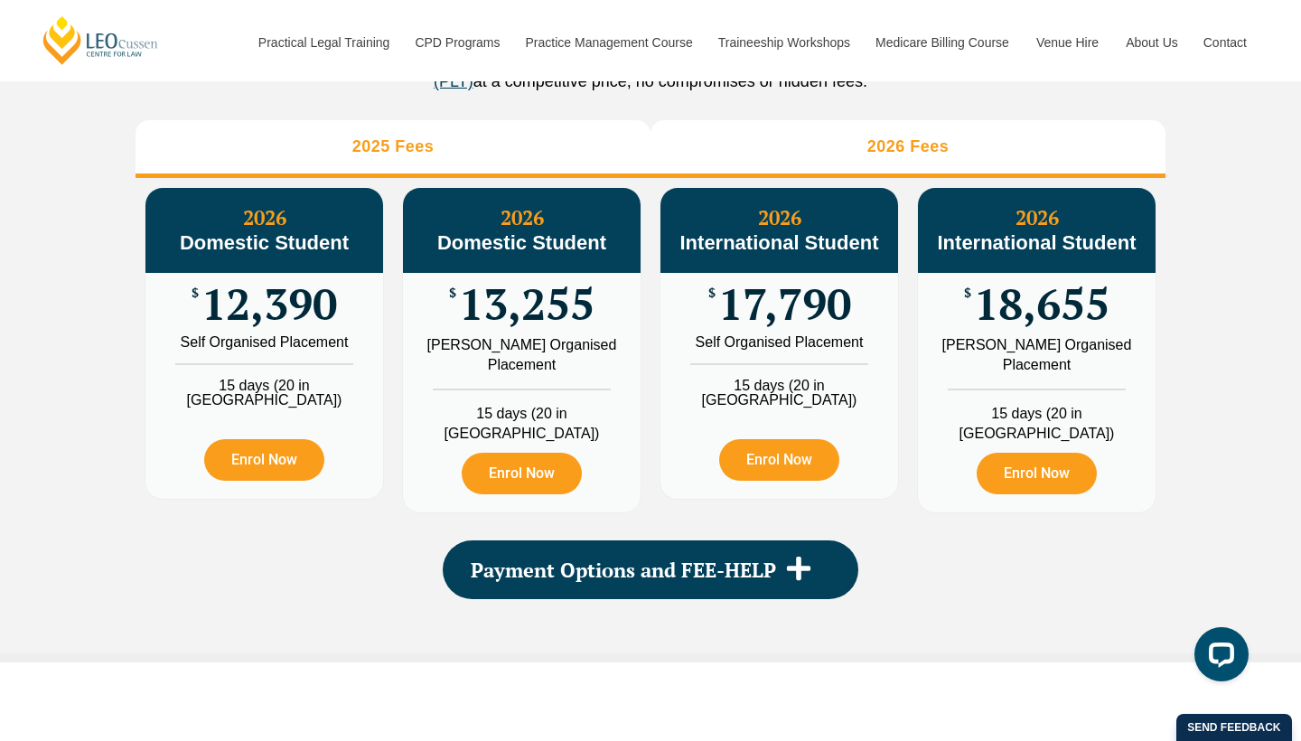
click at [390, 157] on h3 "2025 Fees" at bounding box center [393, 146] width 82 height 21
click at [908, 157] on h3 "2026 Fees" at bounding box center [909, 146] width 82 height 21
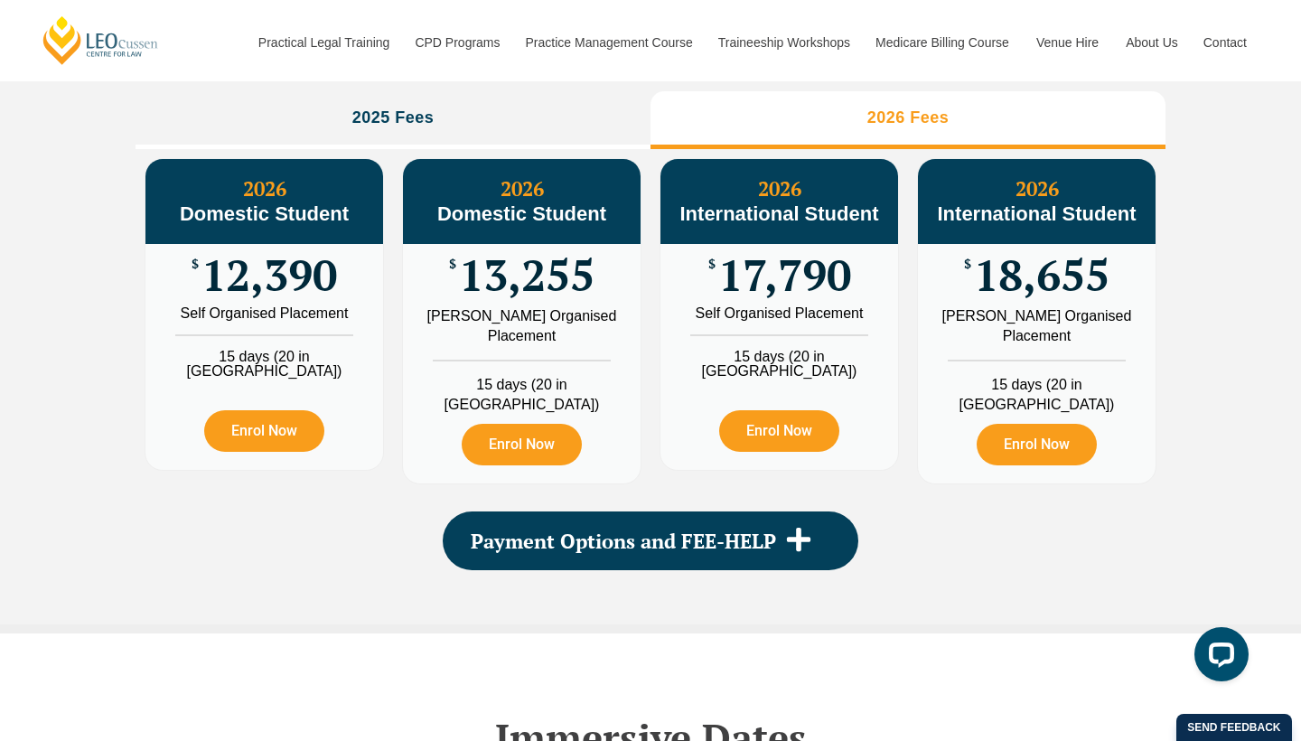
scroll to position [2139, 0]
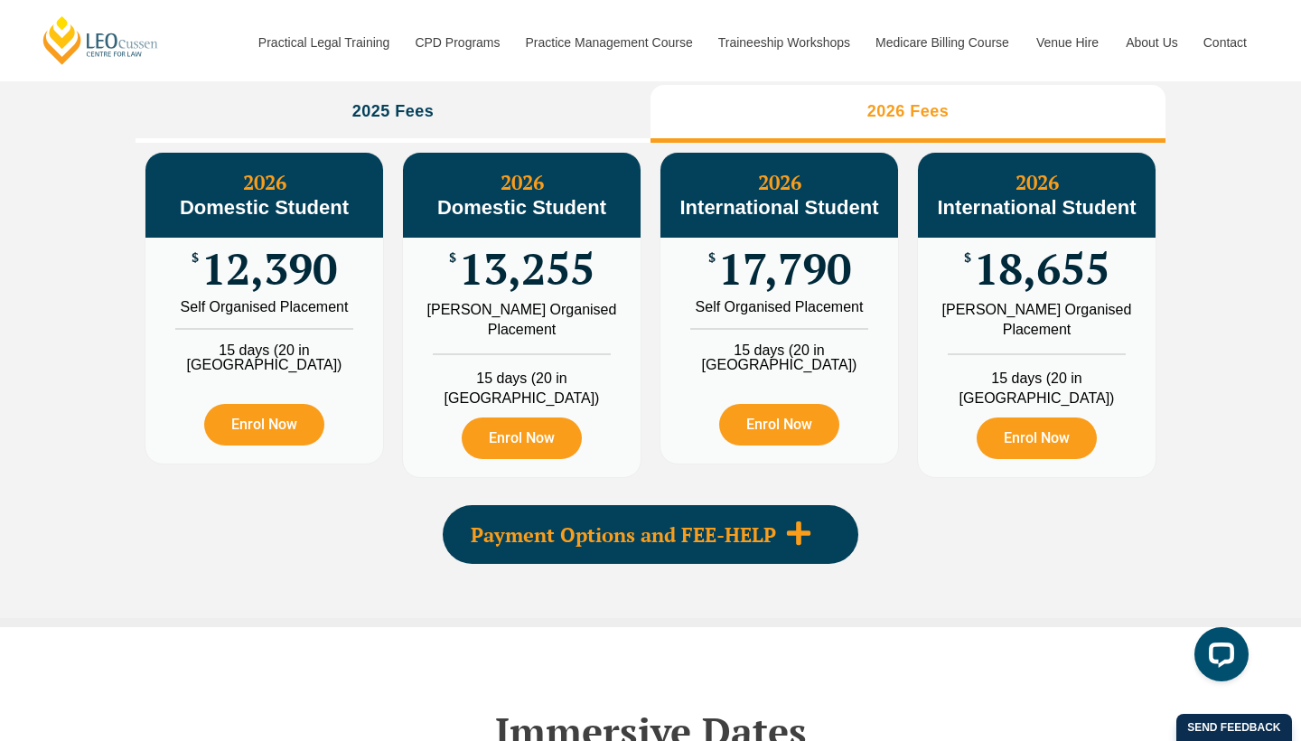
click at [771, 529] on span "Payment Options and FEE-HELP" at bounding box center [623, 535] width 305 height 20
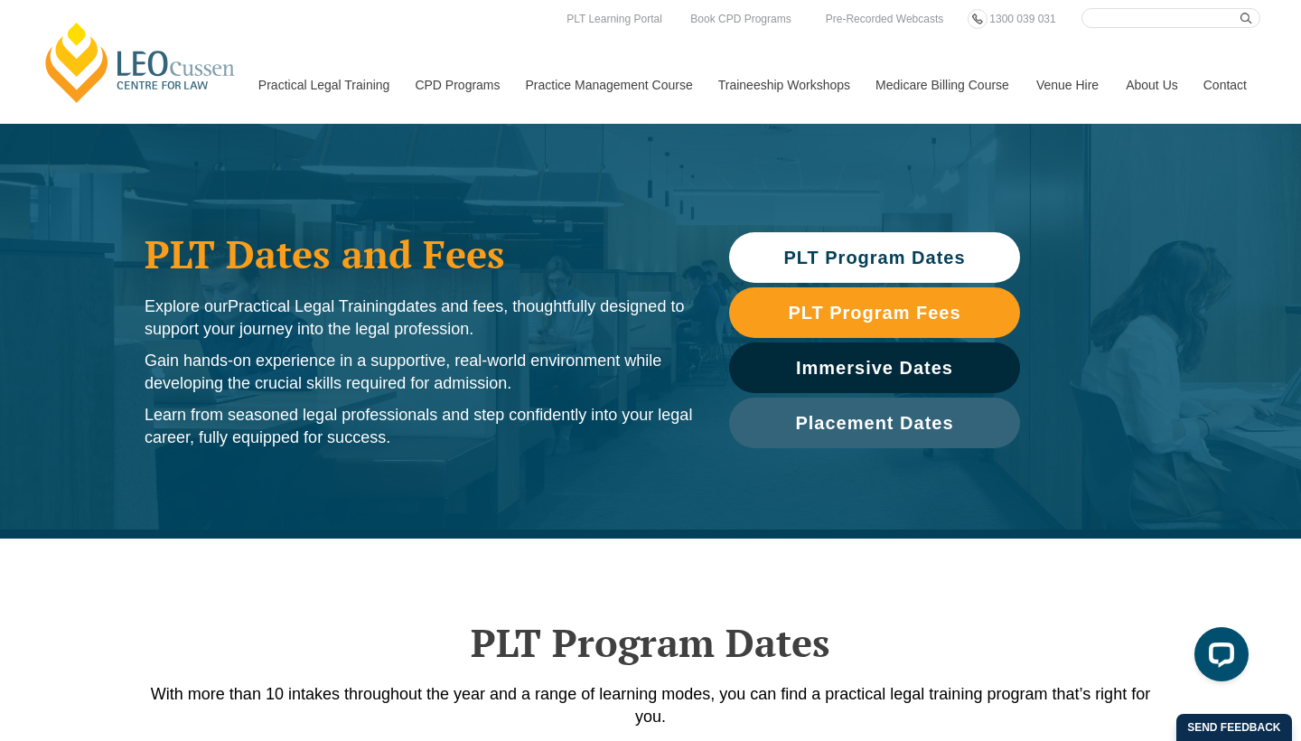
scroll to position [0, 0]
